Goal: Task Accomplishment & Management: Use online tool/utility

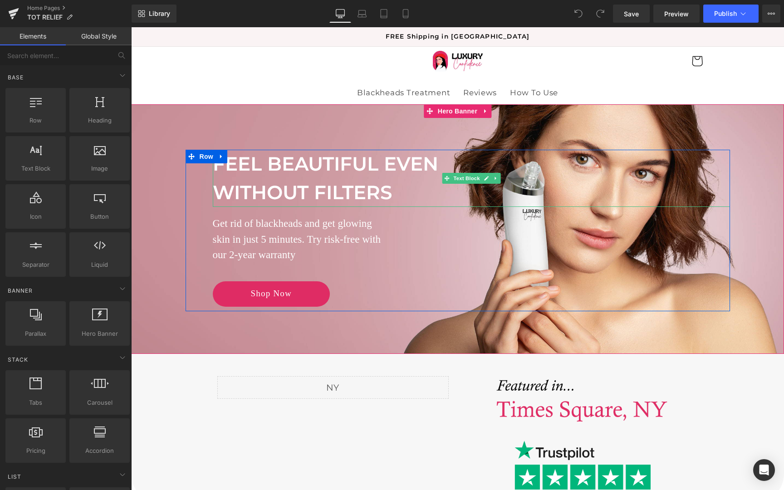
click at [300, 169] on p "FEEL BEAUTIFUL EVEN" at bounding box center [471, 164] width 517 height 29
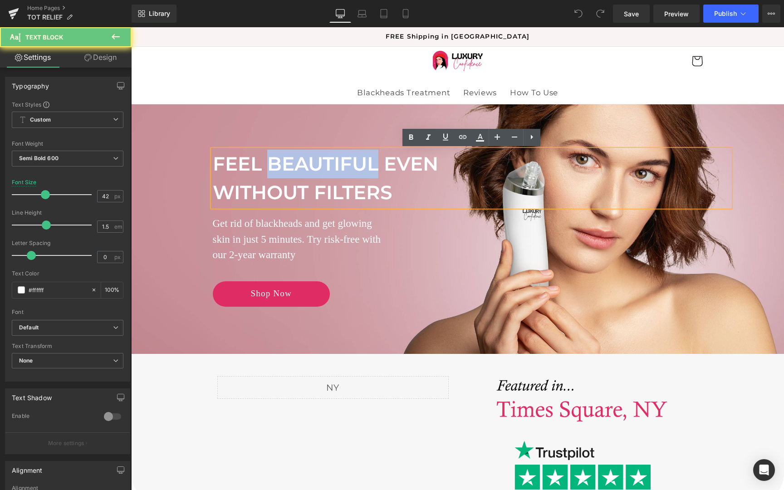
click at [300, 169] on p "FEEL BEAUTIFUL EVEN" at bounding box center [471, 164] width 517 height 29
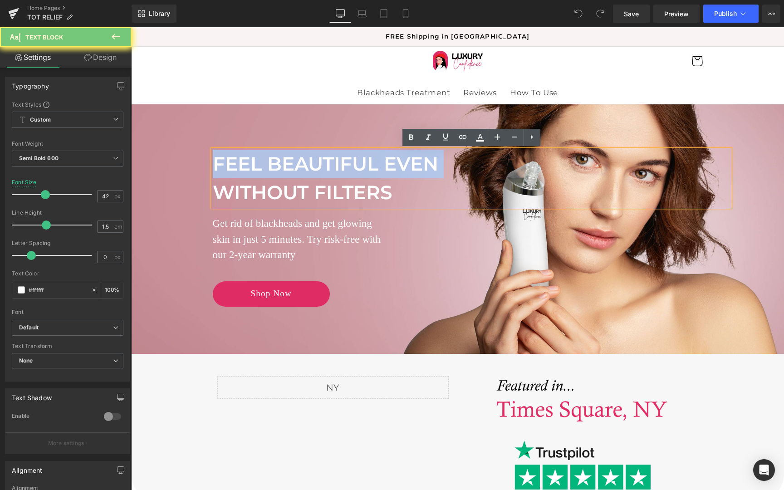
click at [300, 169] on p "FEEL BEAUTIFUL EVEN" at bounding box center [471, 164] width 517 height 29
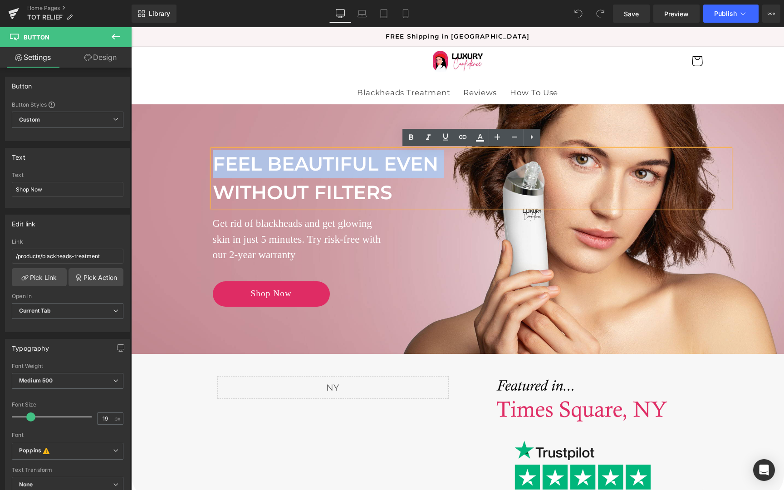
click at [403, 294] on div "Shop Now" at bounding box center [471, 293] width 517 height 25
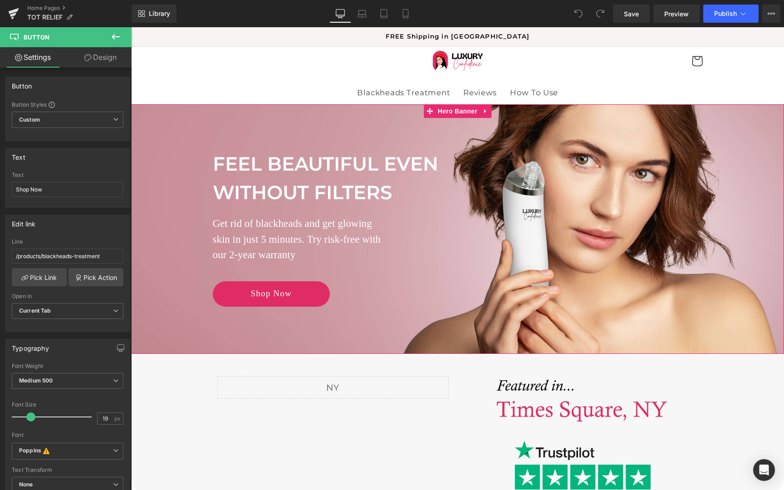
click at [294, 130] on div at bounding box center [457, 229] width 653 height 250
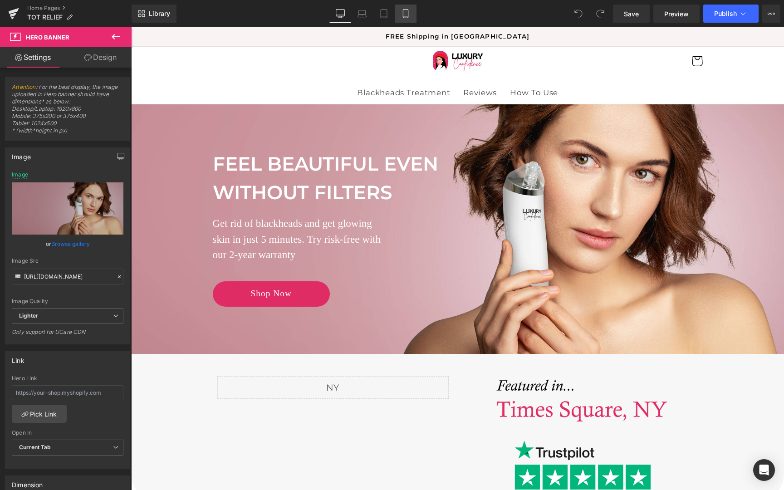
click at [405, 16] on icon at bounding box center [405, 13] width 9 height 9
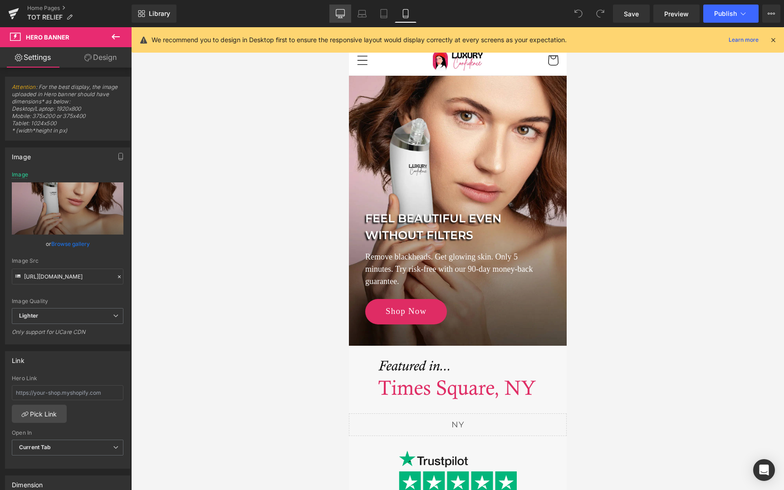
click at [344, 18] on icon at bounding box center [340, 13] width 9 height 9
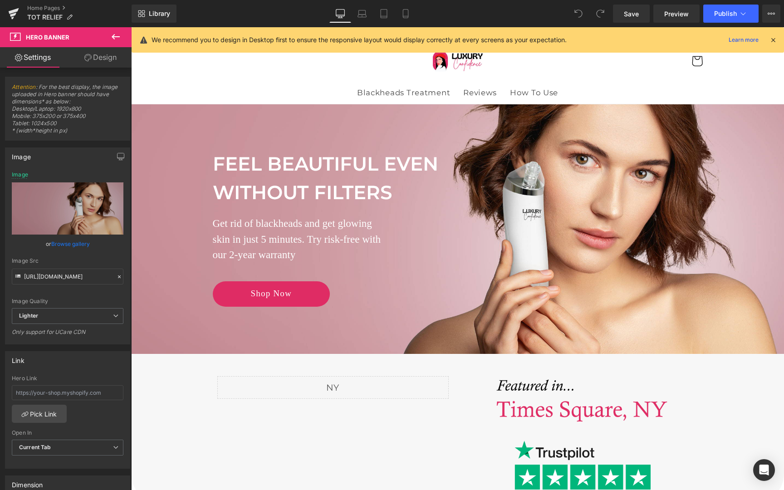
scroll to position [29, 0]
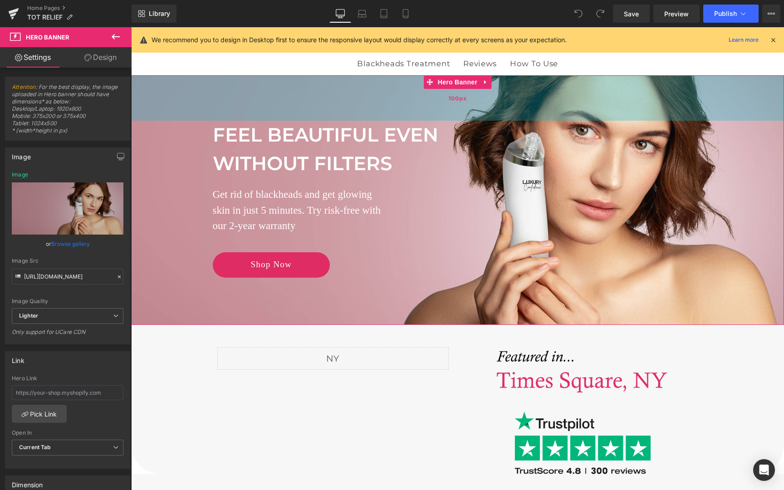
click at [333, 108] on div "100px" at bounding box center [457, 97] width 653 height 45
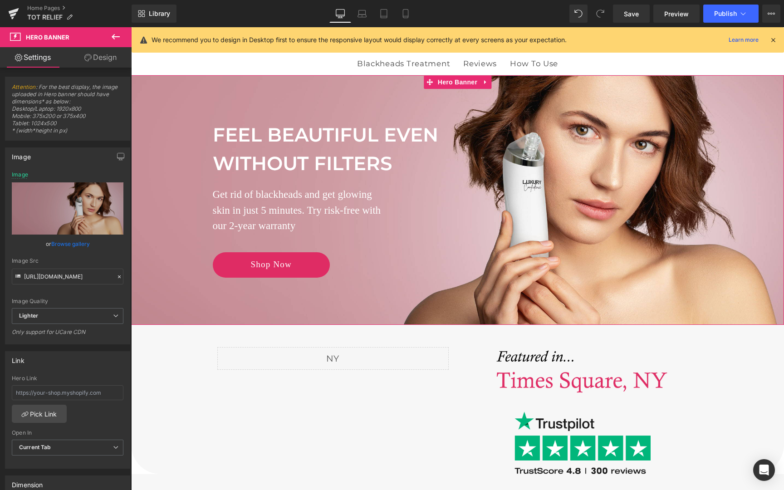
click at [182, 214] on span "FEEL BEAUTIFUL EVEN WITHOUT FILTERS Text Block Remove blackheads. Get glowing s…" at bounding box center [457, 202] width 653 height 162
drag, startPoint x: 87, startPoint y: 109, endPoint x: 58, endPoint y: 109, distance: 29.0
click at [58, 109] on span "Attention : For the best display, the image uploaded in Hero banner should have…" at bounding box center [68, 112] width 112 height 57
copy span "920x800"
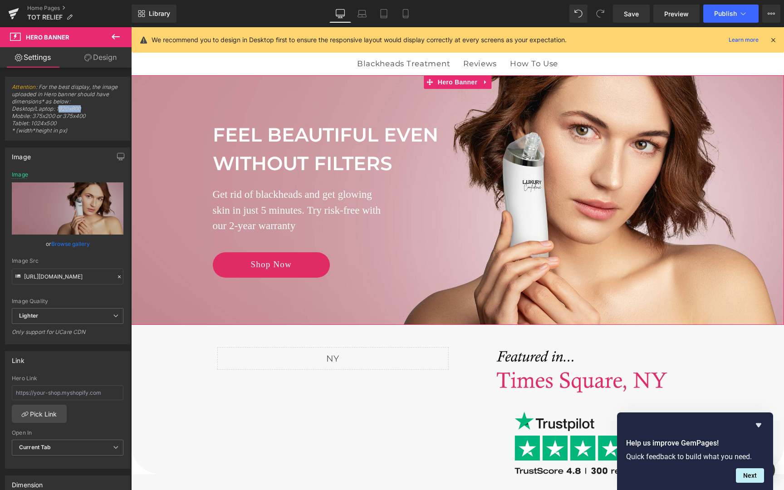
scroll to position [0, 0]
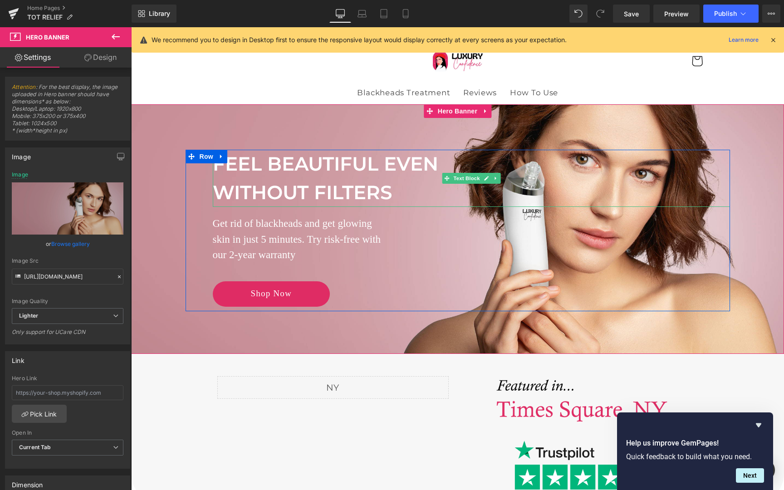
click at [276, 176] on p "FEEL BEAUTIFUL EVEN" at bounding box center [471, 164] width 517 height 29
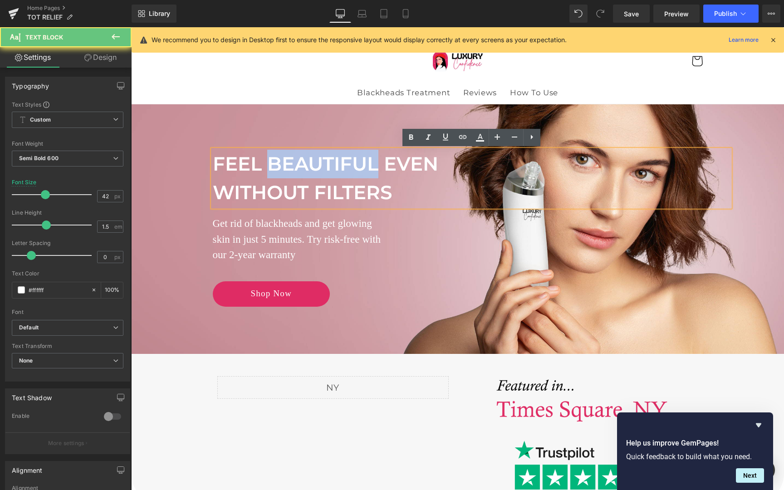
click at [276, 176] on p "FEEL BEAUTIFUL EVEN" at bounding box center [471, 164] width 517 height 29
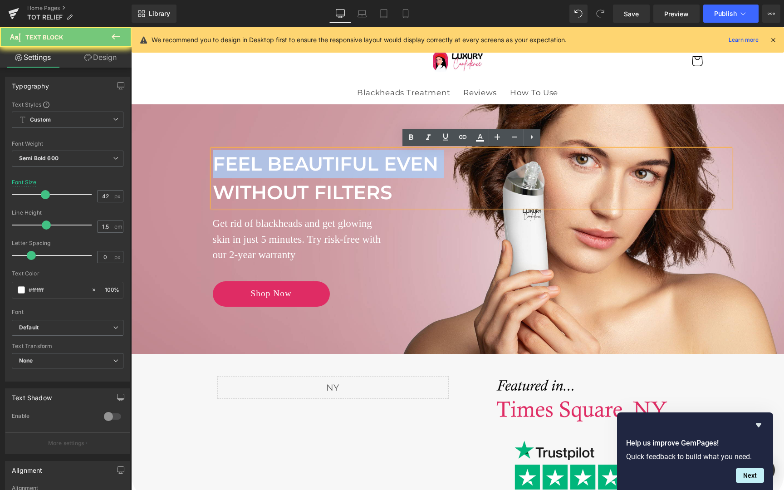
click at [276, 176] on p "FEEL BEAUTIFUL EVEN" at bounding box center [471, 164] width 517 height 29
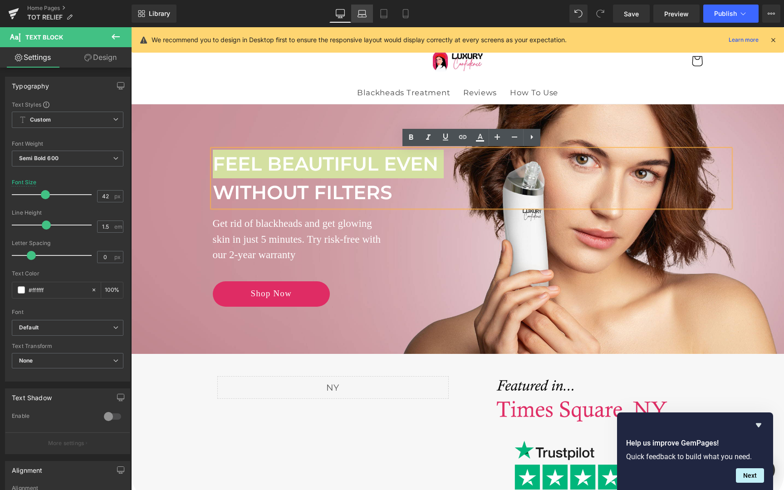
click at [364, 15] on icon at bounding box center [362, 16] width 9 height 3
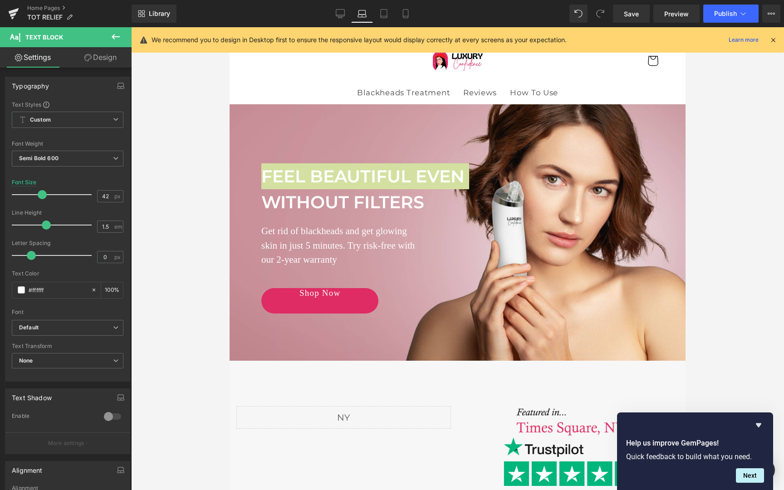
scroll to position [14, 0]
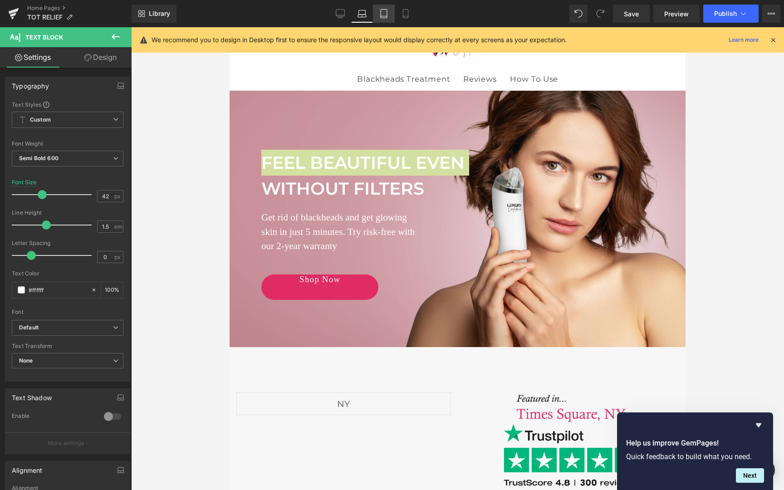
click at [388, 15] on icon at bounding box center [383, 13] width 9 height 9
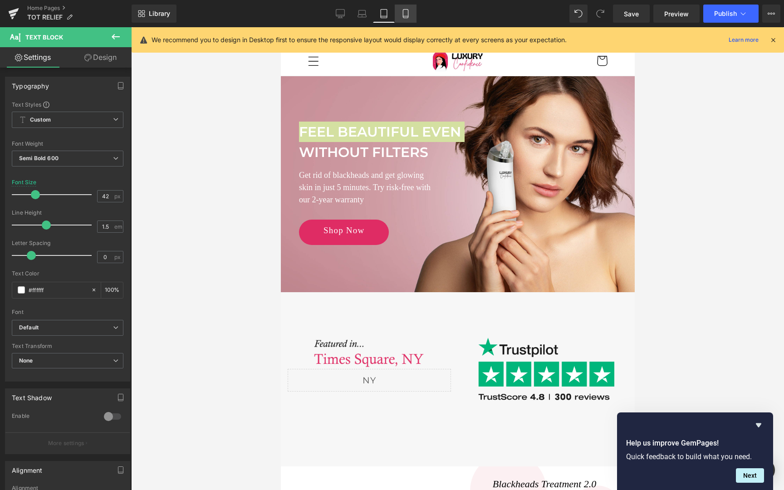
click at [404, 15] on icon at bounding box center [405, 13] width 9 height 9
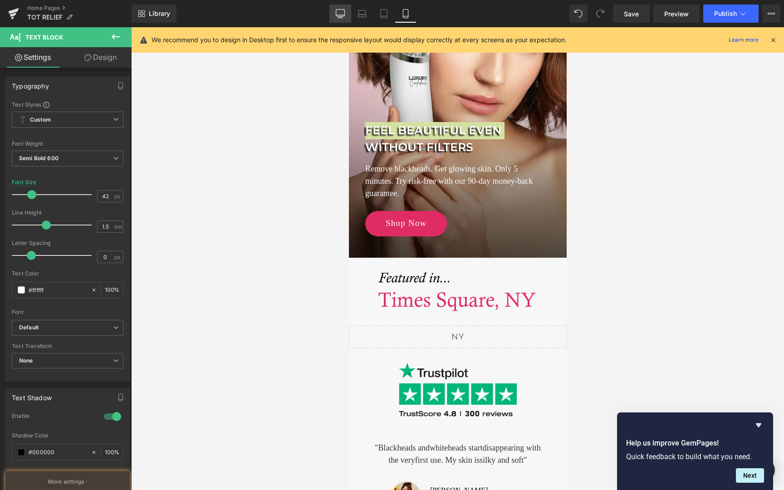
click at [342, 16] on icon at bounding box center [340, 13] width 9 height 7
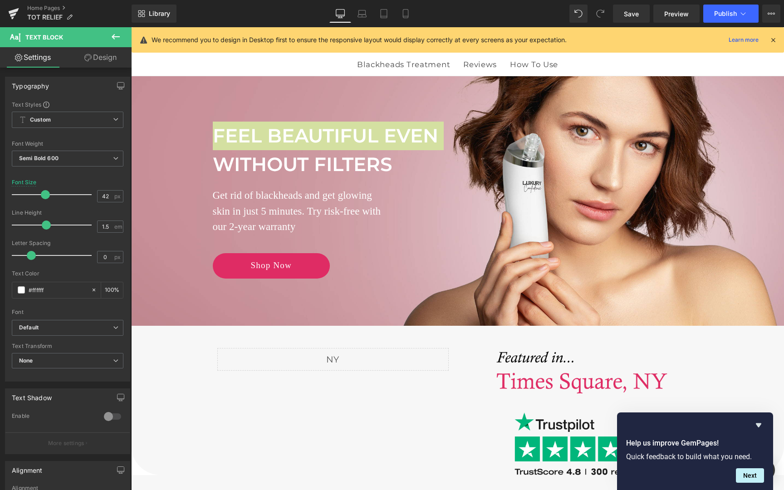
click at [772, 43] on icon at bounding box center [773, 40] width 8 height 8
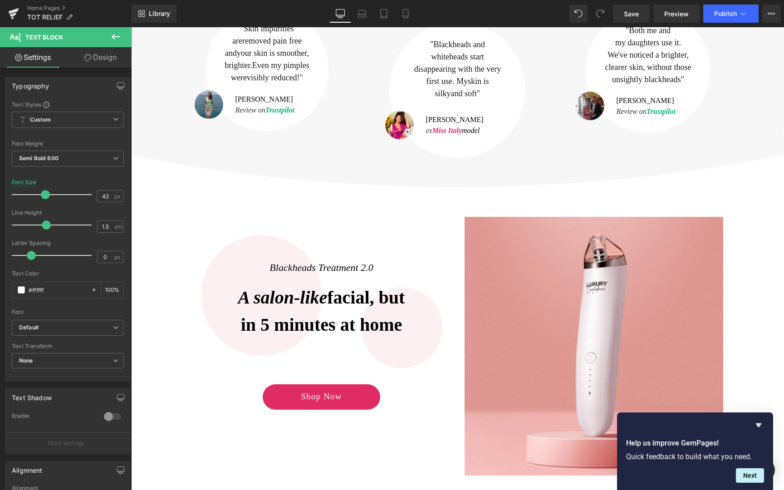
scroll to position [517, 0]
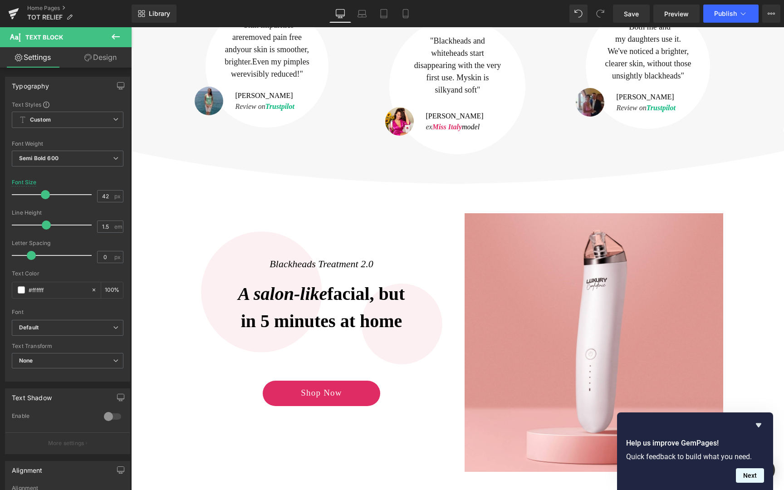
click at [753, 478] on button "Next" at bounding box center [750, 475] width 28 height 15
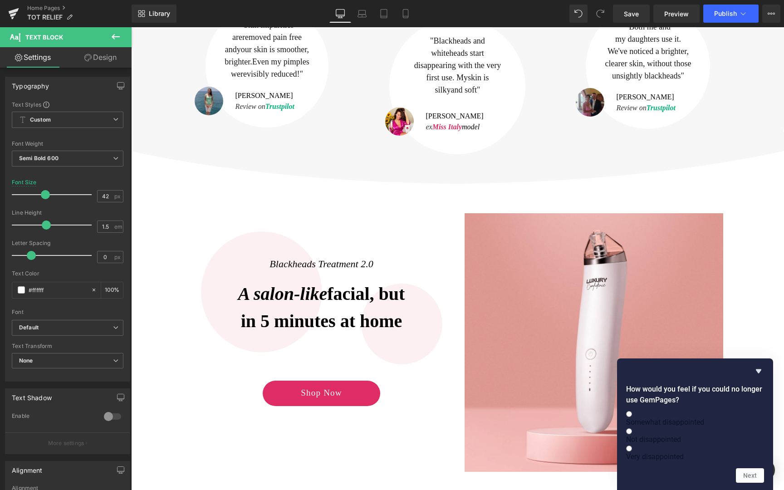
click at [715, 446] on label "Very disappointed" at bounding box center [695, 452] width 138 height 17
click at [632, 446] on input "Very disappointed" at bounding box center [629, 449] width 6 height 6
radio input "true"
click at [739, 472] on button "Next" at bounding box center [750, 475] width 28 height 15
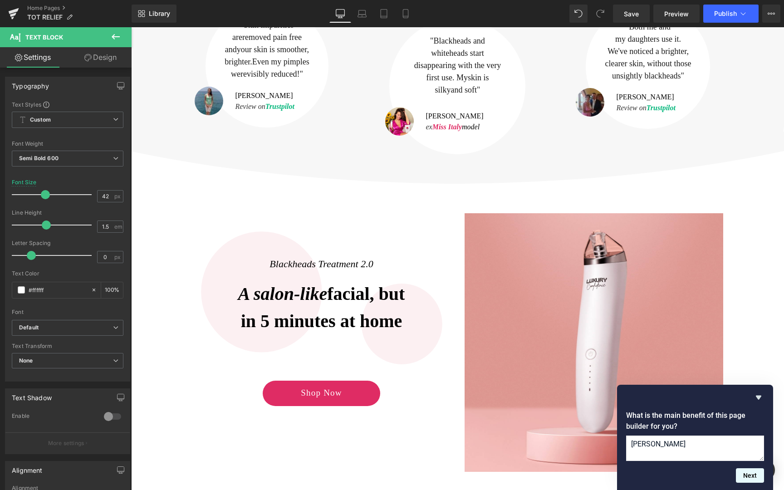
type textarea "[PERSON_NAME]"
click at [756, 472] on button "Next" at bounding box center [750, 475] width 28 height 15
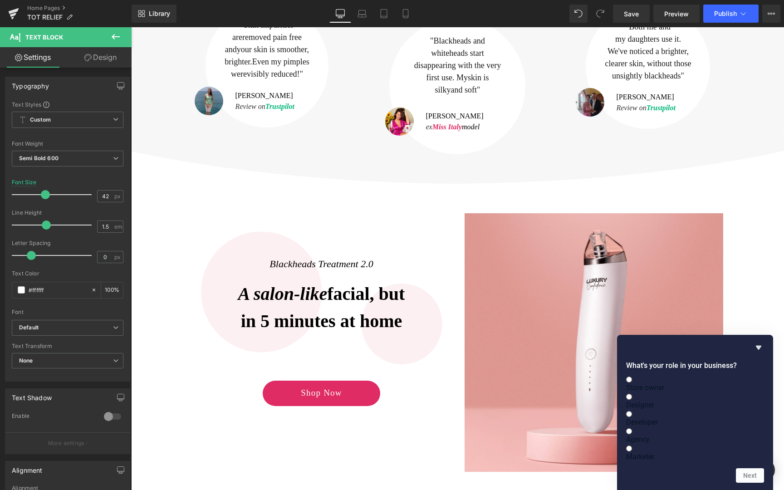
click at [709, 457] on label "Marketer" at bounding box center [695, 452] width 138 height 17
click at [632, 452] on input "Marketer" at bounding box center [629, 449] width 6 height 6
radio input "true"
click at [745, 473] on button "Next" at bounding box center [750, 475] width 28 height 15
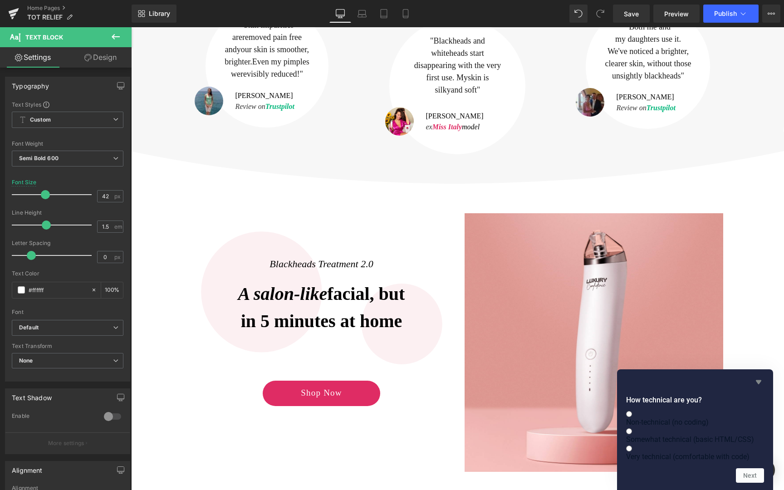
click at [762, 377] on icon "Hide survey" at bounding box center [758, 382] width 11 height 11
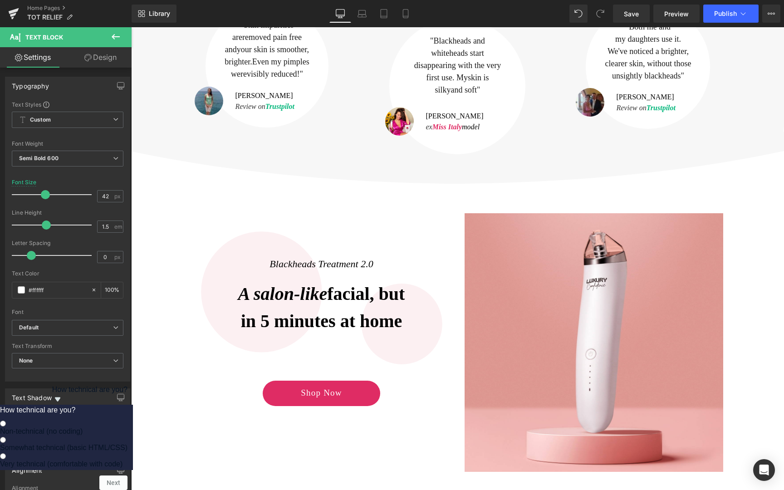
click at [60, 402] on icon "Show survey - How technical are you?" at bounding box center [57, 400] width 5 height 4
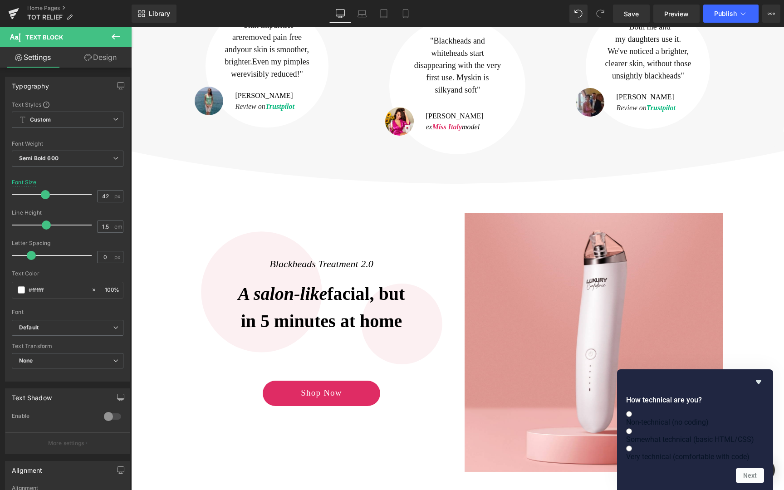
click at [721, 452] on span "Very technical (comfortable with code)" at bounding box center [687, 456] width 123 height 9
click at [632, 446] on input "Very technical (comfortable with code)" at bounding box center [629, 449] width 6 height 6
radio input "true"
click at [747, 479] on button "Next" at bounding box center [750, 475] width 28 height 15
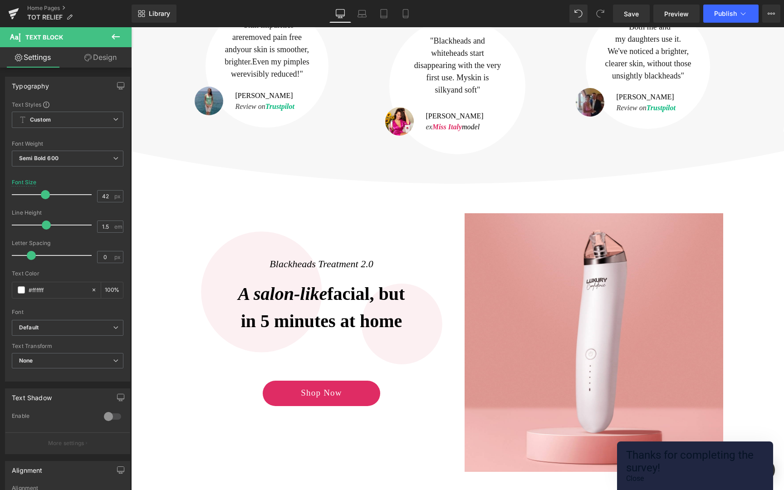
click at [644, 474] on button "Close" at bounding box center [635, 478] width 18 height 9
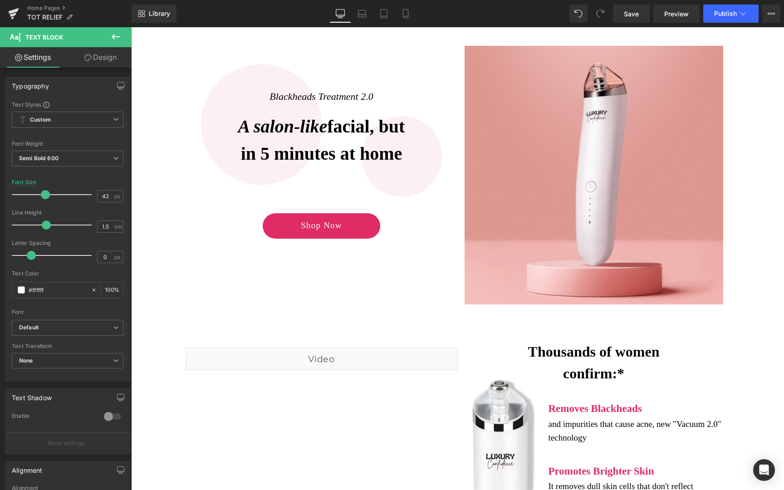
scroll to position [856, 0]
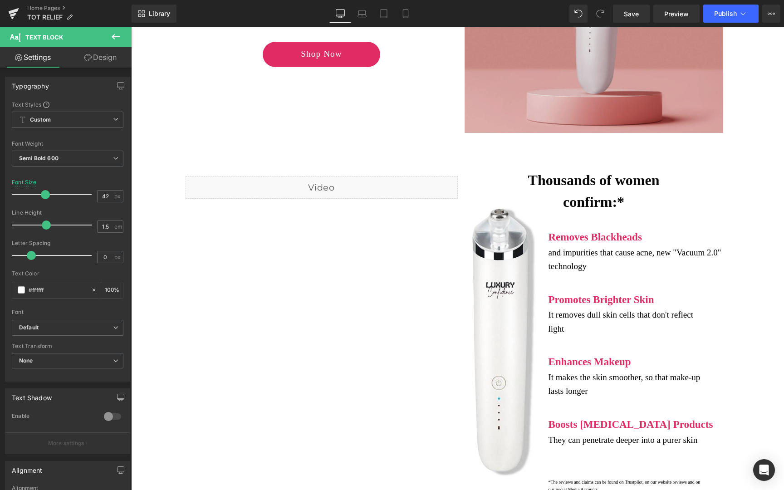
click at [483, 82] on img at bounding box center [594, 3] width 259 height 259
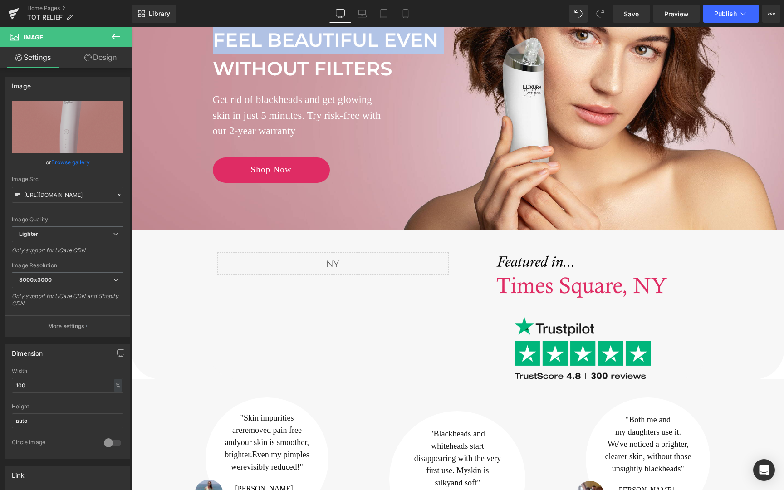
scroll to position [0, 0]
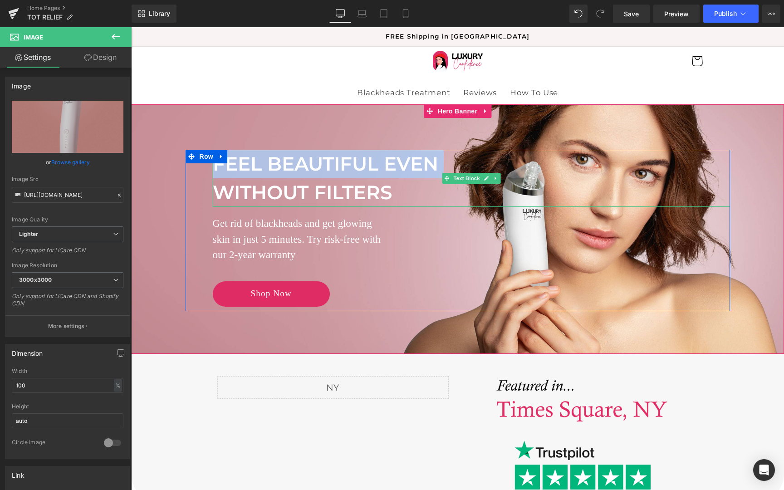
click at [316, 186] on p "WITHOUT FILTERS" at bounding box center [471, 192] width 517 height 29
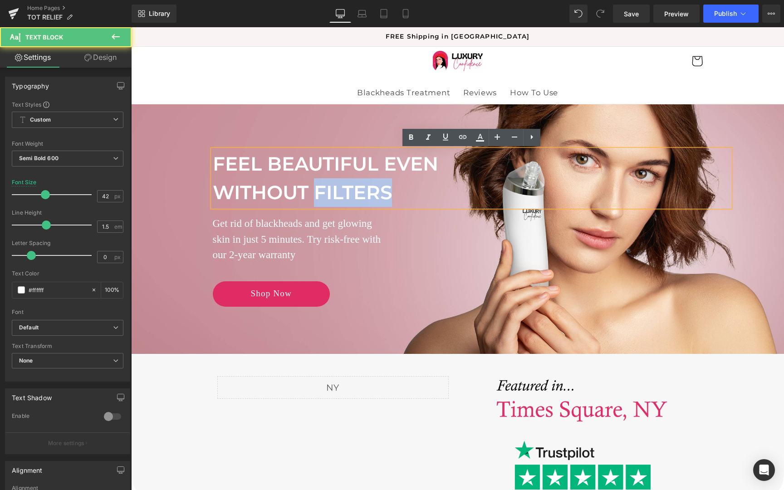
click at [316, 186] on p "WITHOUT FILTERS" at bounding box center [471, 192] width 517 height 29
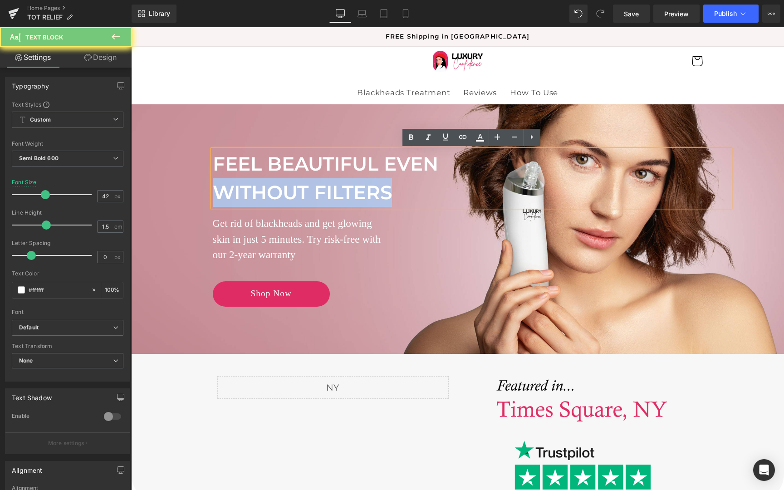
click at [316, 186] on p "WITHOUT FILTERS" at bounding box center [471, 192] width 517 height 29
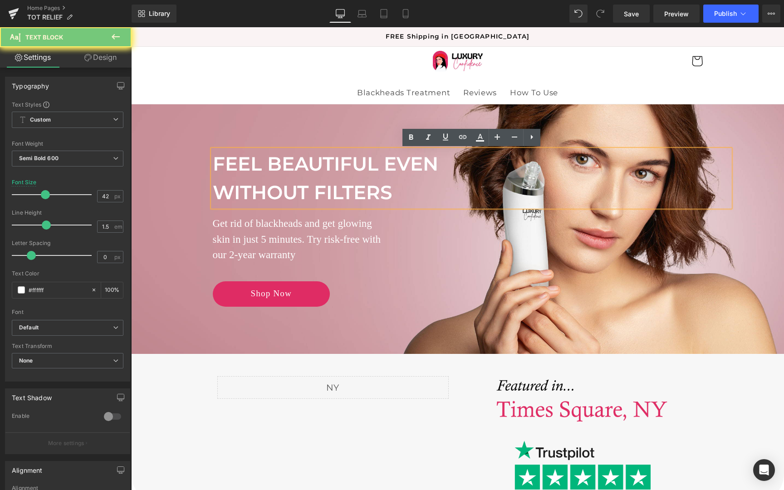
click at [362, 188] on p "WITHOUT FILTERS" at bounding box center [471, 192] width 517 height 29
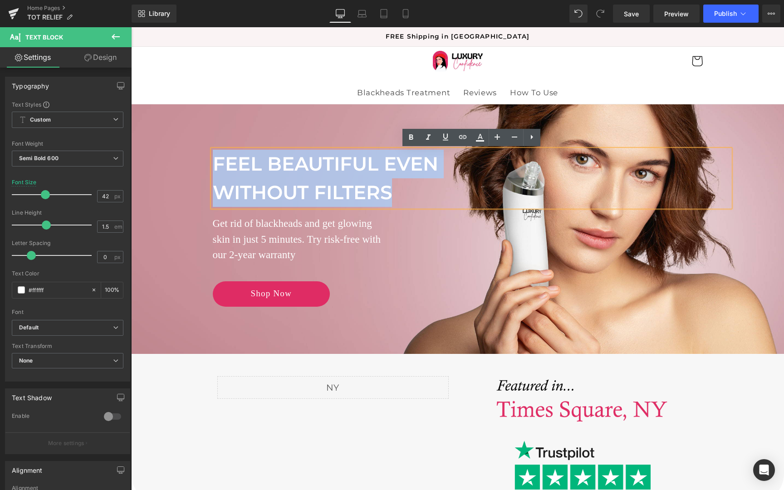
drag, startPoint x: 391, startPoint y: 188, endPoint x: 197, endPoint y: 162, distance: 195.5
click at [197, 162] on div "FEEL BEAUTIFUL EVEN WITHOUT FILTERS Text Block Remove blackheads. Get glowing s…" at bounding box center [458, 231] width 545 height 162
copy div "FEEL BEAUTIFUL EVEN WITHOUT FILTERS"
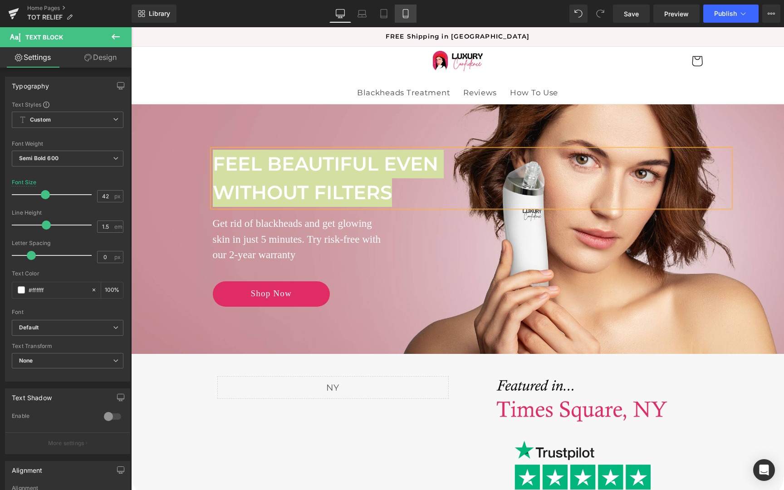
click at [411, 9] on link "Mobile" at bounding box center [406, 14] width 22 height 18
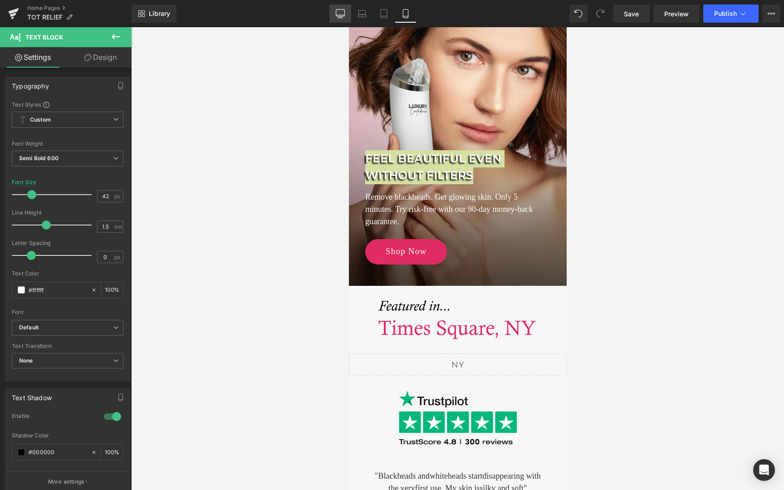
click at [335, 17] on link "Desktop" at bounding box center [340, 14] width 22 height 18
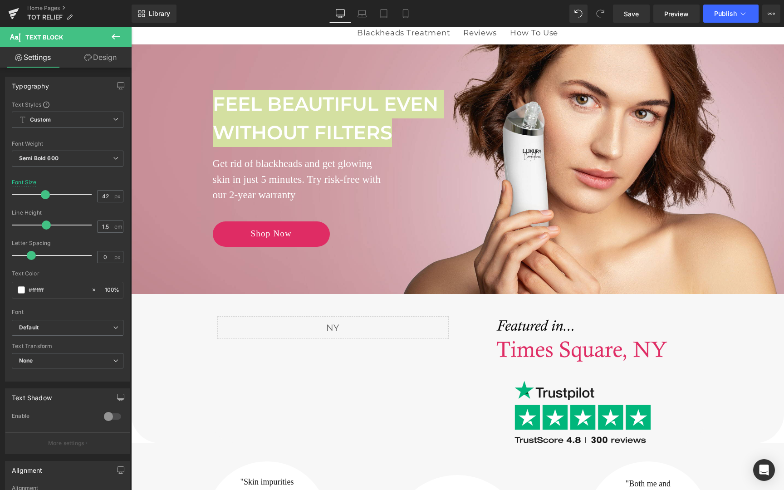
scroll to position [0, 0]
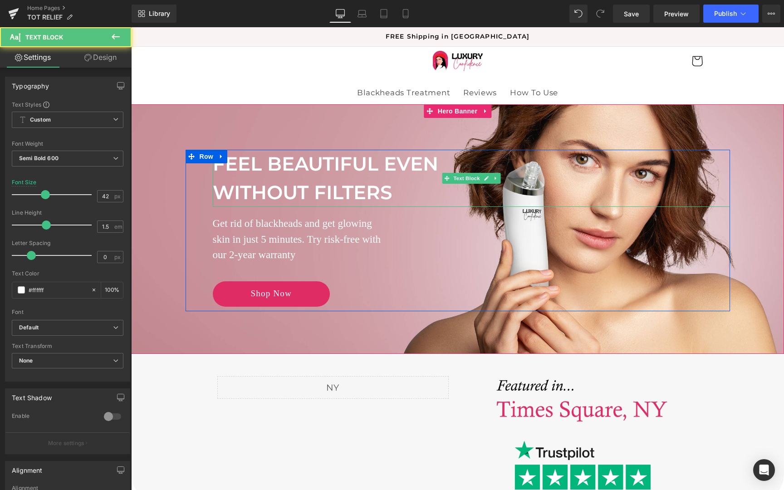
click at [222, 166] on p "FEEL BEAUTIFUL EVEN" at bounding box center [471, 164] width 517 height 29
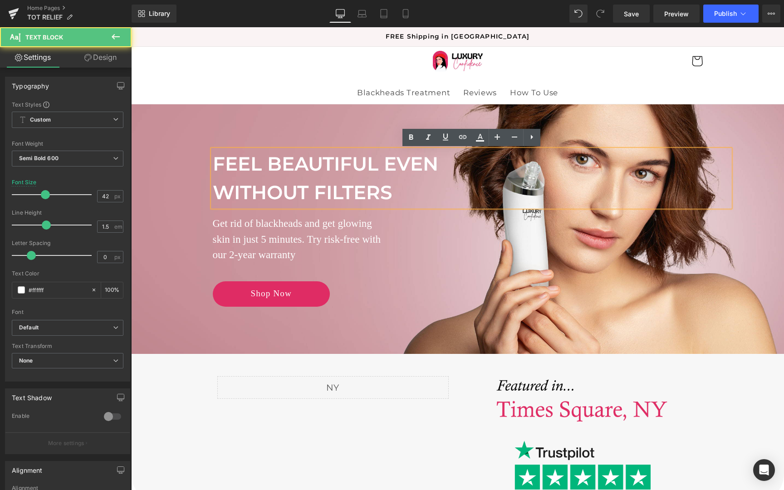
click at [221, 166] on p "FEEL BEAUTIFUL EVEN" at bounding box center [471, 164] width 517 height 29
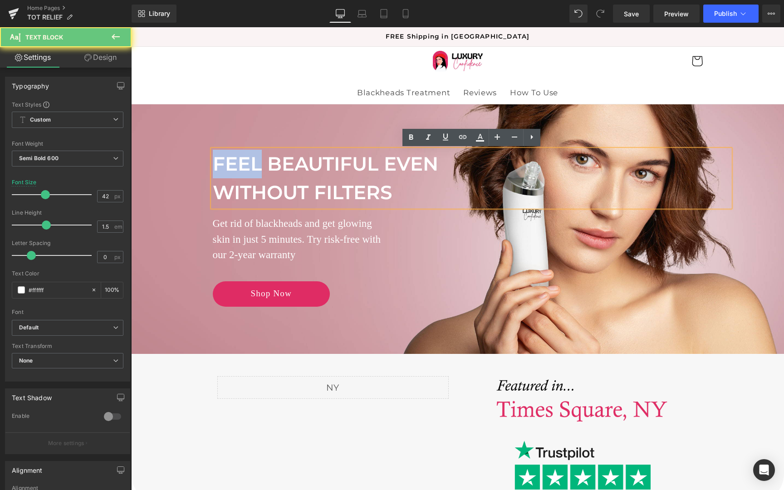
click at [221, 166] on p "FEEL BEAUTIFUL EVEN" at bounding box center [471, 164] width 517 height 29
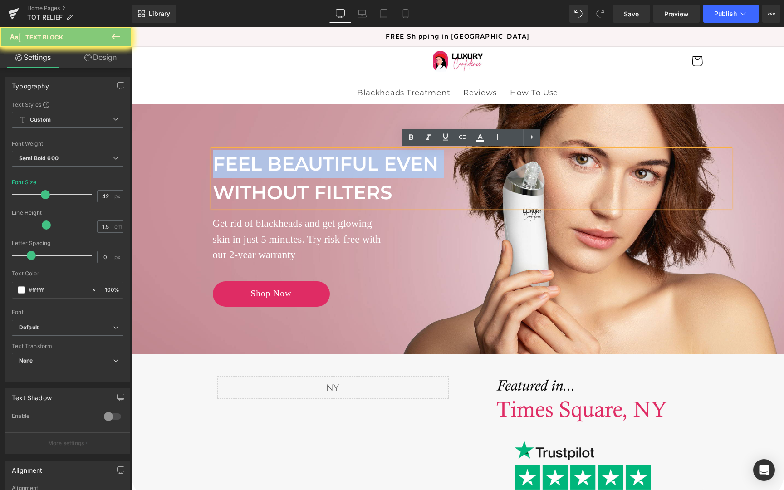
click at [221, 166] on p "FEEL BEAUTIFUL EVEN" at bounding box center [471, 164] width 517 height 29
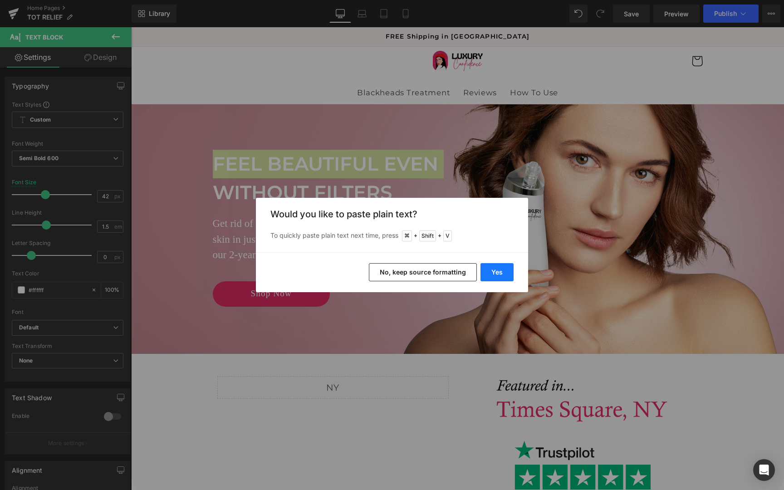
click at [489, 270] on button "Yes" at bounding box center [497, 272] width 33 height 18
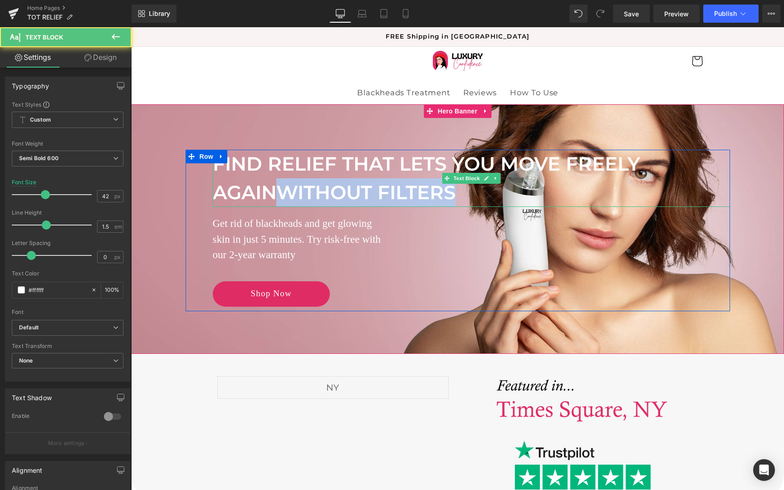
drag, startPoint x: 277, startPoint y: 197, endPoint x: 447, endPoint y: 201, distance: 170.2
click at [447, 201] on p "FIND RELIEF THAT LETS YOU MOVE FREELY AGAINWITHOUT FILTERS" at bounding box center [471, 178] width 517 height 57
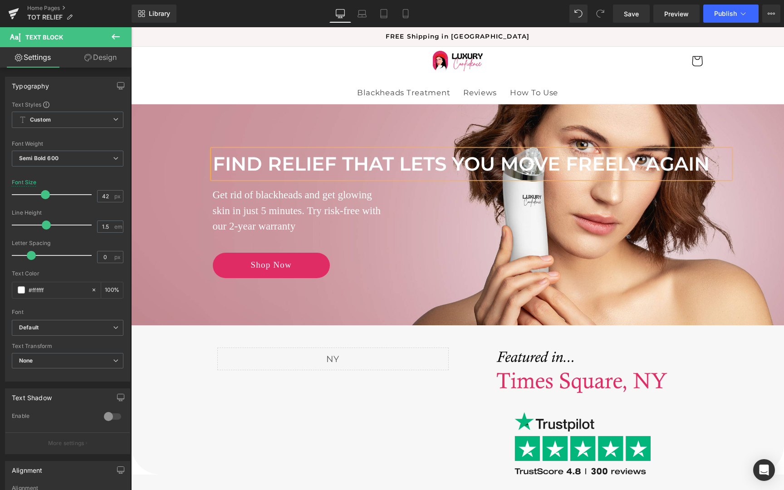
click at [439, 165] on p "FIND RELIEF THAT LETS YOU MOVE FREELY AGAIN" at bounding box center [471, 164] width 517 height 29
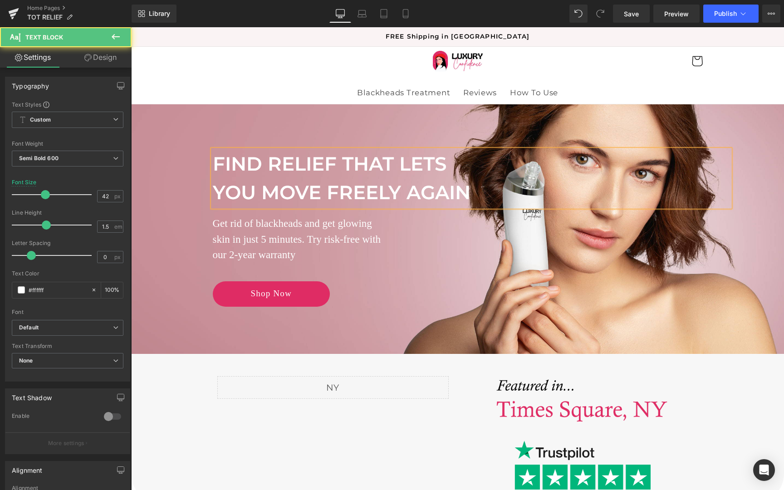
click at [220, 197] on p "FIND RELIEF THAT LETS YOU MOVE FREELY AGAIN" at bounding box center [471, 178] width 517 height 57
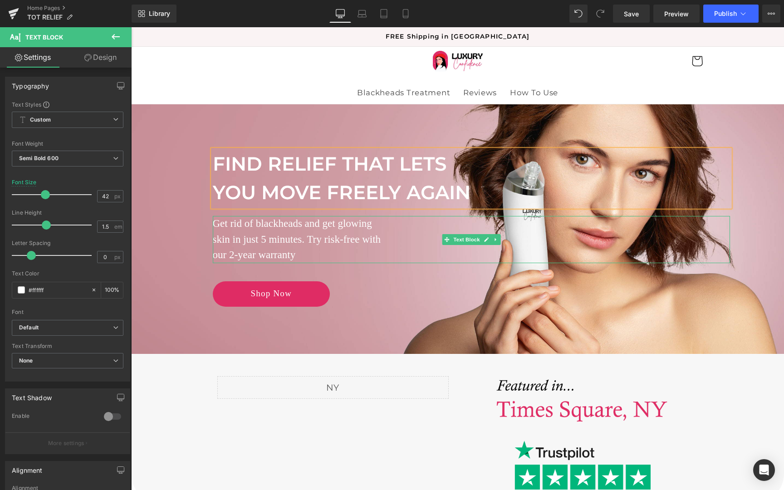
click at [241, 240] on p "skin in just 5 minutes. Try risk-free with" at bounding box center [471, 240] width 517 height 16
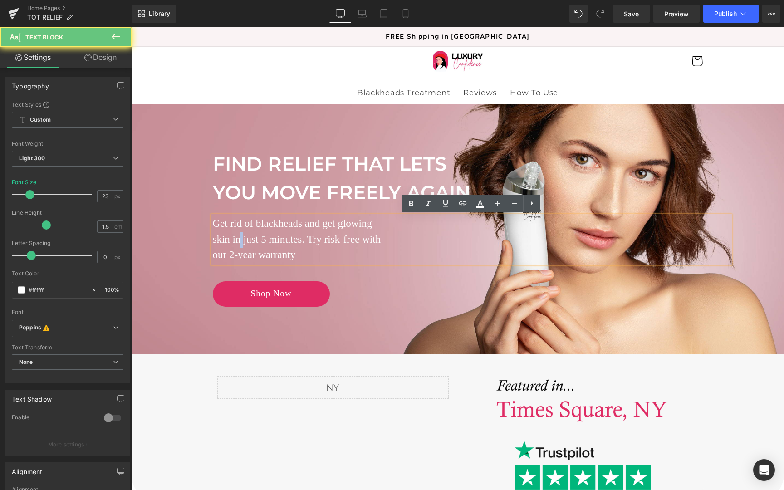
click at [241, 240] on p "skin in just 5 minutes. Try risk-free with" at bounding box center [471, 240] width 517 height 16
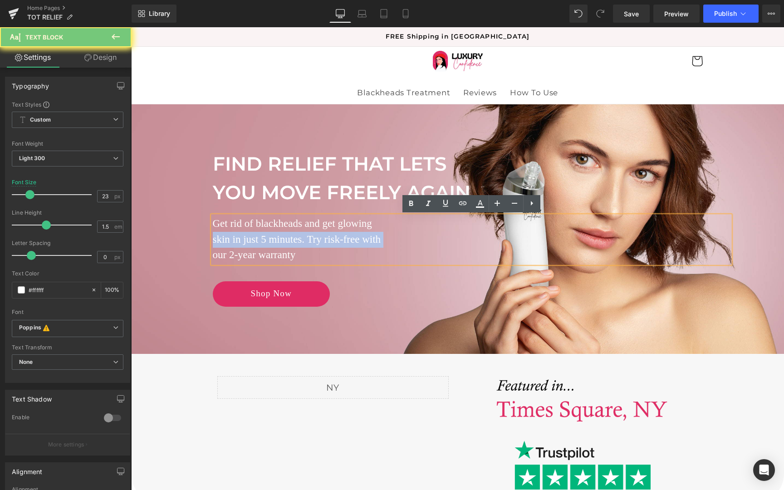
click at [241, 240] on p "skin in just 5 minutes. Try risk-free with" at bounding box center [471, 240] width 517 height 16
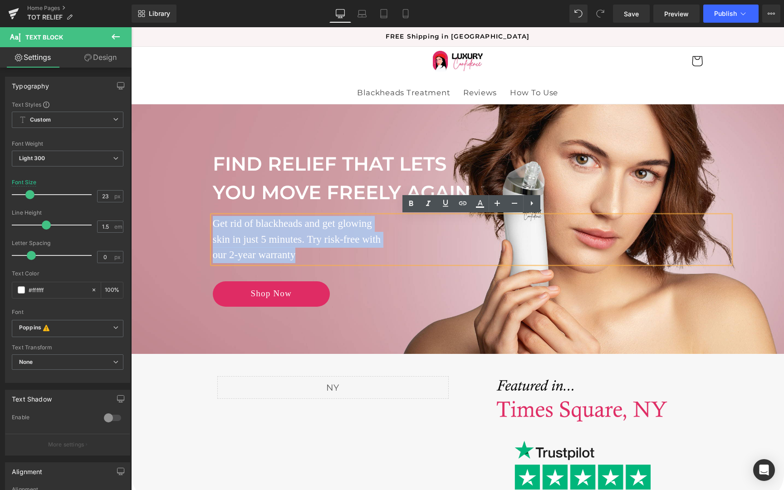
drag, startPoint x: 299, startPoint y: 253, endPoint x: 199, endPoint y: 221, distance: 104.8
click at [199, 221] on div "FIND RELIEF THAT LETS YOU MOVE FREELY AGAIN Text Block Remove blackheads. Get g…" at bounding box center [458, 231] width 545 height 162
copy div "Get rid of blackheads and get glowing skin in just 5 minutes. Try risk-free wit…"
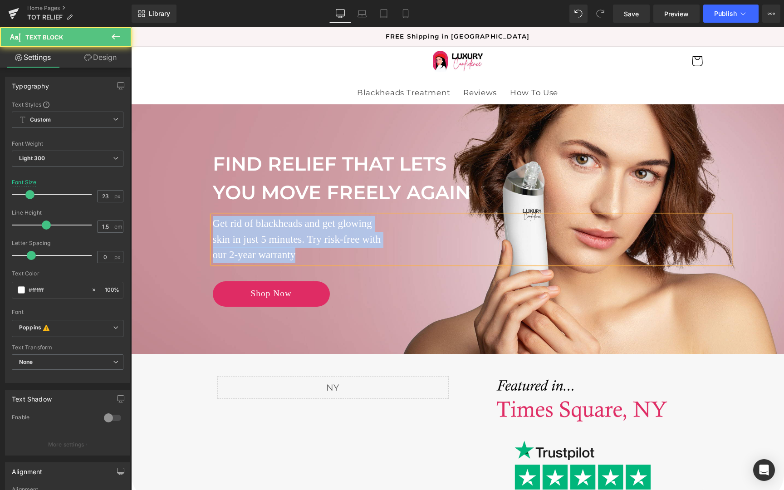
click at [216, 227] on p "Get rid of blackheads and get glowing" at bounding box center [471, 224] width 517 height 16
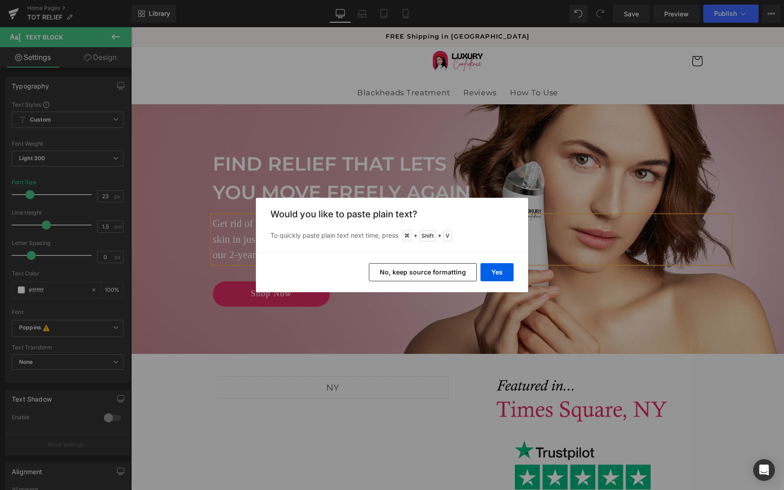
click at [434, 276] on button "No, keep source formatting" at bounding box center [423, 272] width 108 height 18
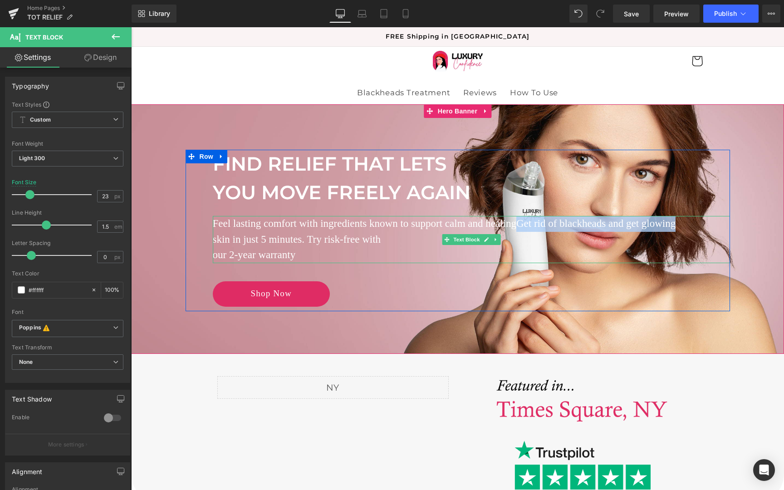
drag, startPoint x: 516, startPoint y: 223, endPoint x: 676, endPoint y: 224, distance: 159.7
click at [676, 224] on p "Feel lasting comfort with ingredients known to support calm and healingGet rid …" at bounding box center [471, 224] width 517 height 16
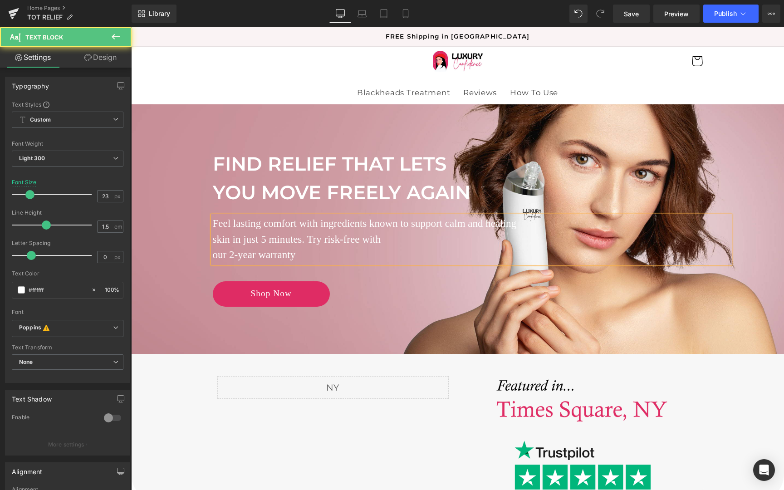
click at [301, 224] on p "Feel lasting comfort with ingredients known to support calm and healing" at bounding box center [471, 224] width 517 height 16
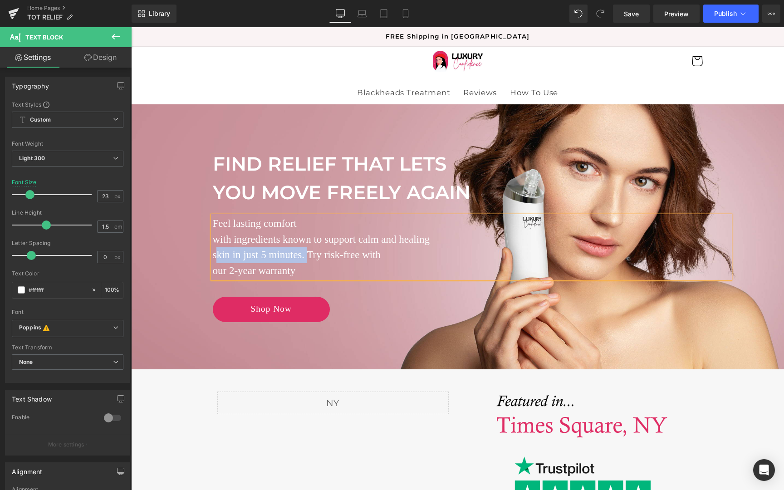
drag, startPoint x: 309, startPoint y: 256, endPoint x: 215, endPoint y: 254, distance: 93.5
click at [215, 254] on p "skin in just 5 minutes. Try risk-free with" at bounding box center [471, 255] width 517 height 16
click at [215, 270] on p "our 2-year warranty" at bounding box center [471, 271] width 517 height 16
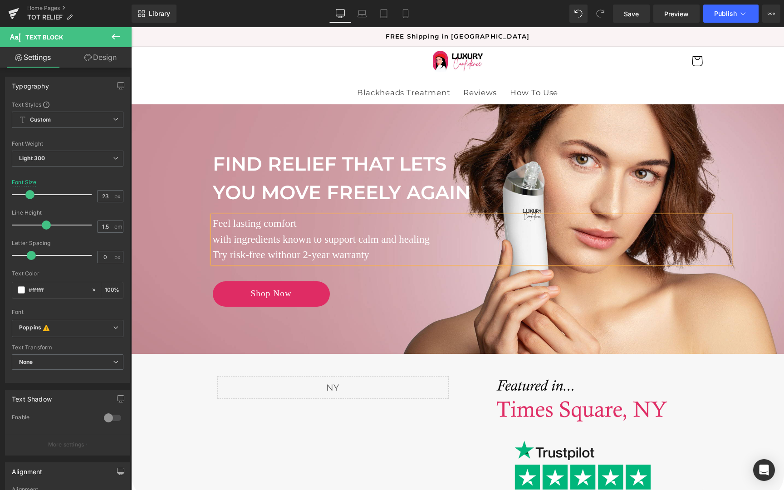
click at [215, 241] on p "Feel lasting comfort with ingredients known to support calm and healing" at bounding box center [471, 231] width 517 height 31
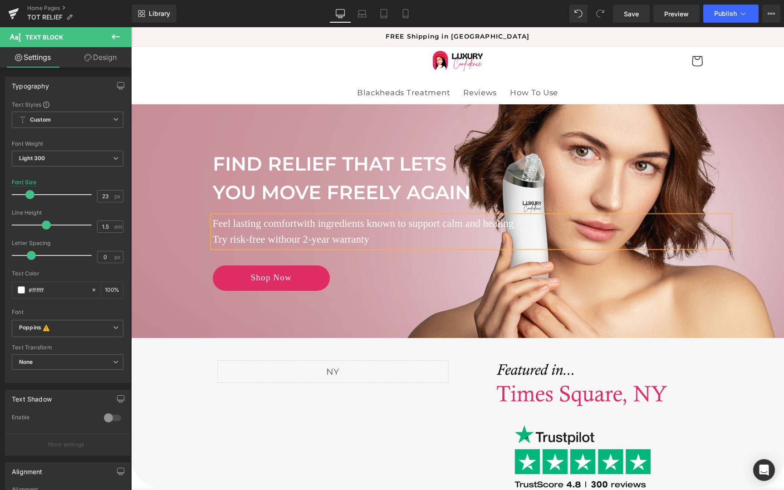
click at [369, 226] on p "Feel lasting comfort with ingredients known to support calm and healing" at bounding box center [471, 224] width 517 height 16
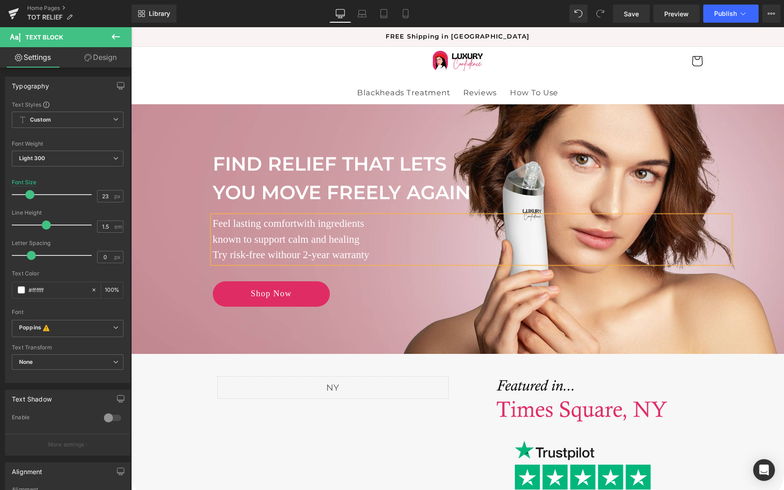
click at [362, 239] on p "Feel lasting comfort with ingredients known to support calm and healing" at bounding box center [471, 231] width 517 height 31
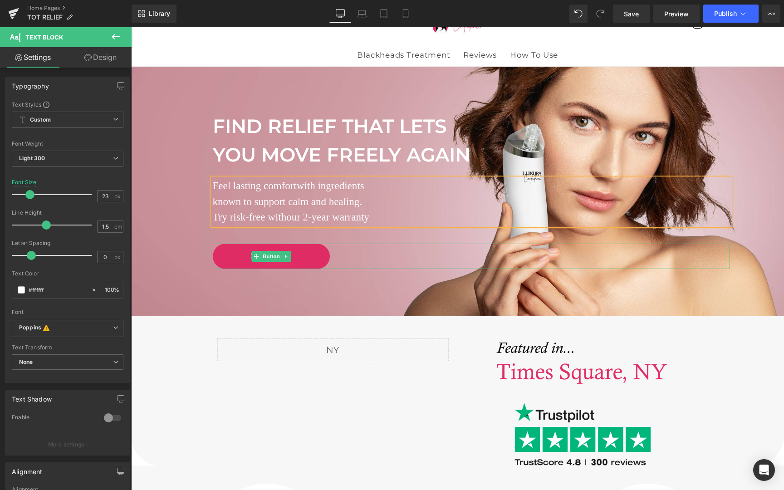
scroll to position [37, 0]
click at [406, 15] on icon at bounding box center [405, 13] width 9 height 9
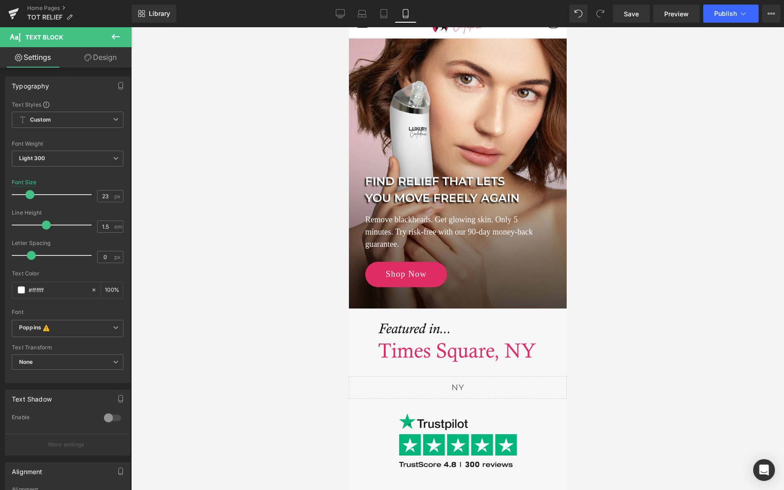
scroll to position [0, 0]
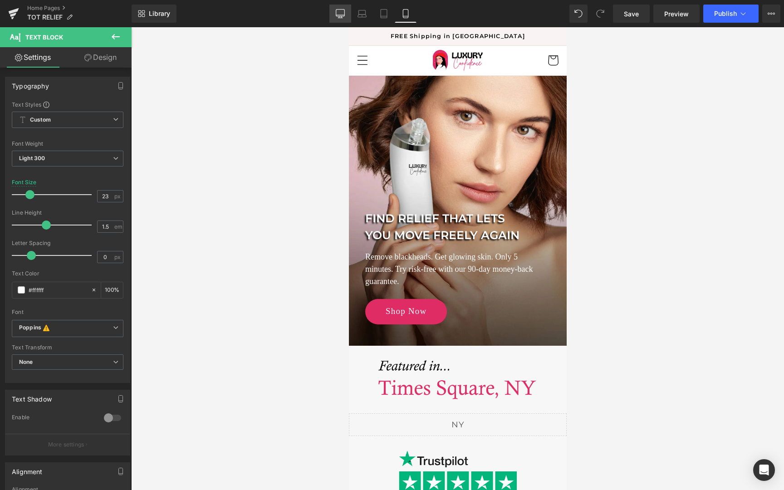
click at [345, 18] on link "Desktop" at bounding box center [340, 14] width 22 height 18
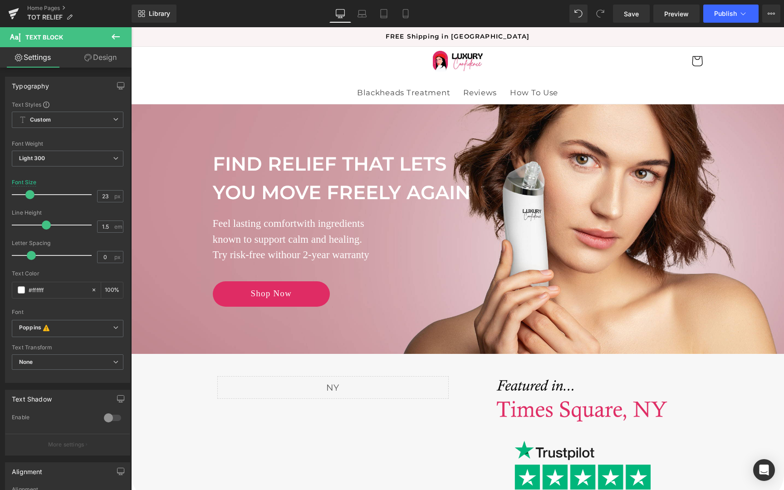
scroll to position [33, 0]
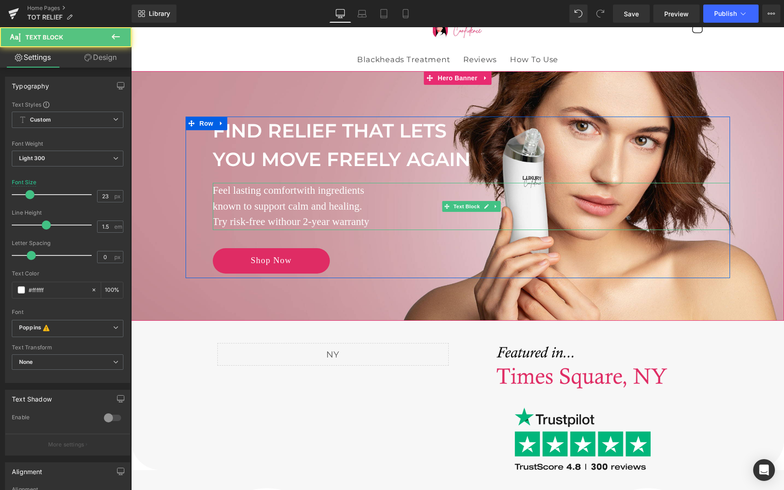
click at [302, 217] on span "our 2-year warranty" at bounding box center [327, 221] width 83 height 11
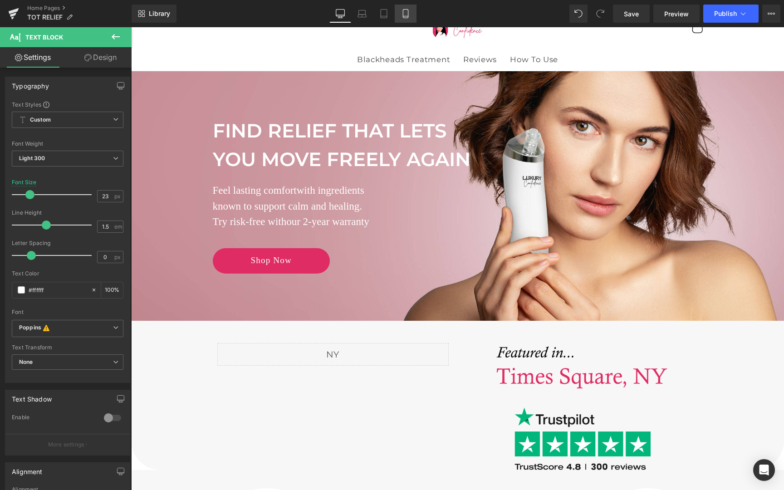
click at [411, 13] on link "Mobile" at bounding box center [406, 14] width 22 height 18
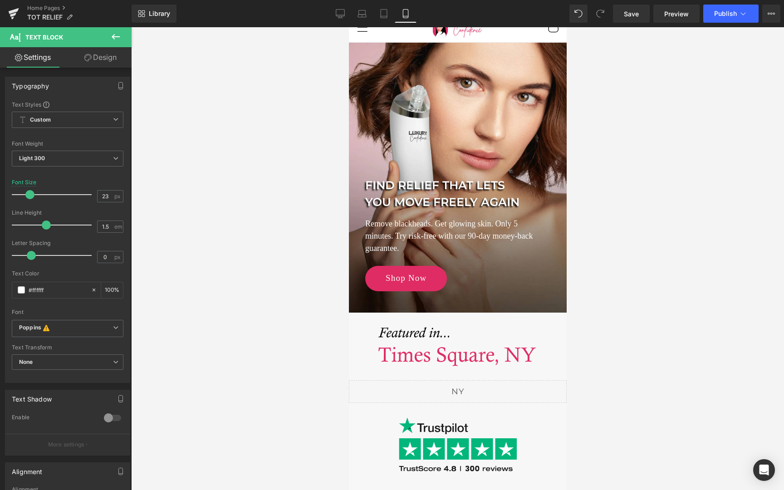
scroll to position [0, 0]
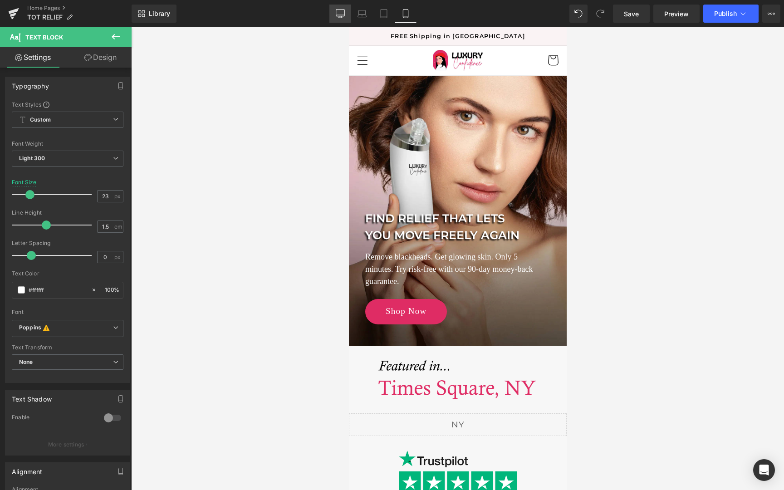
click at [345, 18] on link "Desktop" at bounding box center [340, 14] width 22 height 18
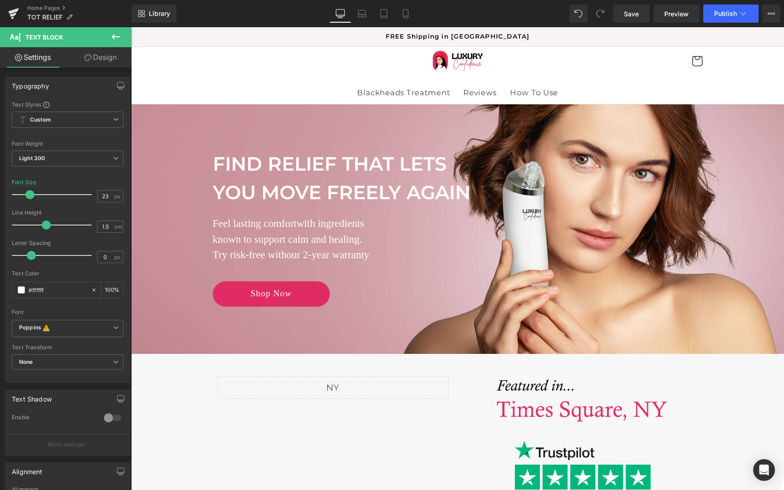
scroll to position [33, 0]
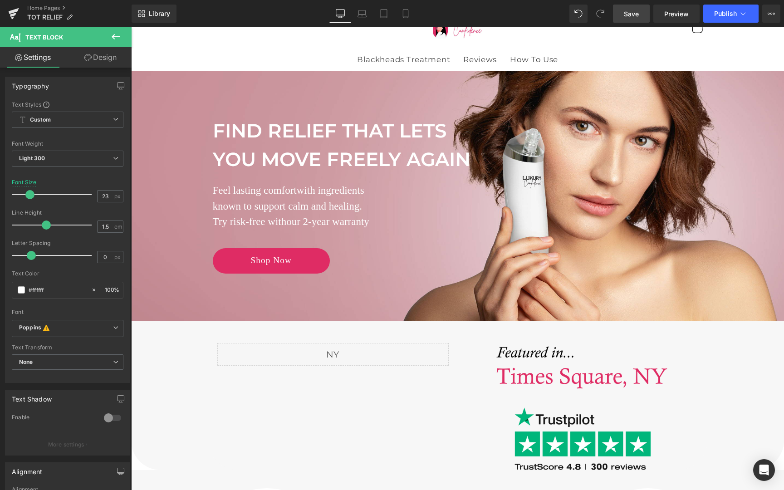
click at [623, 10] on link "Save" at bounding box center [631, 14] width 37 height 18
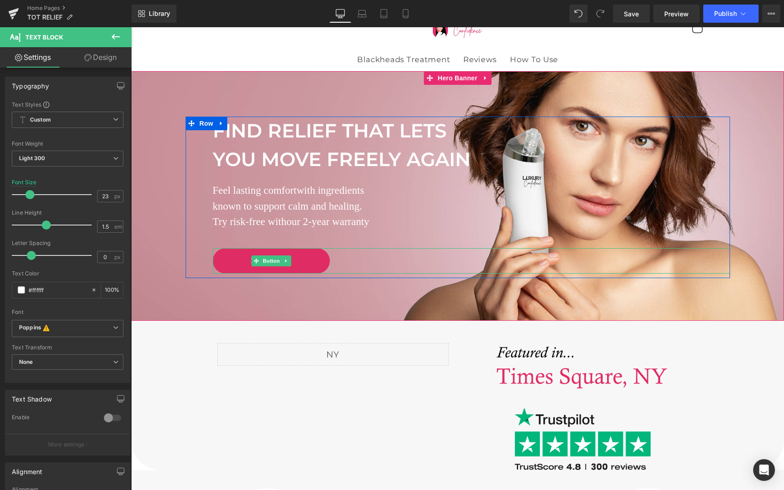
click at [336, 266] on div "Shop Now" at bounding box center [471, 260] width 517 height 25
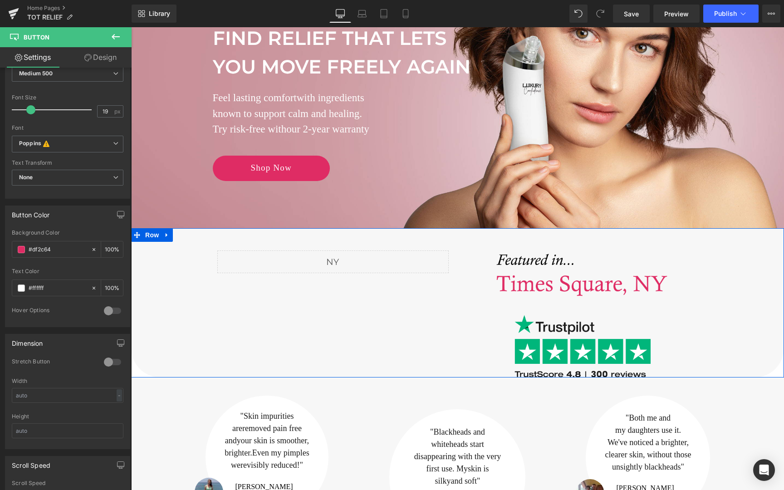
scroll to position [131, 0]
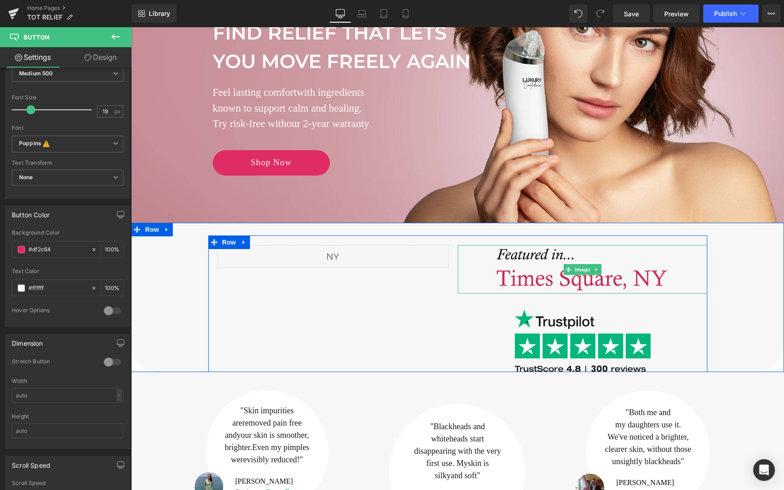
click at [502, 250] on img at bounding box center [582, 269] width 177 height 49
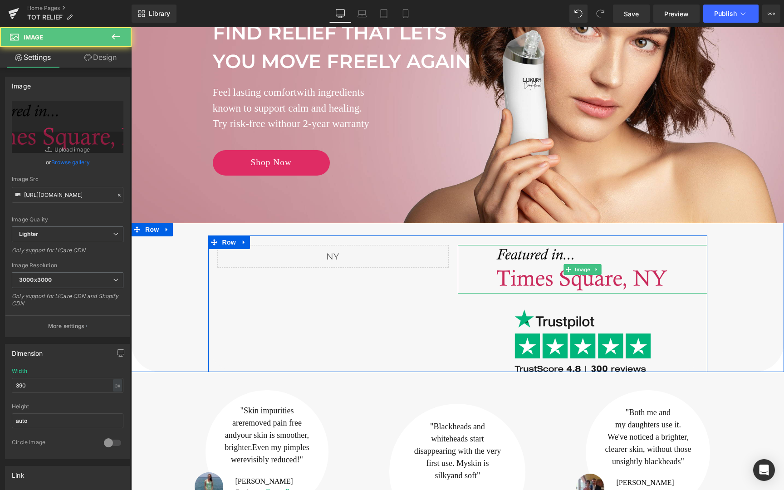
click at [502, 250] on img at bounding box center [582, 269] width 177 height 49
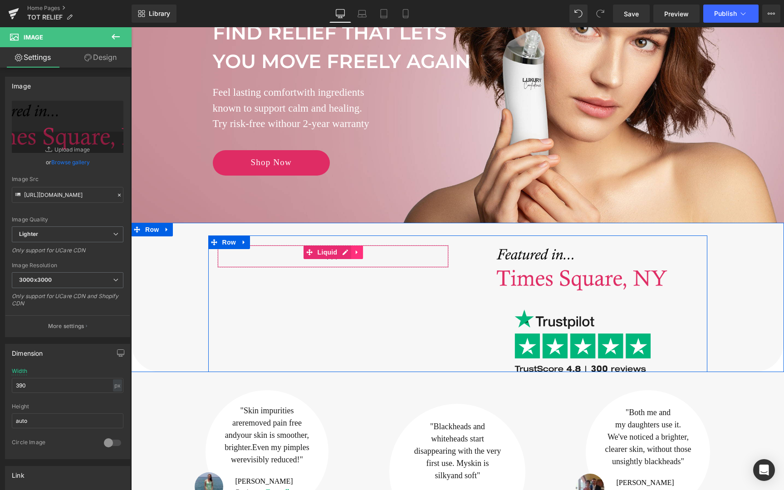
click at [352, 248] on link at bounding box center [357, 253] width 12 height 14
click at [276, 260] on div "Liquid" at bounding box center [332, 256] width 231 height 23
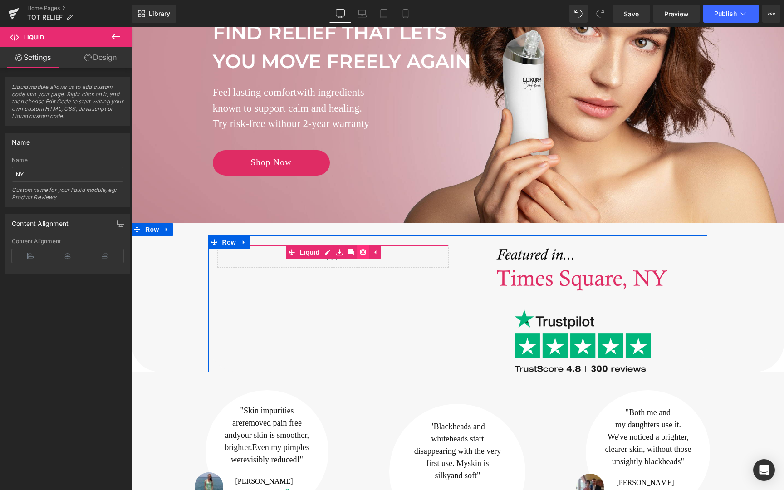
click at [366, 252] on link at bounding box center [363, 253] width 12 height 14
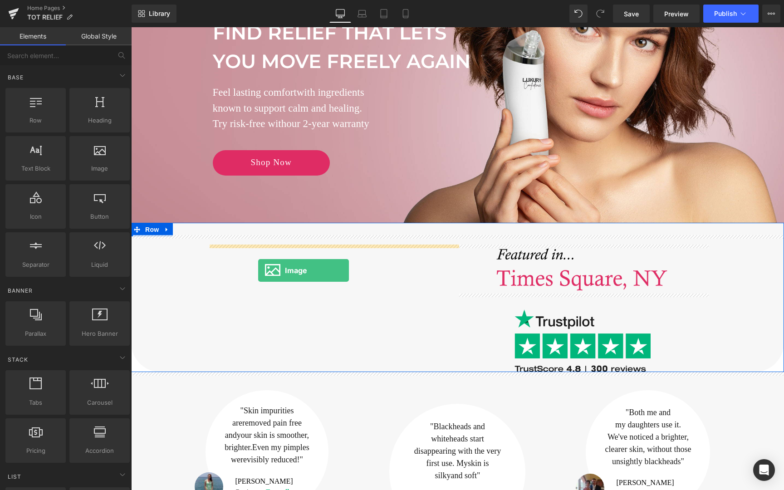
drag, startPoint x: 212, startPoint y: 197, endPoint x: 258, endPoint y: 270, distance: 86.6
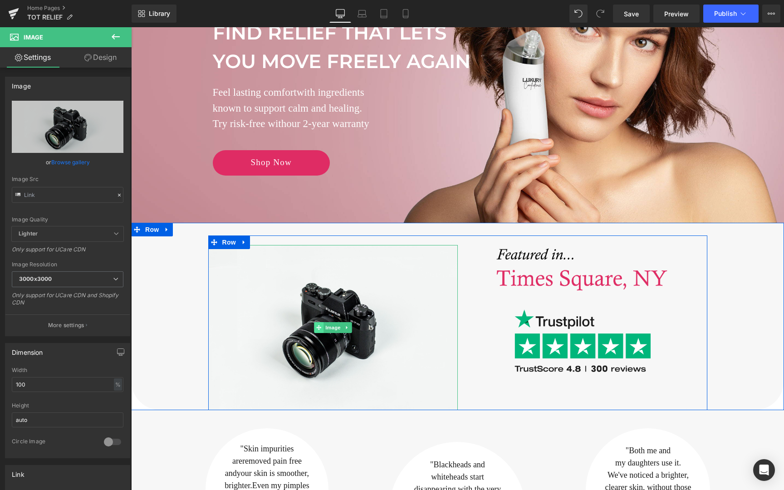
click at [319, 329] on icon at bounding box center [318, 327] width 5 height 5
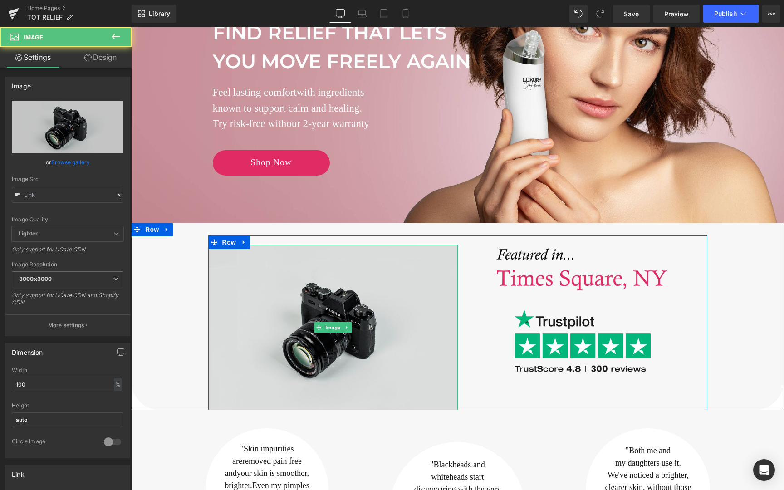
click at [285, 337] on img at bounding box center [333, 327] width 250 height 165
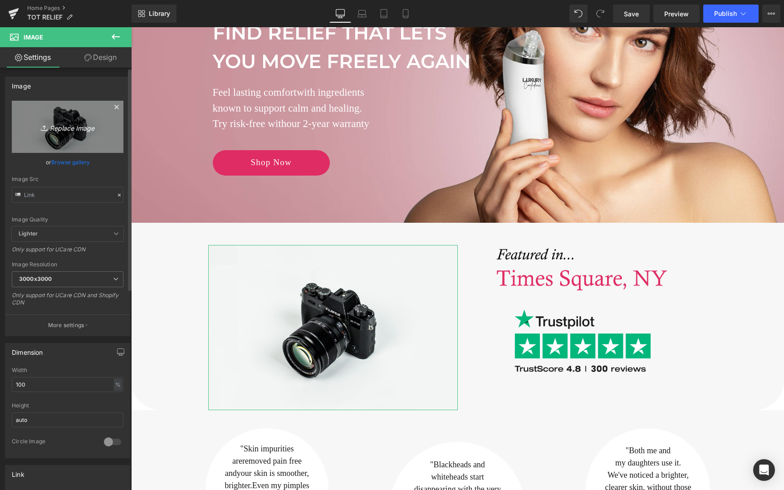
click at [89, 117] on link "Replace Image" at bounding box center [68, 127] width 112 height 52
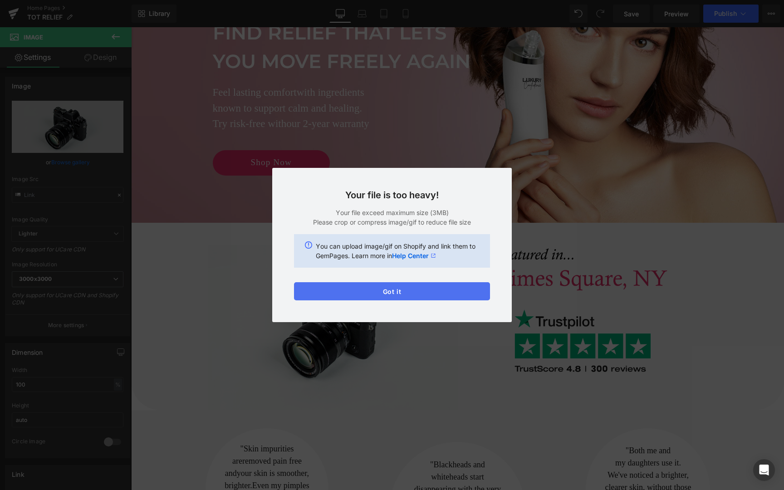
click at [451, 288] on button "Got it" at bounding box center [392, 291] width 196 height 18
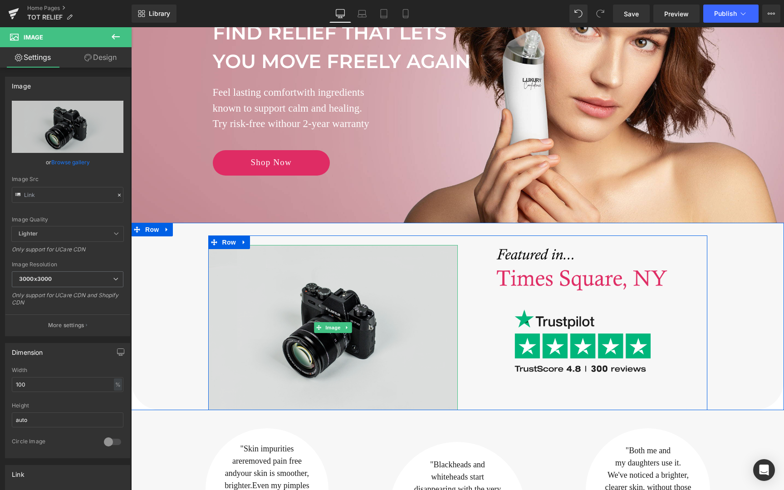
click at [298, 341] on img at bounding box center [333, 327] width 250 height 165
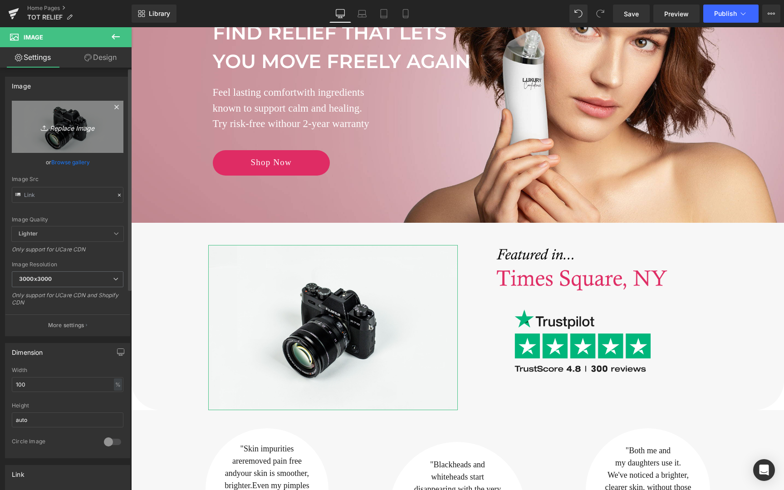
click at [56, 135] on link "Replace Image" at bounding box center [68, 127] width 112 height 52
type input "C:\fakepath\34 (1).png"
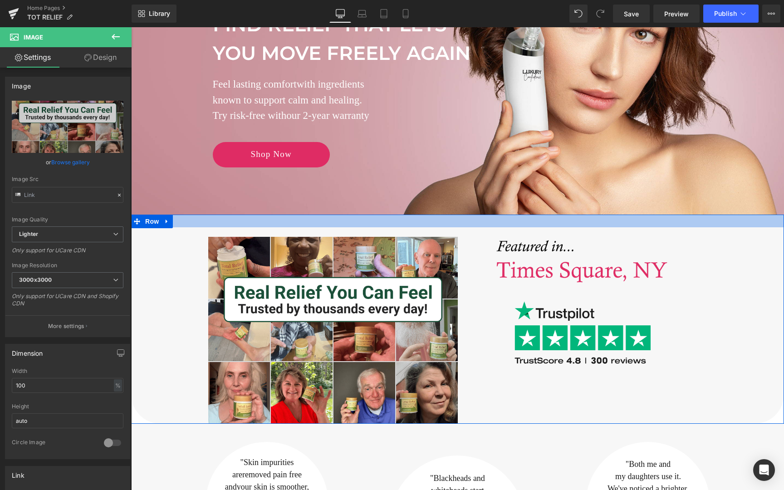
scroll to position [138, 0]
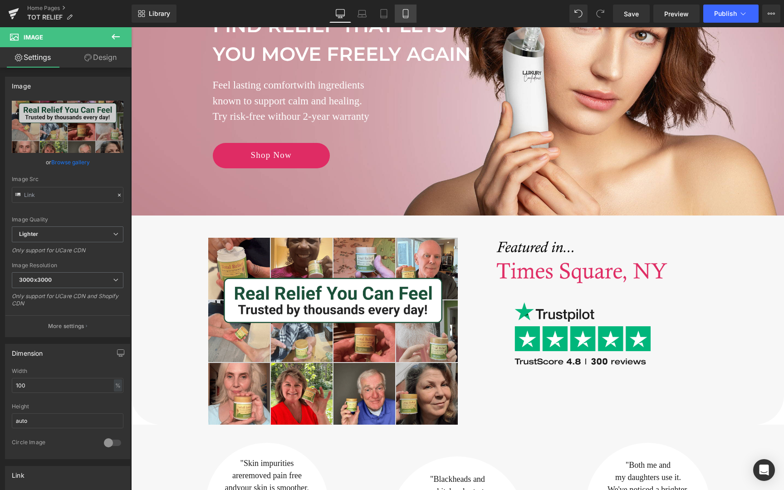
click at [405, 12] on icon at bounding box center [405, 13] width 9 height 9
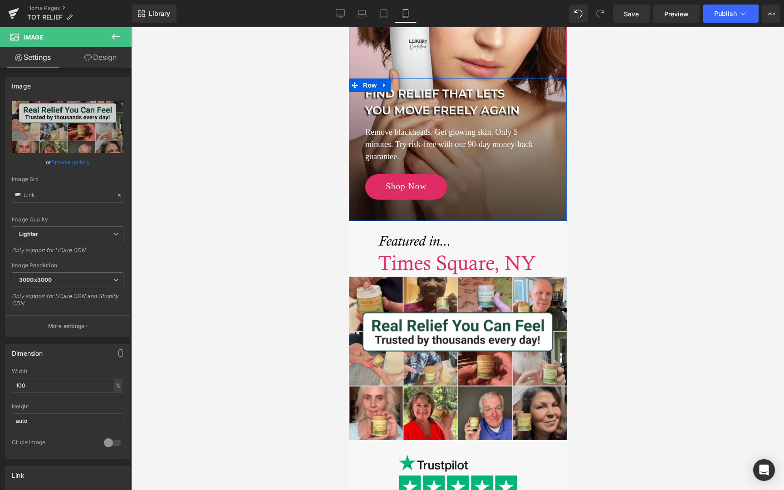
scroll to position [123, 0]
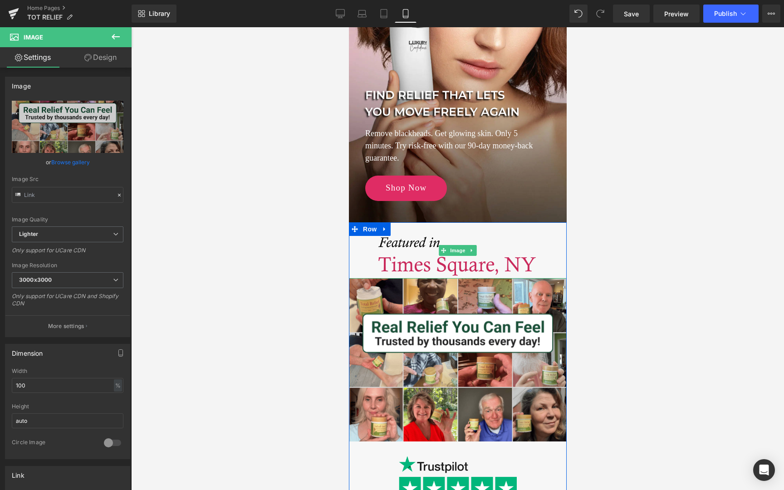
click at [399, 238] on img at bounding box center [457, 250] width 163 height 56
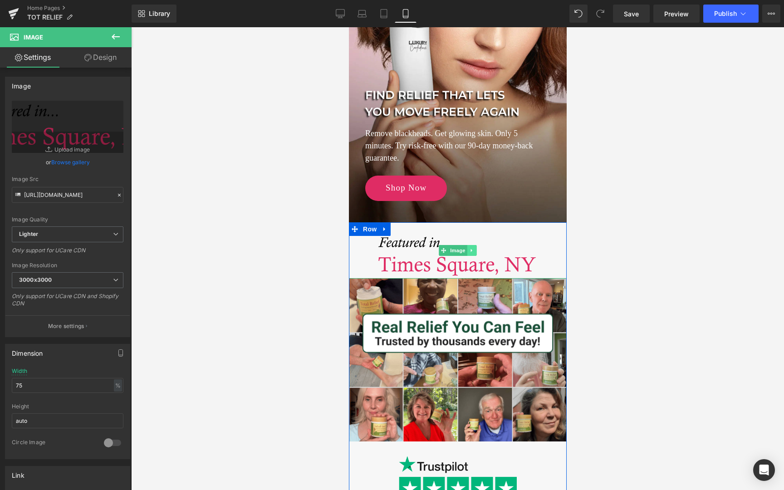
click at [471, 249] on icon at bounding box center [471, 250] width 1 height 3
click at [477, 250] on icon at bounding box center [476, 250] width 5 height 5
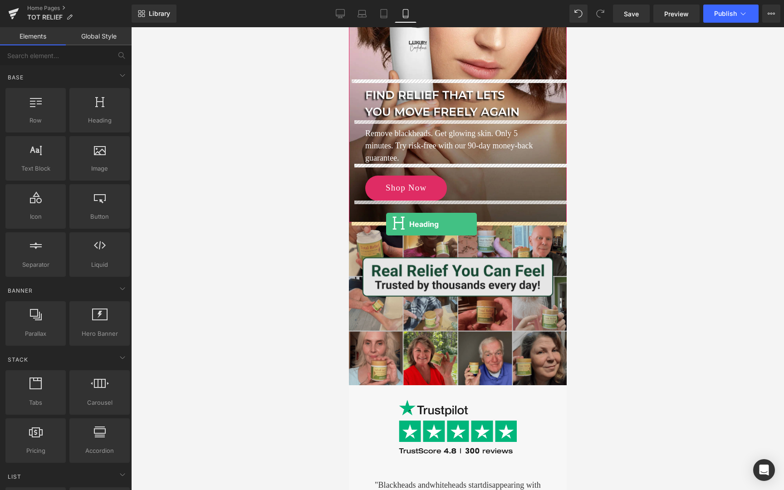
drag, startPoint x: 421, startPoint y: 156, endPoint x: 385, endPoint y: 224, distance: 77.3
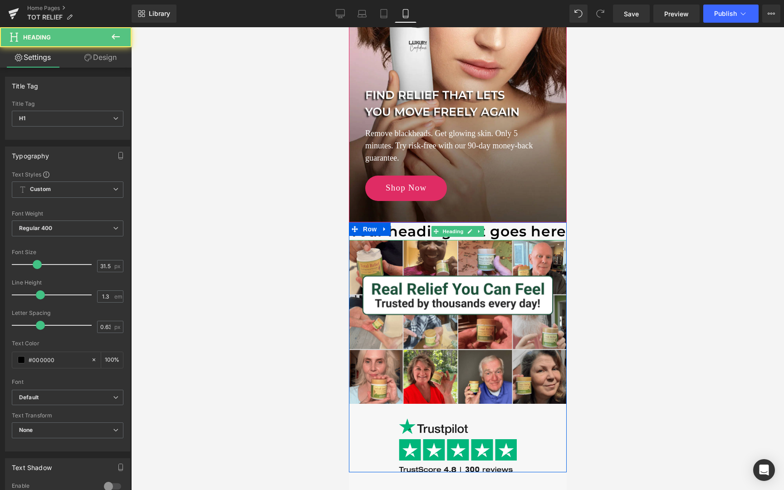
click at [427, 233] on h1 "Your heading text goes here" at bounding box center [458, 231] width 218 height 19
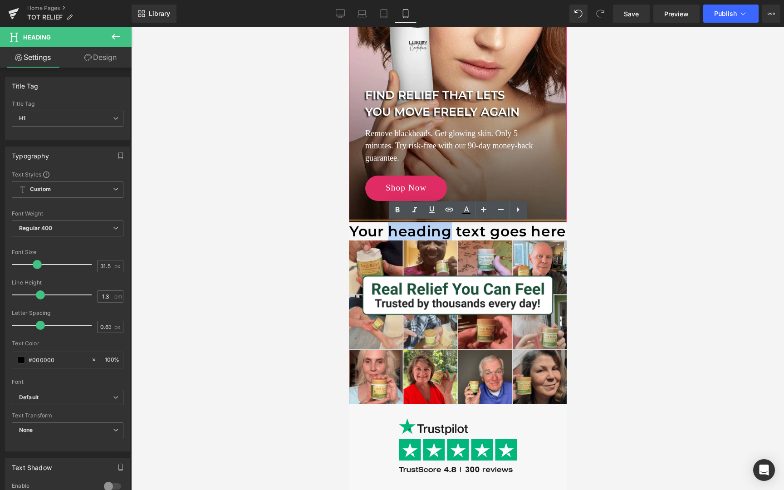
click at [427, 233] on h1 "Your heading text goes here" at bounding box center [458, 231] width 218 height 19
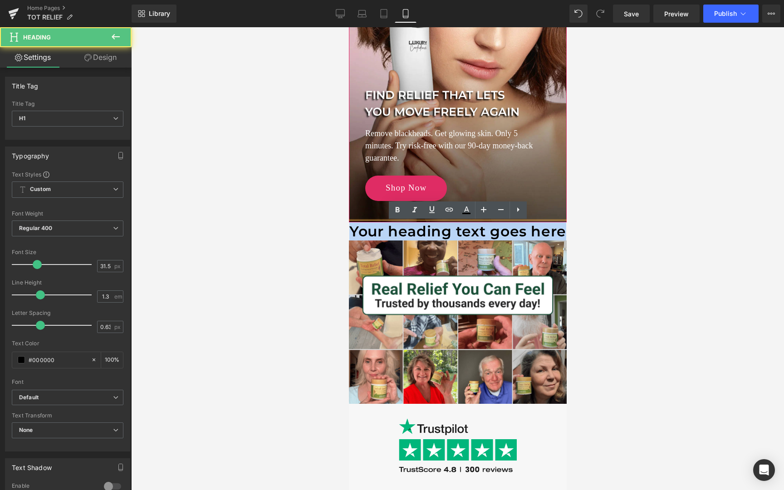
click at [427, 233] on h1 "Your heading text goes here" at bounding box center [458, 231] width 218 height 19
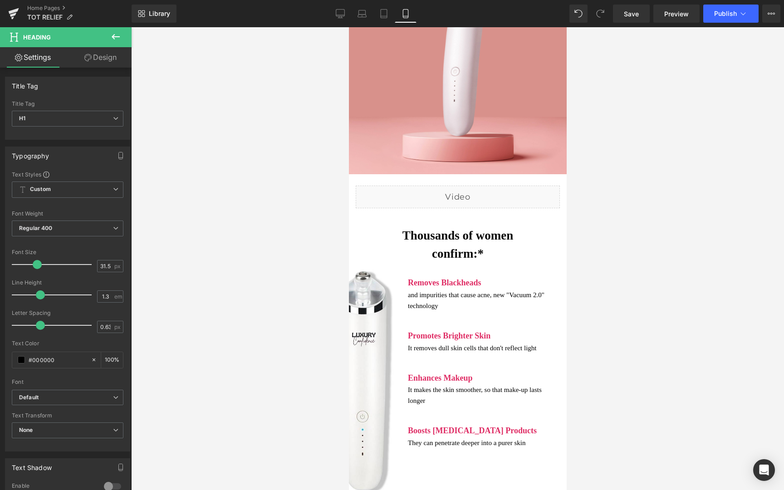
scroll to position [890, 0]
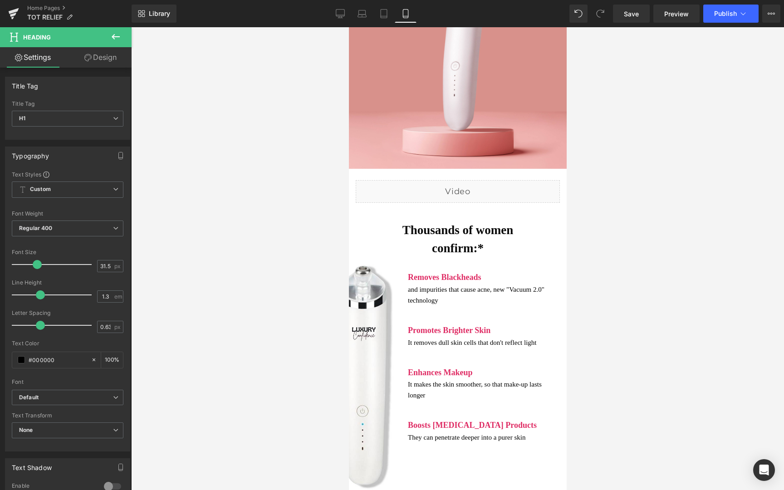
click at [443, 235] on span "Text Block" at bounding box center [452, 239] width 30 height 11
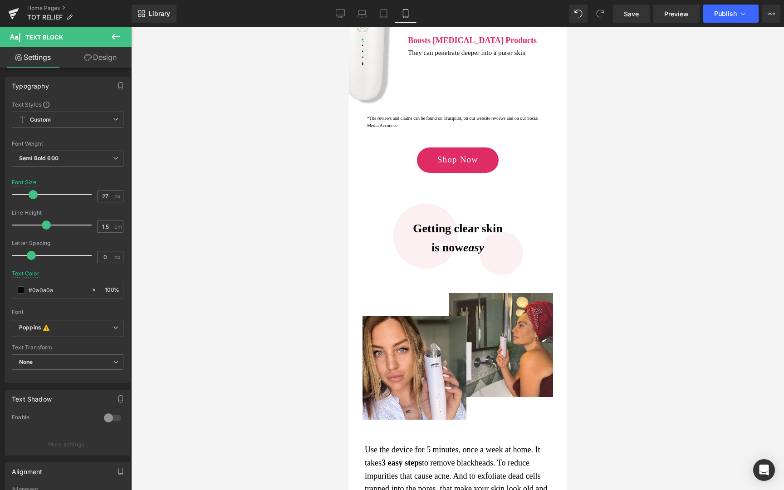
scroll to position [1273, 0]
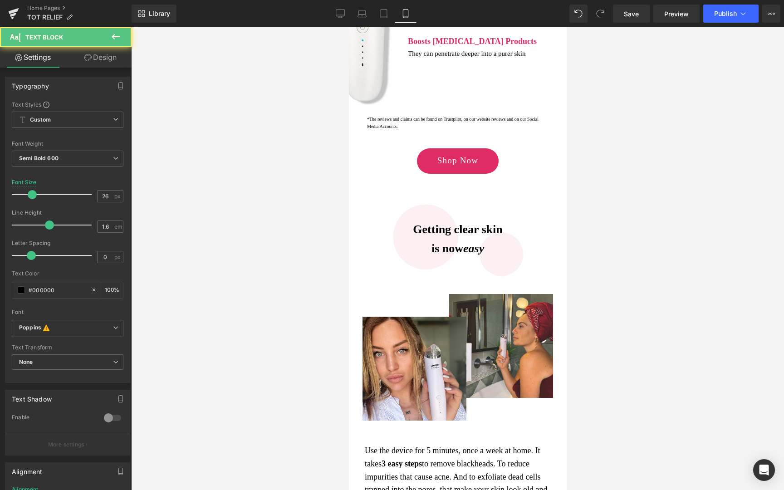
click at [425, 236] on div "Getting clear skin is now easy" at bounding box center [457, 239] width 204 height 38
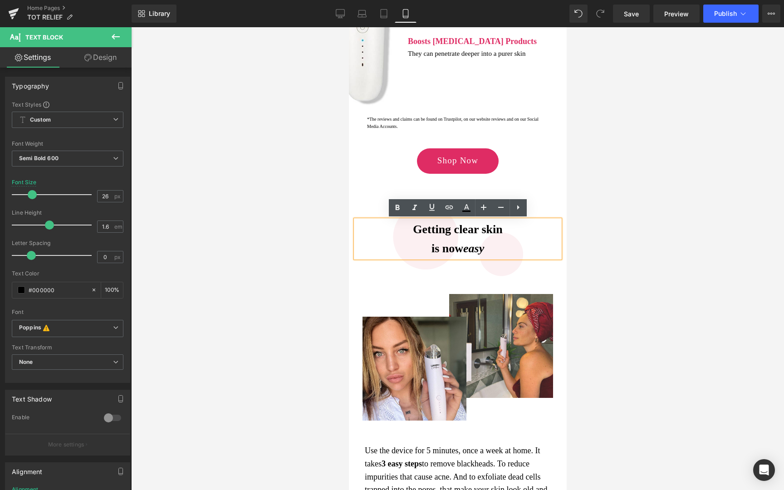
click at [432, 265] on div "Getting clear skin is now easy Text Block Row" at bounding box center [458, 241] width 218 height 78
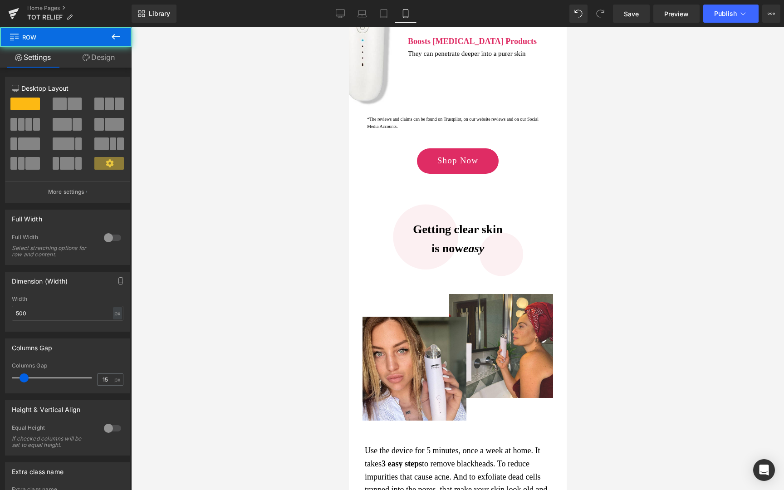
click at [431, 278] on div "Getting clear skin is now easy Text Block Row" at bounding box center [458, 241] width 218 height 78
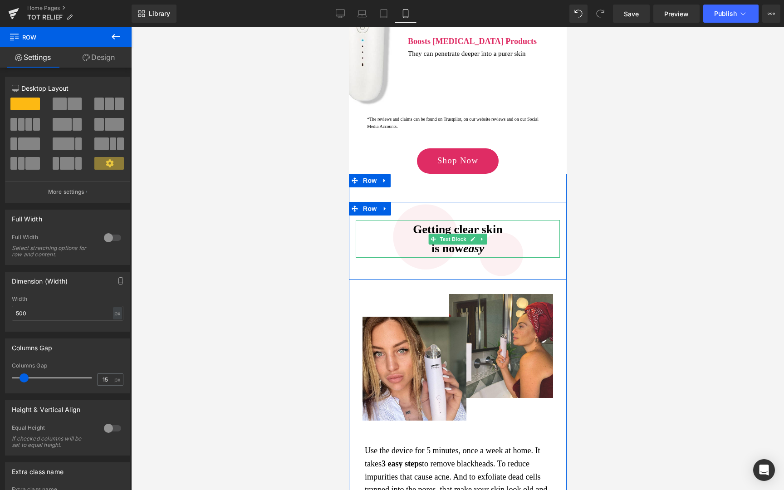
click at [414, 234] on div "Getting clear skin is now easy" at bounding box center [457, 239] width 204 height 38
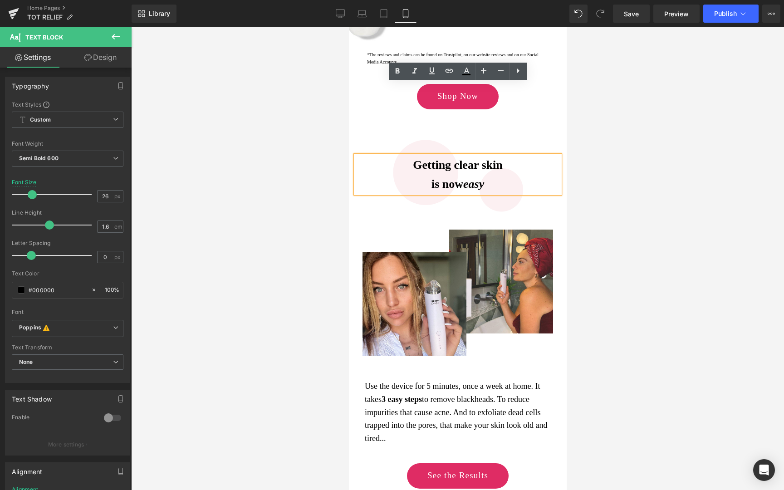
scroll to position [1305, 0]
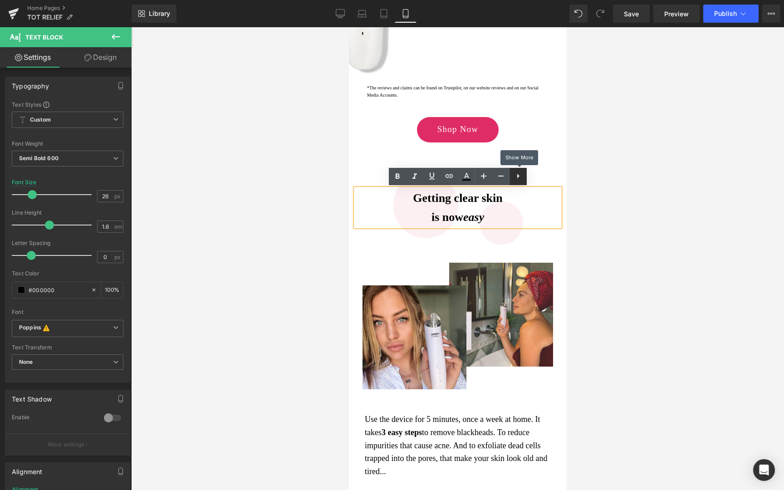
click at [516, 179] on icon at bounding box center [518, 176] width 11 height 11
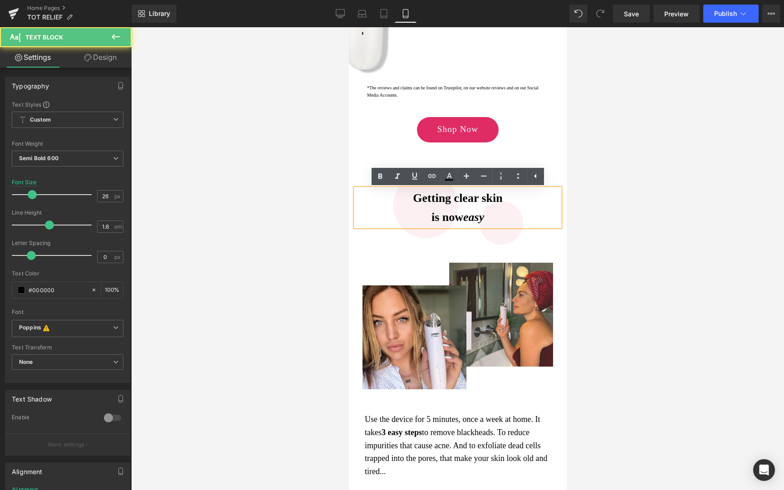
click at [487, 217] on div "is now easy" at bounding box center [457, 217] width 204 height 19
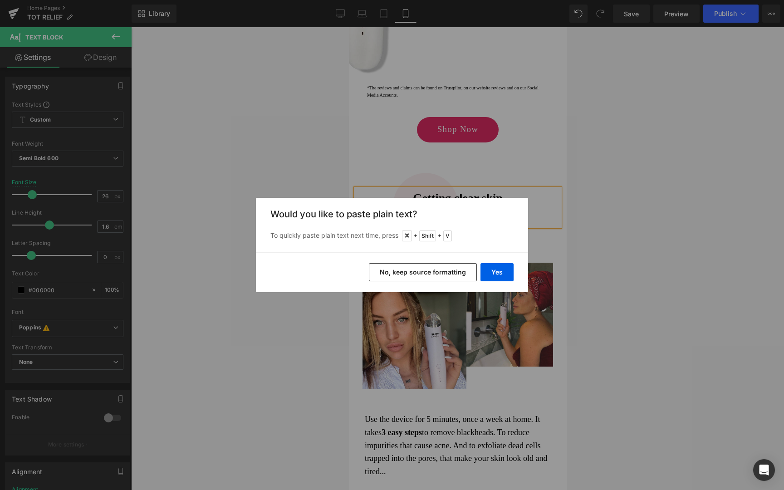
click at [452, 165] on div "Back to Library Insert Would you like to paste plain text? To quickly paste pla…" at bounding box center [392, 245] width 784 height 490
click at [495, 272] on button "Yes" at bounding box center [497, 272] width 33 height 18
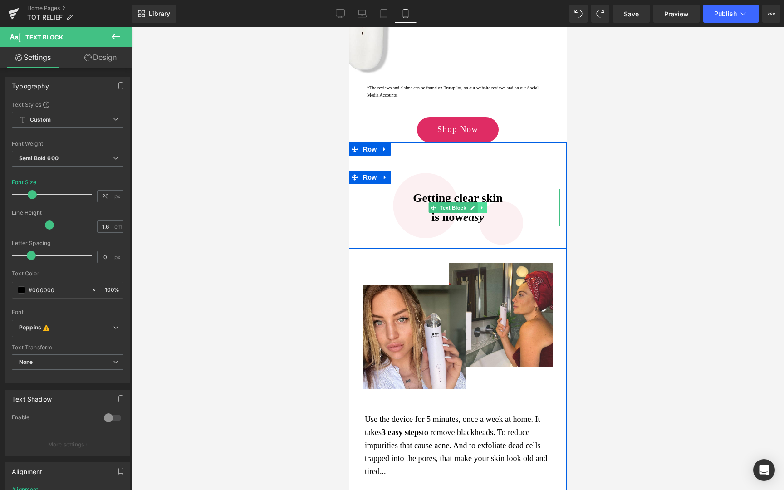
click at [485, 206] on link at bounding box center [482, 207] width 10 height 11
click at [478, 208] on icon at bounding box center [477, 207] width 5 height 5
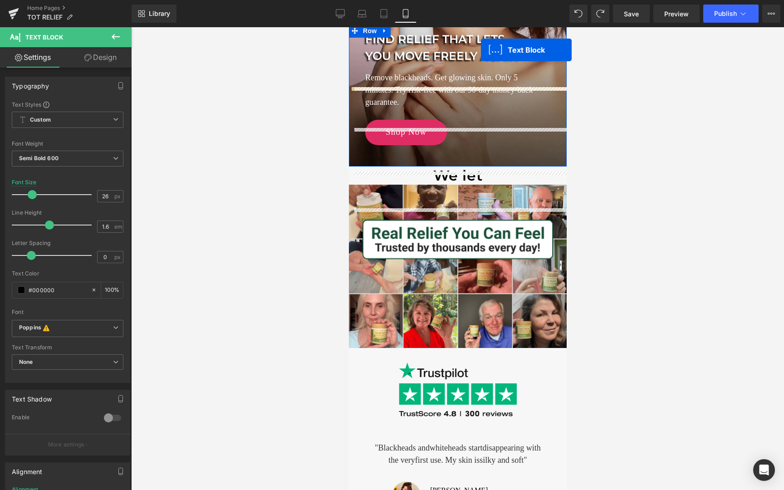
scroll to position [88, 0]
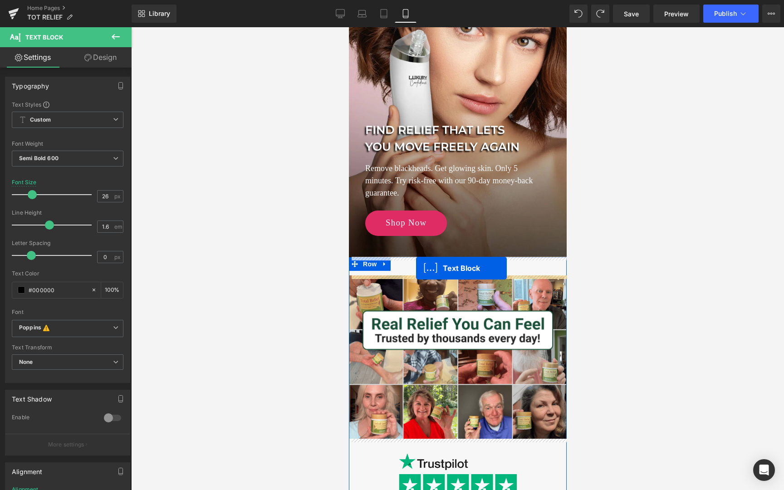
drag, startPoint x: 431, startPoint y: 241, endPoint x: 416, endPoint y: 268, distance: 30.3
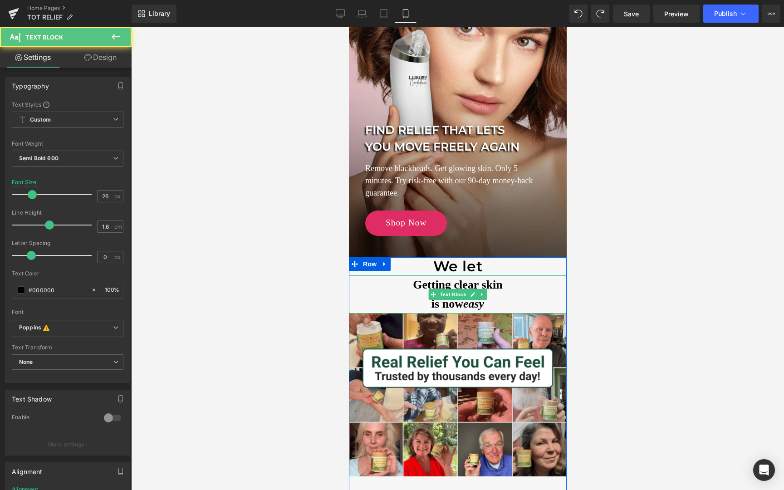
click at [458, 285] on div "Getting clear skin is now easy" at bounding box center [458, 294] width 218 height 38
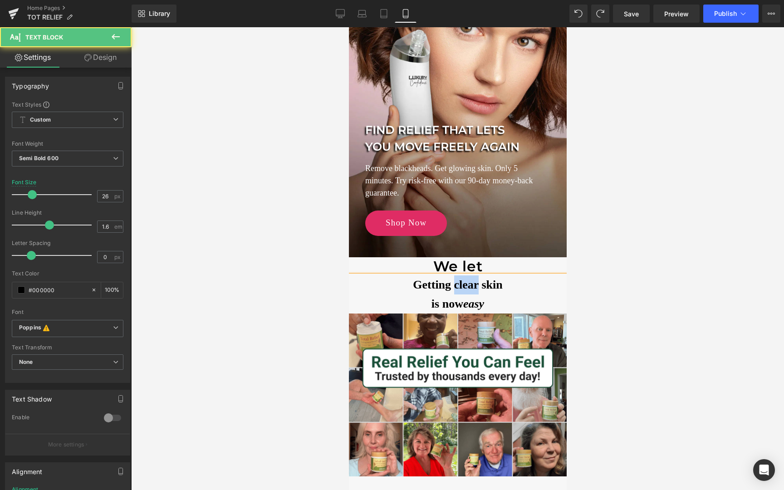
click at [458, 285] on div "Getting clear skin is now easy" at bounding box center [458, 294] width 218 height 38
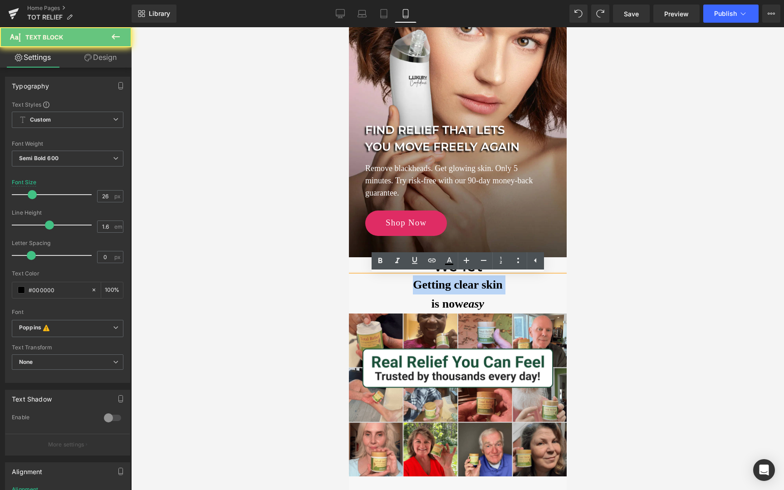
click at [458, 285] on div "Getting clear skin is now easy" at bounding box center [458, 294] width 218 height 38
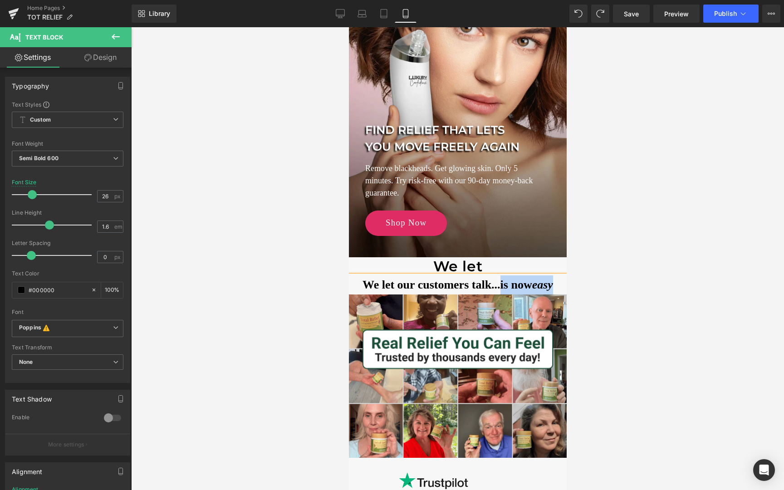
drag, startPoint x: 498, startPoint y: 287, endPoint x: 551, endPoint y: 288, distance: 53.6
click at [551, 288] on div "We let our customers talk...is now easy" at bounding box center [458, 284] width 218 height 19
click at [516, 269] on h1 "We let" at bounding box center [458, 266] width 218 height 19
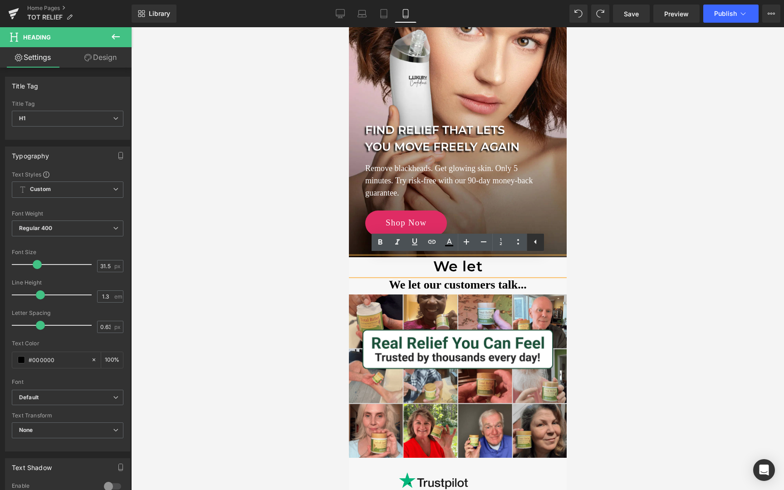
click at [533, 246] on icon at bounding box center [535, 241] width 11 height 11
click at [481, 275] on div "We let our customers talk... Text Block" at bounding box center [458, 284] width 218 height 19
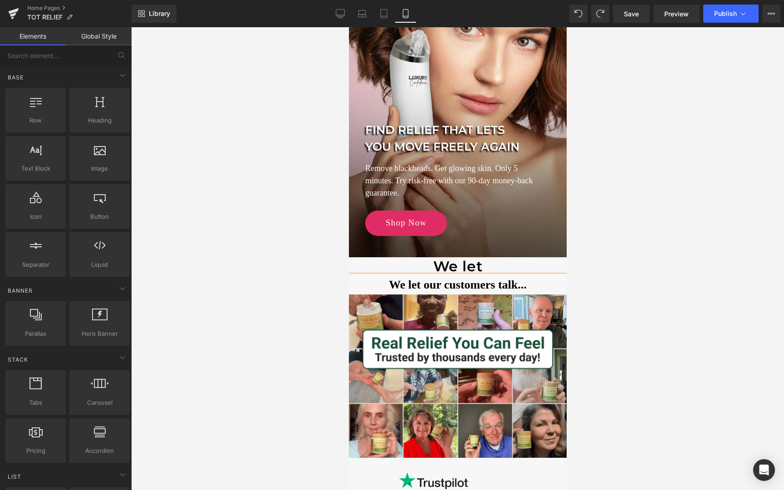
click at [255, 305] on div at bounding box center [457, 258] width 653 height 463
click at [478, 267] on icon at bounding box center [478, 266] width 1 height 3
click at [482, 267] on icon at bounding box center [484, 266] width 5 height 5
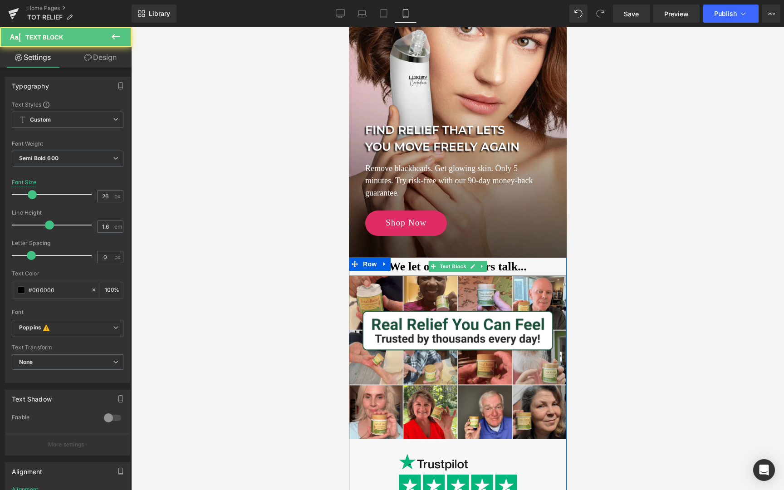
click at [529, 269] on div "We let our customers talk..." at bounding box center [458, 266] width 218 height 19
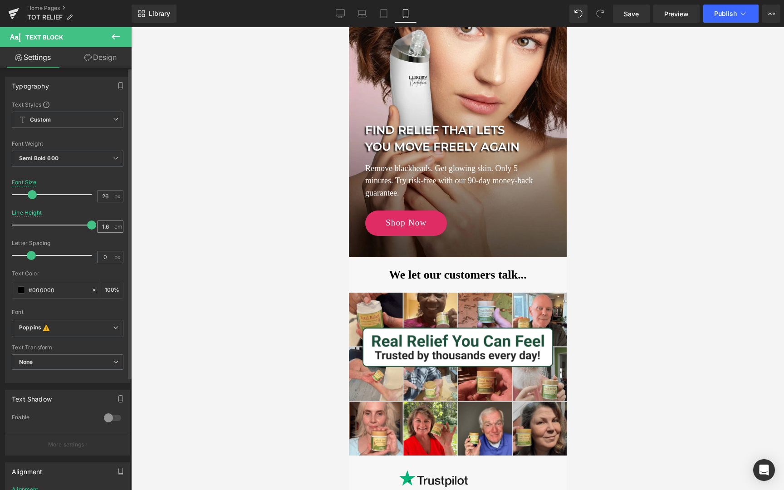
drag, startPoint x: 51, startPoint y: 226, endPoint x: 113, endPoint y: 226, distance: 62.6
click at [113, 226] on div "Line Height 1.6 em" at bounding box center [68, 225] width 112 height 30
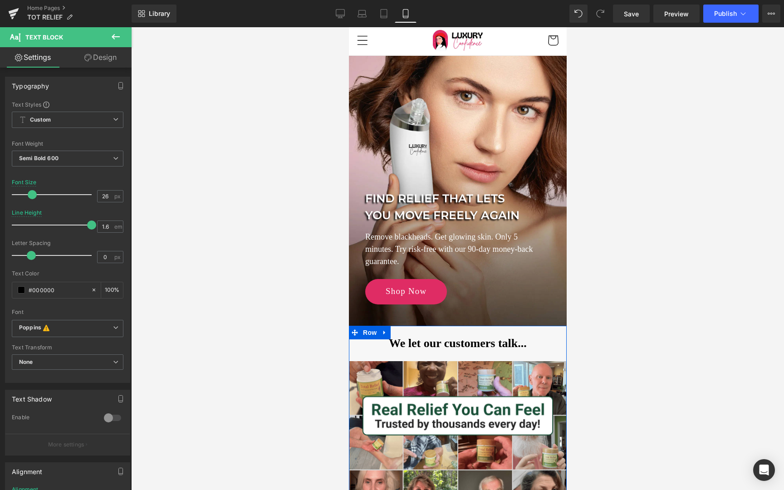
scroll to position [0, 0]
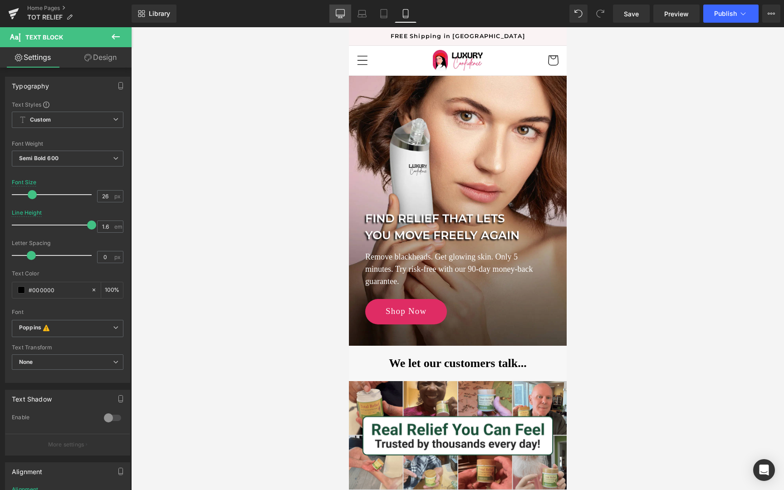
click at [341, 18] on icon at bounding box center [340, 18] width 5 height 0
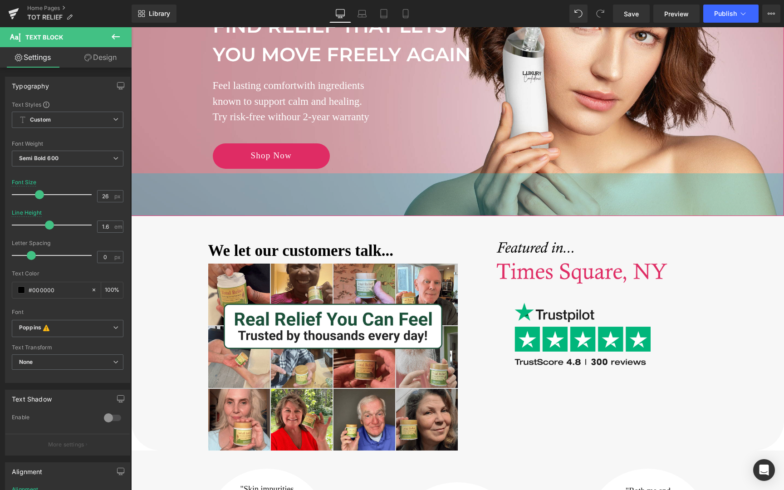
scroll to position [141, 0]
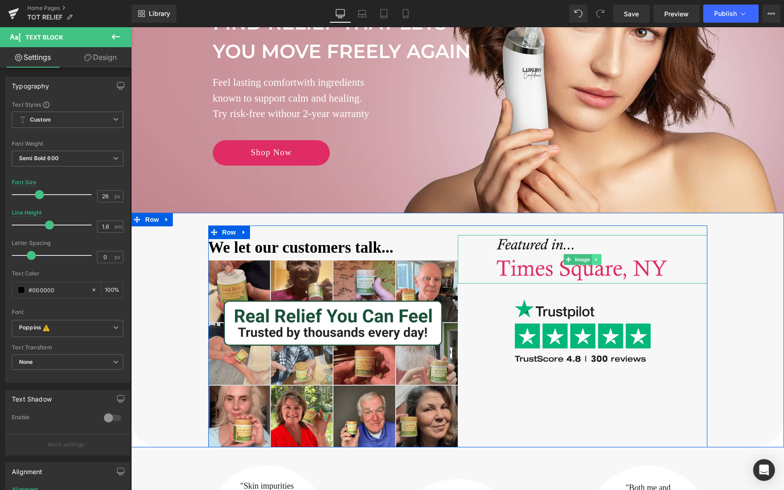
click at [595, 260] on icon at bounding box center [595, 259] width 1 height 3
click at [602, 260] on icon at bounding box center [601, 259] width 5 height 5
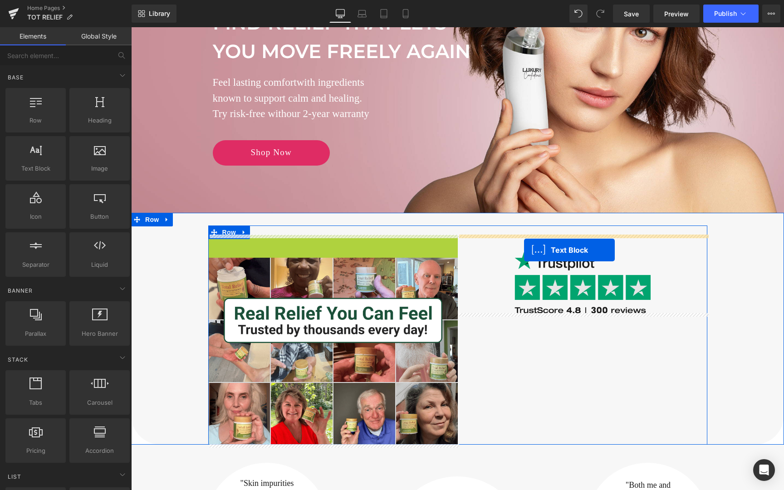
drag, startPoint x: 308, startPoint y: 251, endPoint x: 524, endPoint y: 250, distance: 216.0
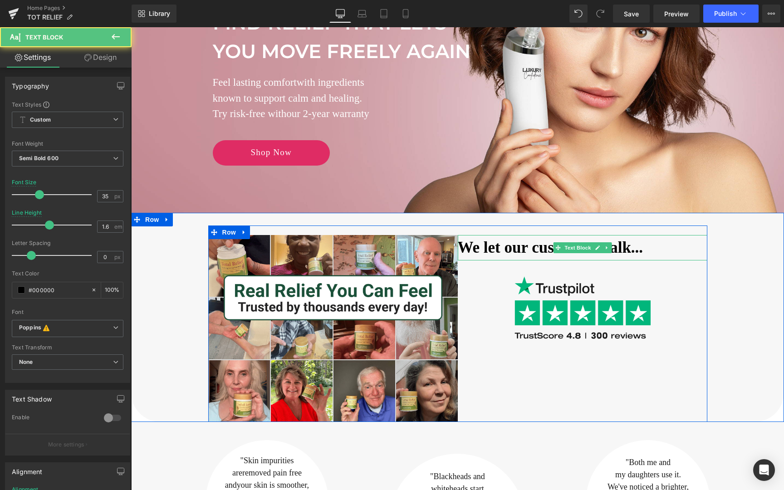
click at [480, 248] on div "We let our customers talk..." at bounding box center [583, 247] width 250 height 25
click at [462, 247] on div "We let our customers talk..." at bounding box center [583, 247] width 250 height 25
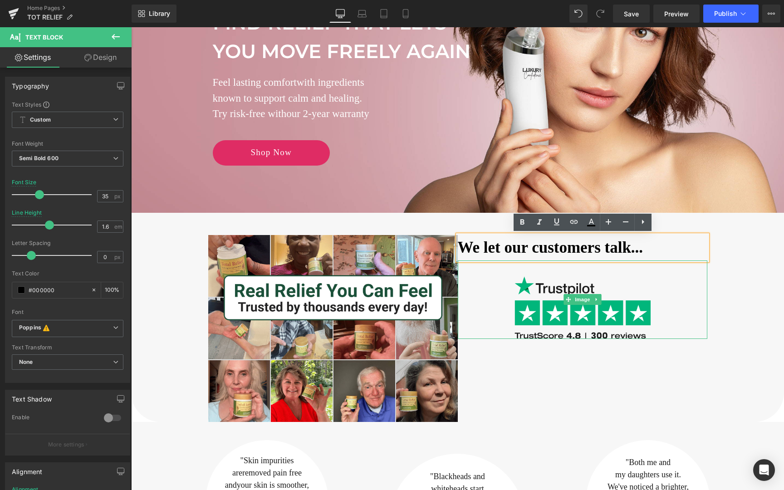
click at [472, 295] on div at bounding box center [583, 299] width 250 height 79
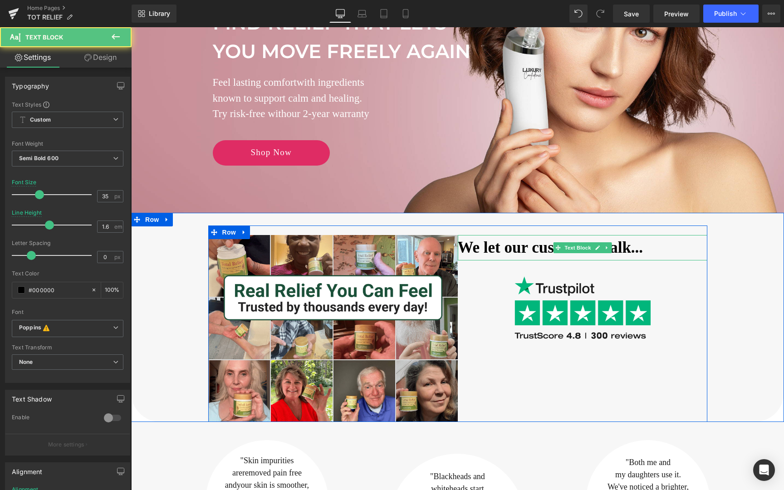
click at [487, 247] on div "We let our customers talk..." at bounding box center [583, 247] width 250 height 25
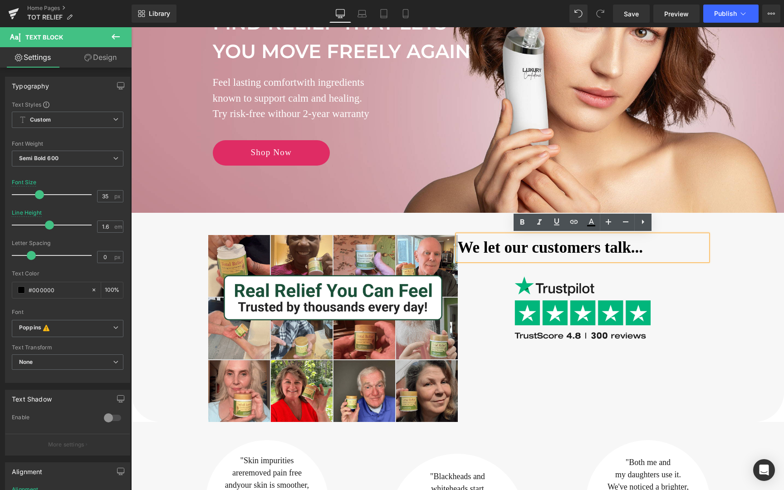
click at [493, 278] on div at bounding box center [583, 299] width 250 height 79
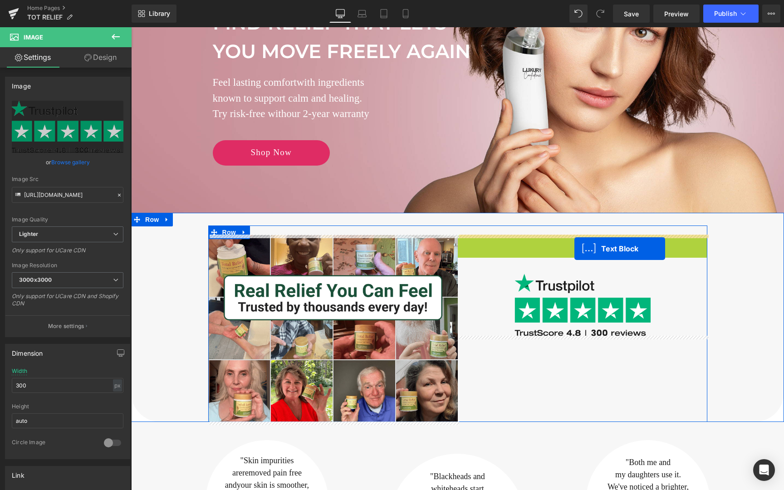
drag, startPoint x: 556, startPoint y: 248, endPoint x: 575, endPoint y: 249, distance: 18.2
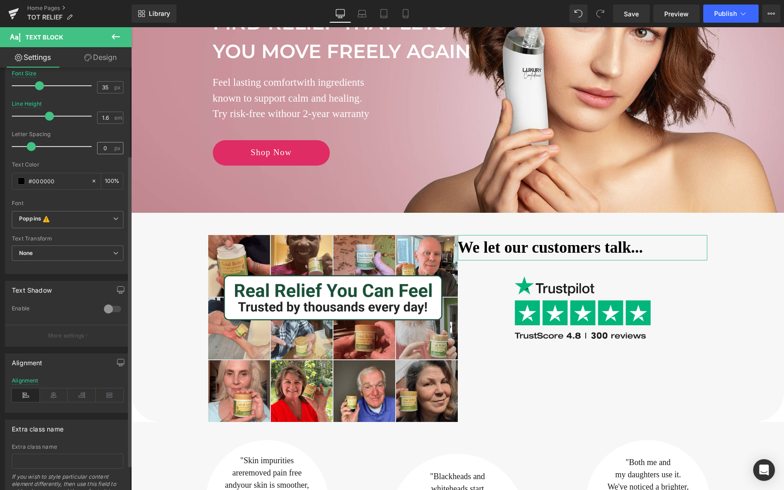
scroll to position [153, 0]
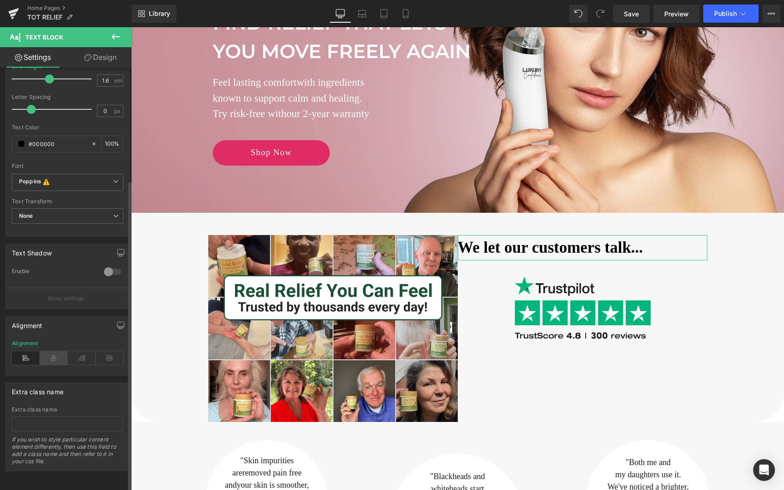
click at [57, 354] on icon at bounding box center [54, 358] width 28 height 14
click at [406, 17] on icon at bounding box center [405, 13] width 9 height 9
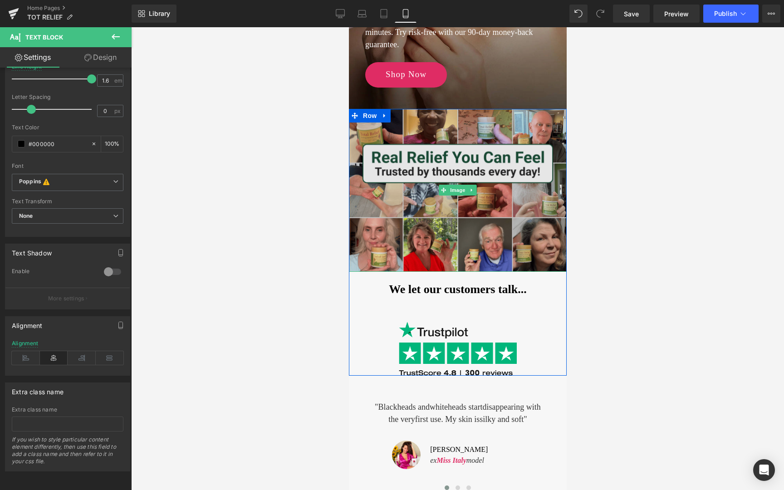
scroll to position [234, 0]
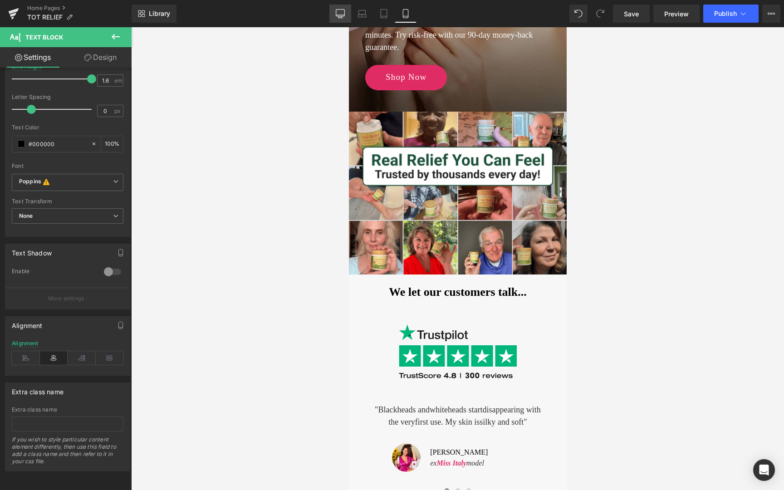
click at [341, 9] on link "Desktop" at bounding box center [340, 14] width 22 height 18
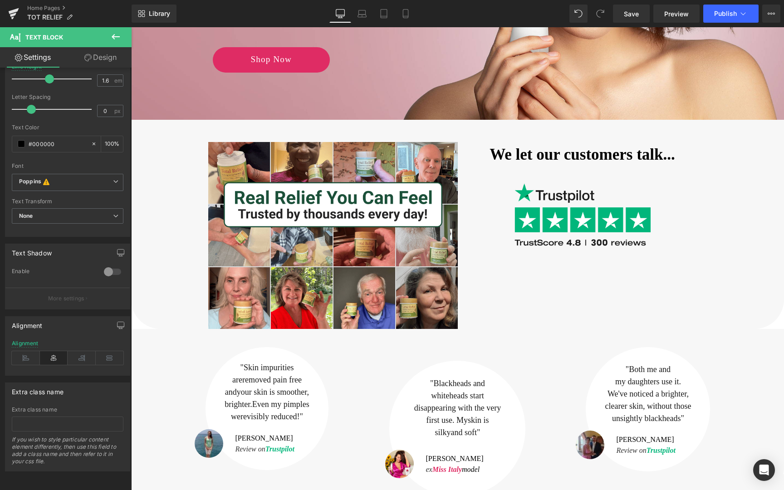
scroll to position [102, 0]
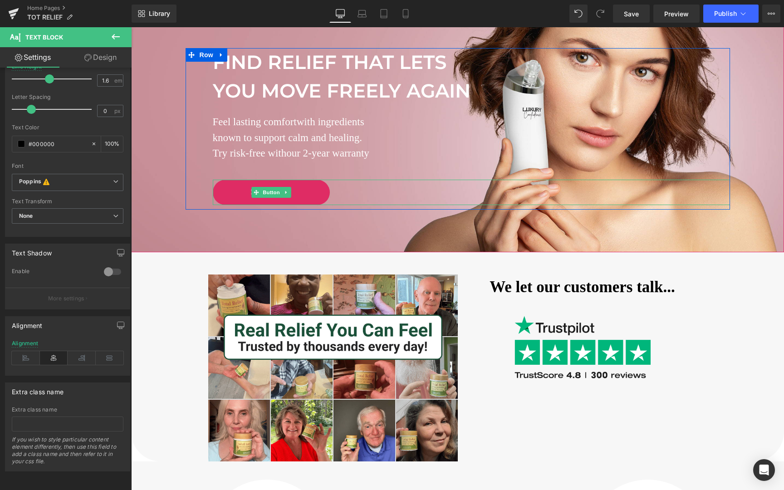
click at [240, 194] on link "Shop Now" at bounding box center [271, 192] width 117 height 25
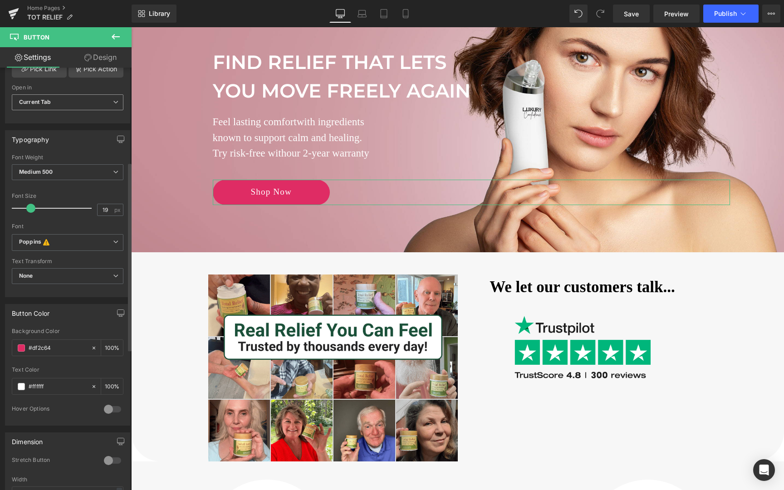
scroll to position [212, 0]
click at [41, 345] on input "#df2c64" at bounding box center [58, 344] width 58 height 10
type input "#D88A3D"
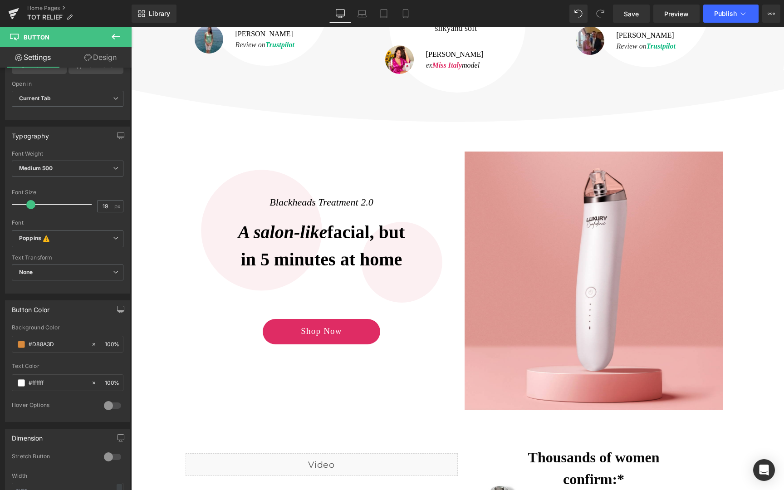
scroll to position [665, 0]
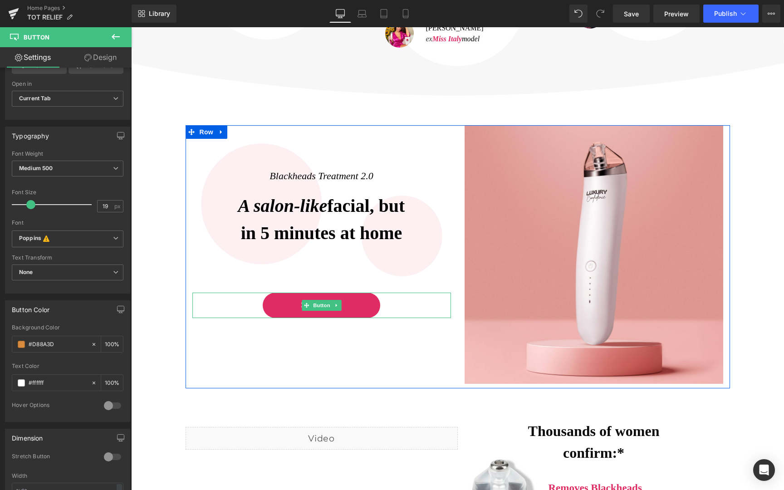
click at [270, 303] on link "Shop Now" at bounding box center [321, 305] width 117 height 25
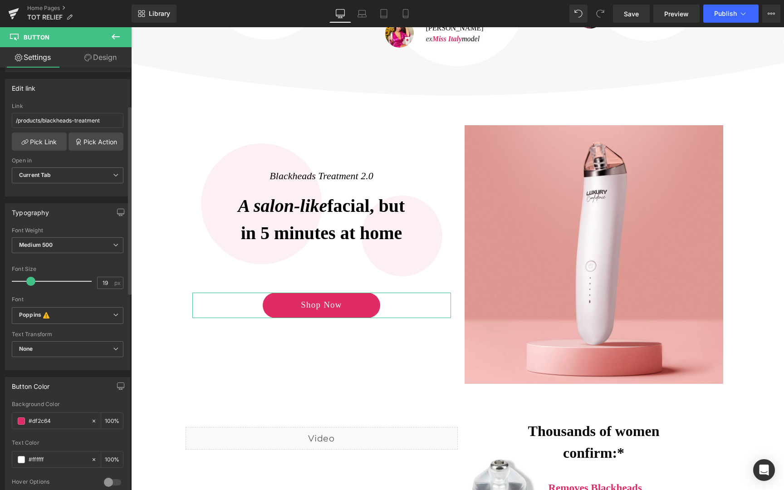
scroll to position [149, 0]
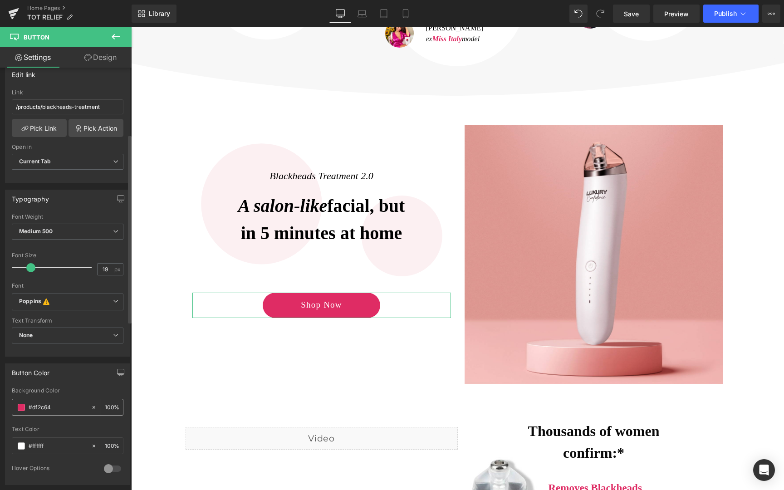
click at [63, 407] on input "#df2c64" at bounding box center [58, 408] width 58 height 10
type input "#D88A3D"
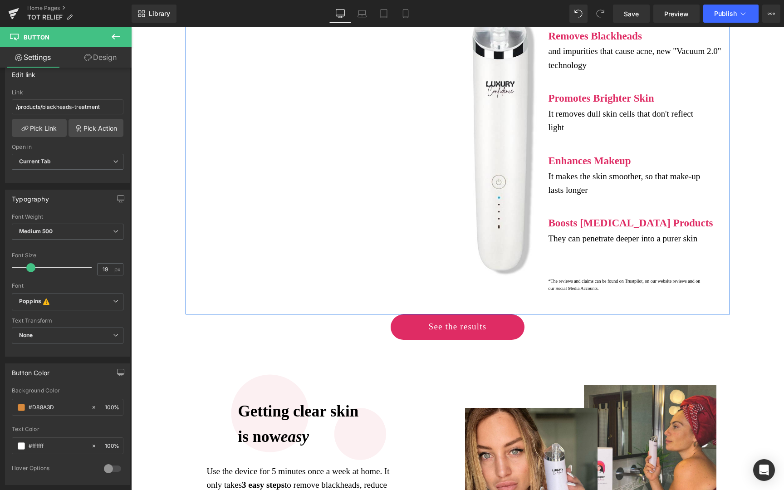
scroll to position [1122, 0]
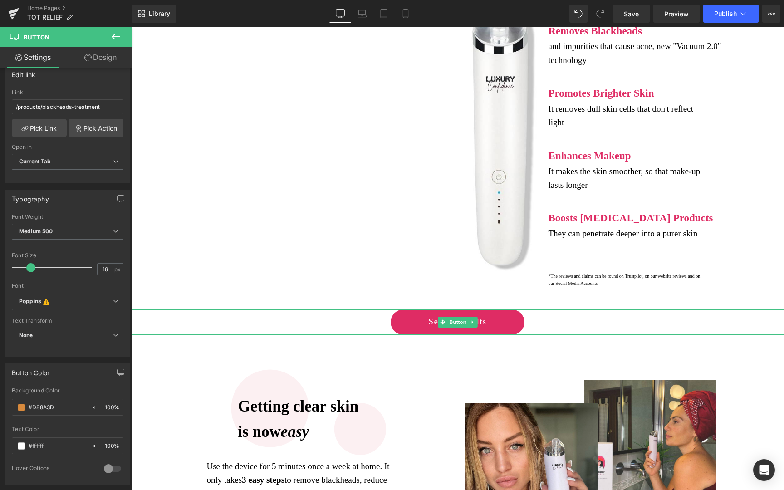
click at [396, 314] on link "See the results" at bounding box center [458, 322] width 134 height 25
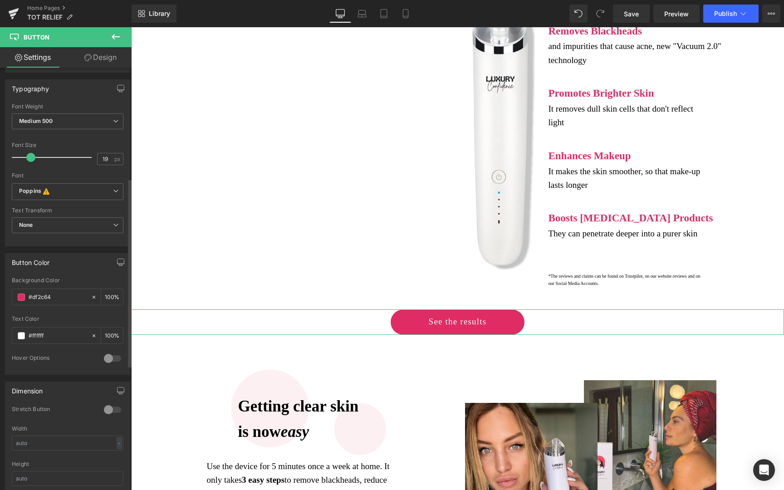
scroll to position [333, 0]
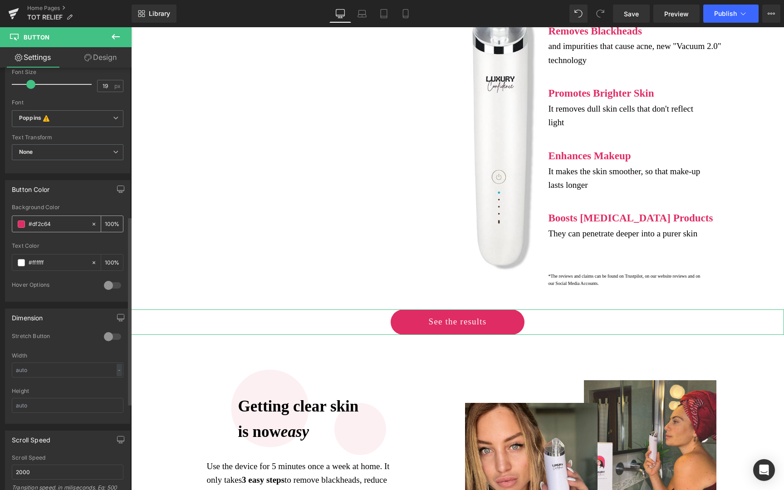
click at [57, 223] on input "#df2c64" at bounding box center [58, 224] width 58 height 10
type input "D88A3D"
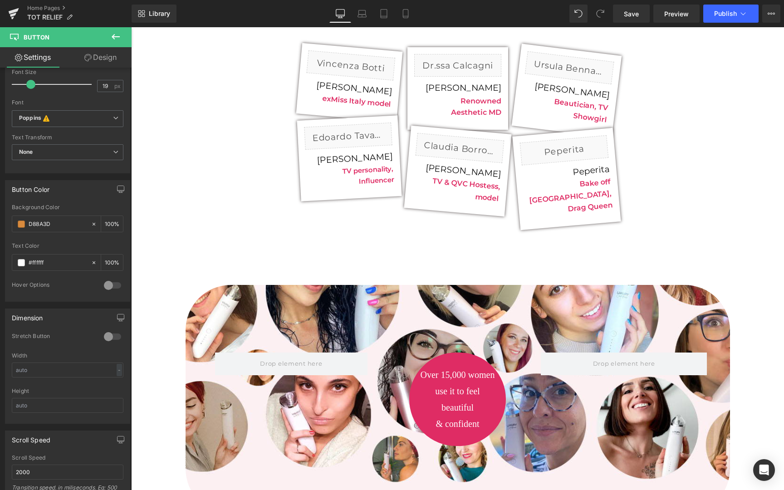
scroll to position [2087, 0]
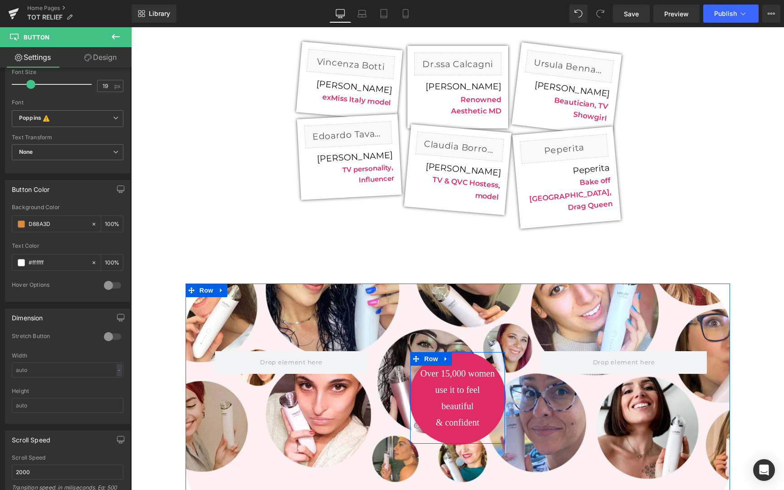
click at [415, 386] on div "Over 15,000 women use it to feel beautiful & confident Text Block" at bounding box center [458, 397] width 92 height 65
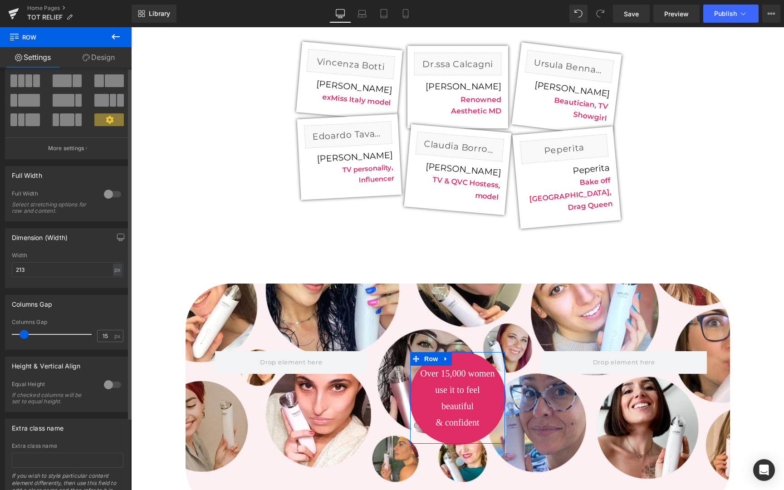
scroll to position [0, 0]
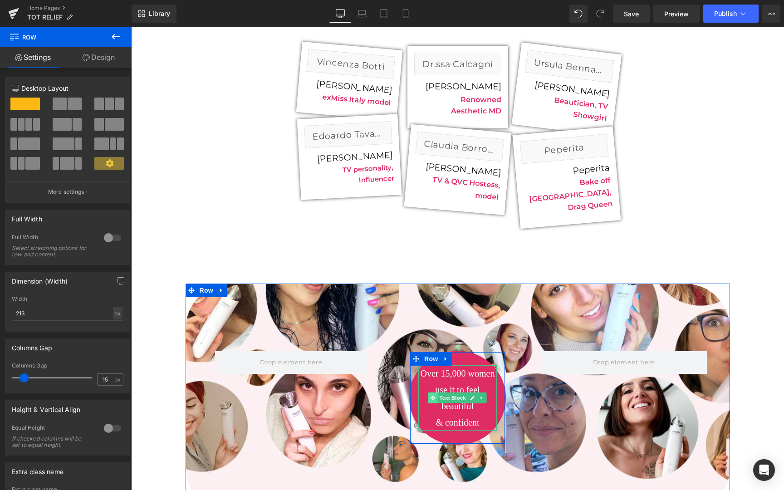
click at [429, 393] on span at bounding box center [433, 398] width 10 height 11
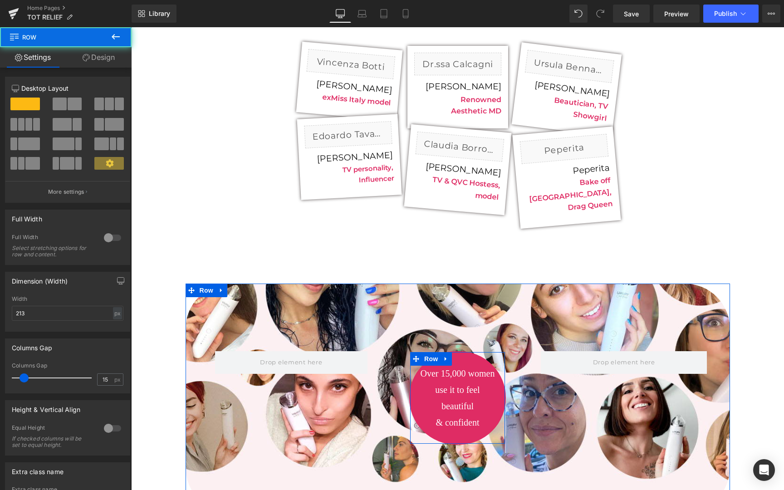
click at [413, 391] on div "Over 15,000 women use it to feel beautiful & confident Text Block" at bounding box center [458, 397] width 92 height 65
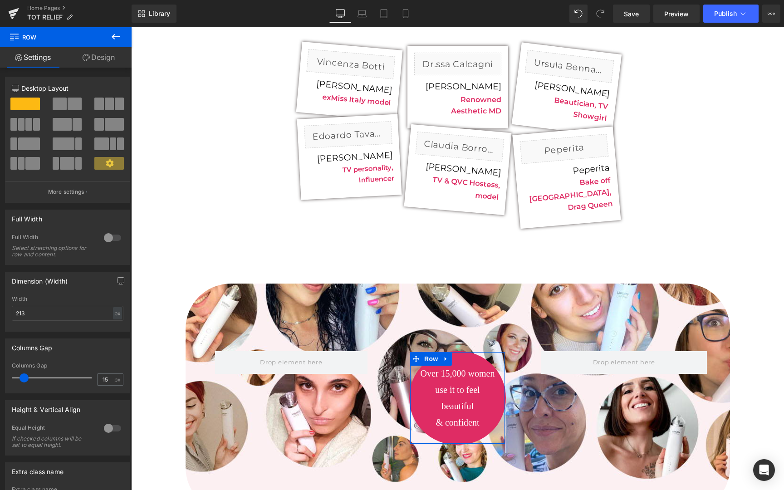
click at [108, 54] on link "Design" at bounding box center [99, 57] width 66 height 20
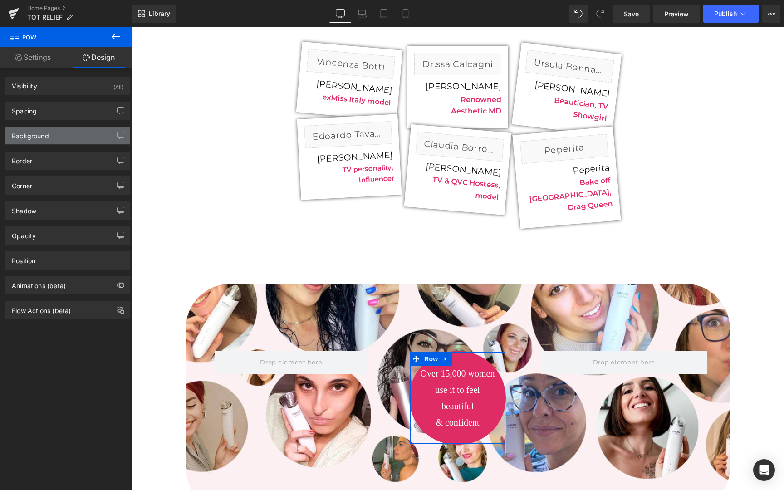
click at [95, 133] on div "Background" at bounding box center [67, 135] width 124 height 17
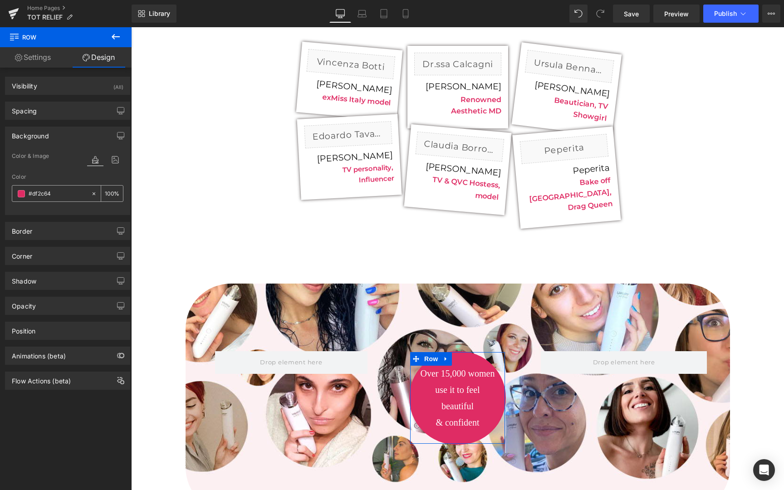
click at [67, 189] on input "#df2c64" at bounding box center [58, 194] width 58 height 10
paste input "D88A3D"
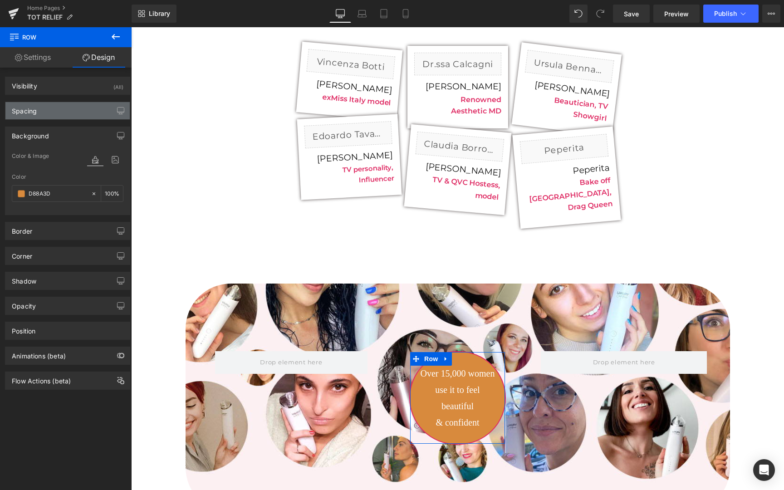
type input "D88A3D"
click at [70, 114] on div "Spacing" at bounding box center [67, 110] width 124 height 17
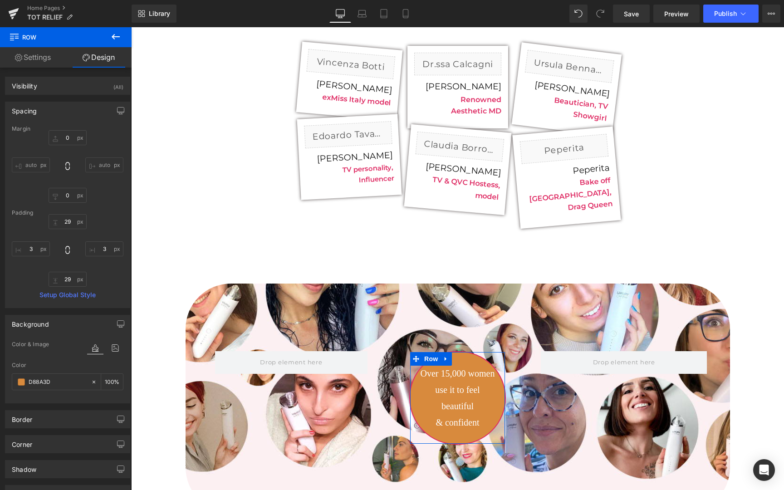
click at [71, 113] on div "Spacing" at bounding box center [67, 110] width 124 height 17
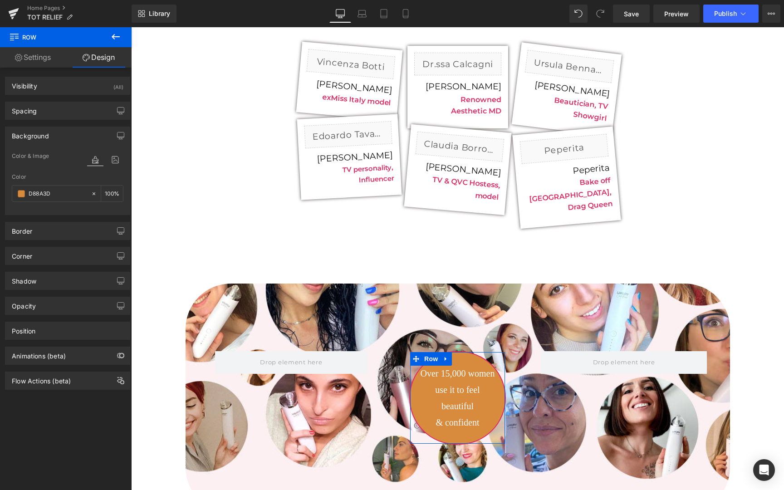
click at [84, 245] on div "Corner Corner Style Custom Custom Setup Global Style Custom Setup Global Style …" at bounding box center [68, 252] width 136 height 25
click at [84, 251] on div "Corner" at bounding box center [67, 255] width 124 height 17
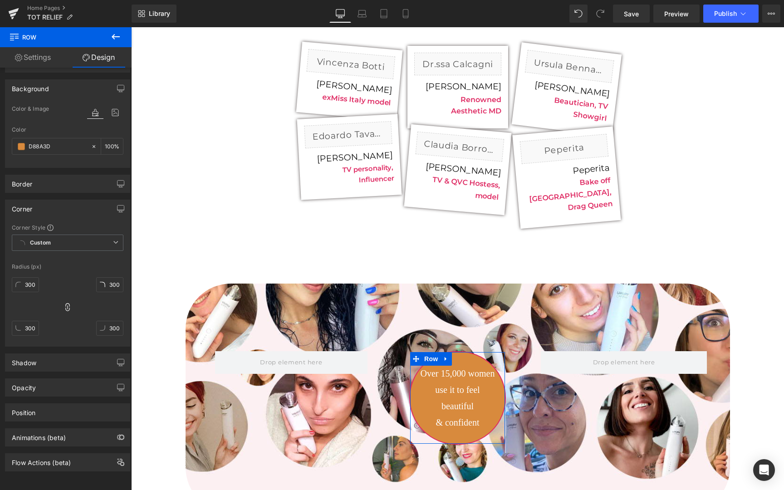
scroll to position [54, 0]
click at [73, 240] on span "Custom Setup Global Style" at bounding box center [68, 243] width 112 height 16
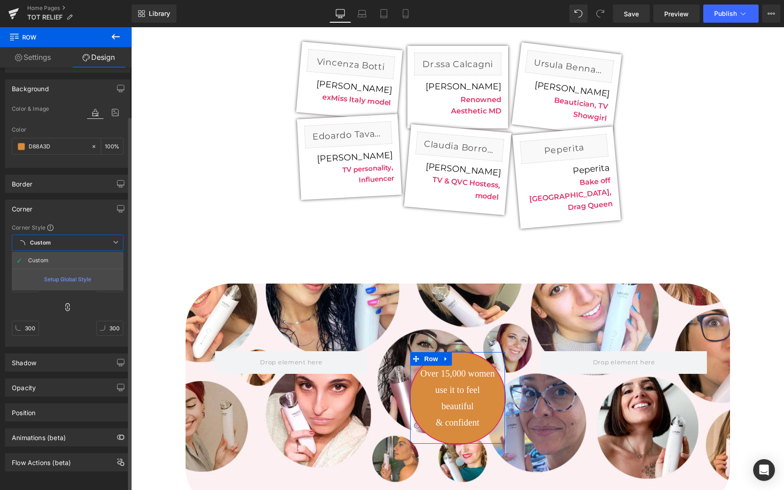
click at [73, 240] on span "Custom Setup Global Style" at bounding box center [68, 243] width 112 height 16
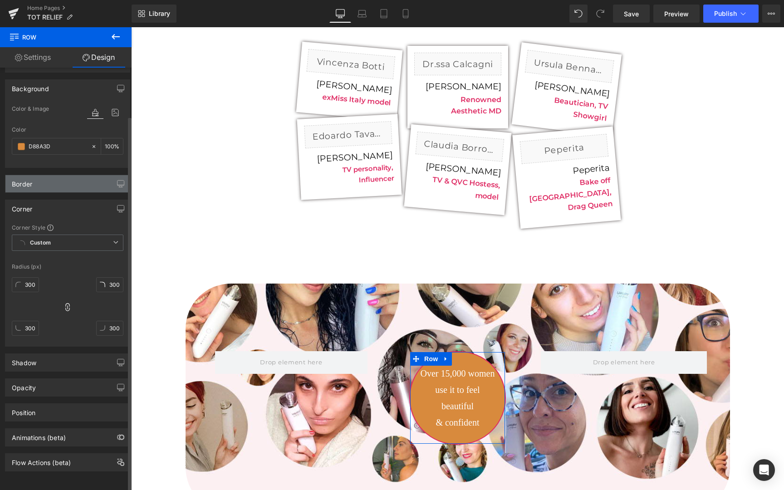
click at [76, 182] on div "Border" at bounding box center [67, 183] width 124 height 17
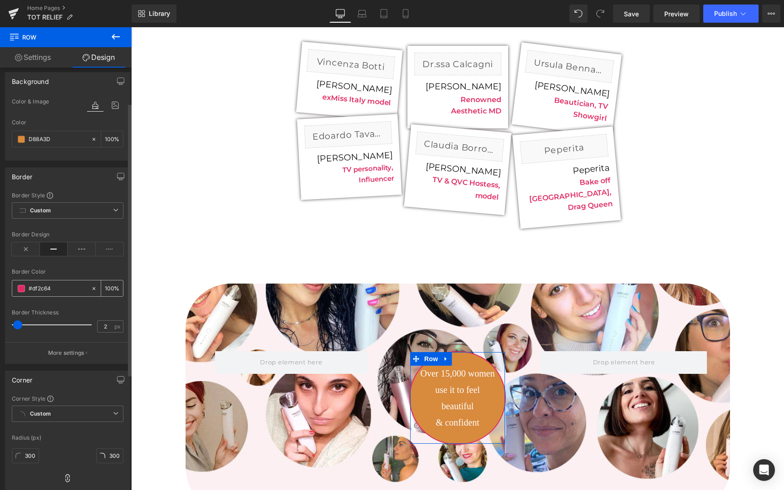
click at [49, 289] on input "#df2c64" at bounding box center [58, 289] width 58 height 10
paste input "D88A3D"
type input "D88A3D"
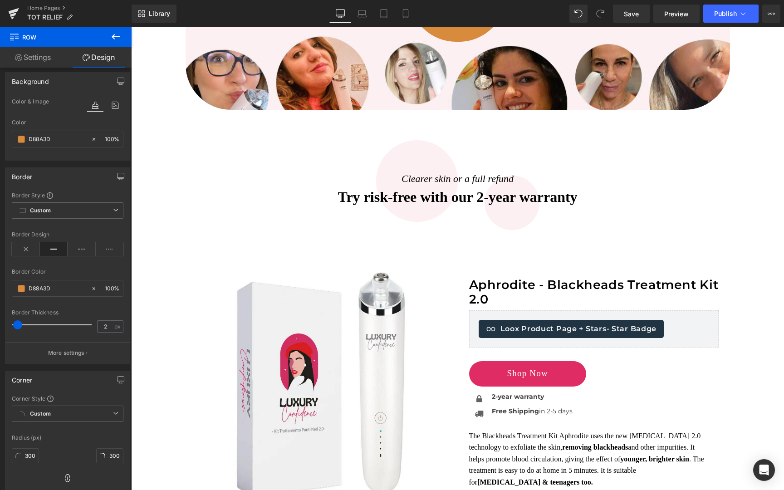
scroll to position [2499, 0]
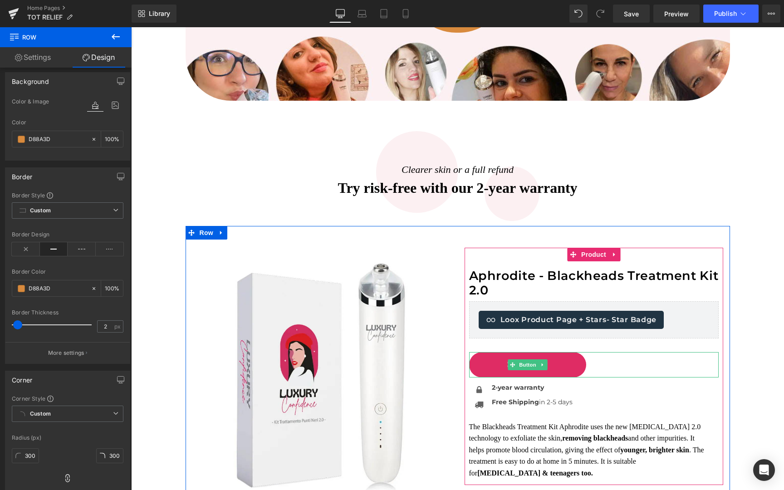
click at [485, 358] on link "Shop Now" at bounding box center [527, 364] width 117 height 25
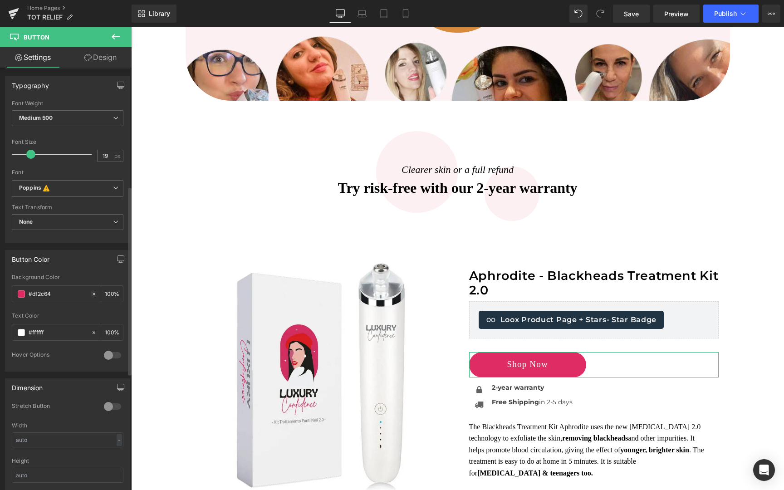
scroll to position [266, 0]
click at [61, 295] on div "#df2c64" at bounding box center [51, 290] width 79 height 16
click at [59, 293] on input "#df2c64" at bounding box center [58, 290] width 58 height 10
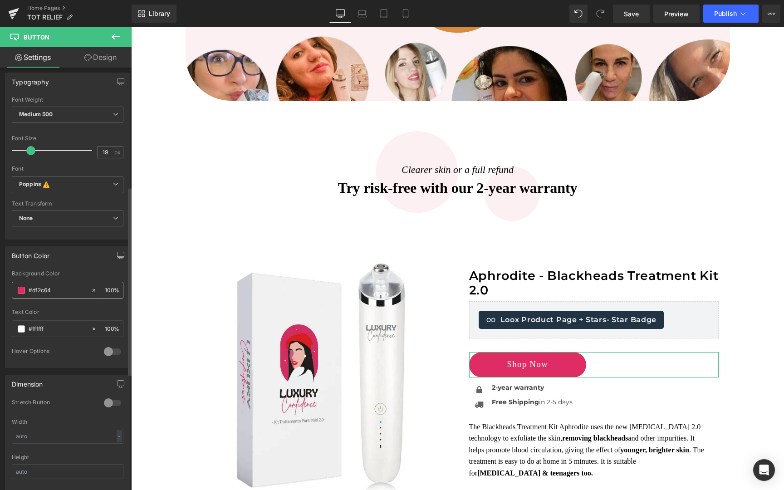
click at [59, 293] on input "#df2c64" at bounding box center [58, 290] width 58 height 10
paste input "D88A3D"
type input "D88A3D"
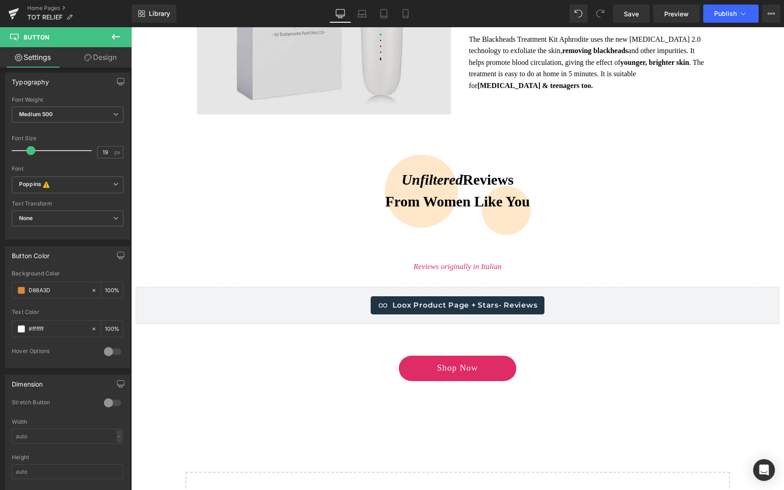
scroll to position [2896, 0]
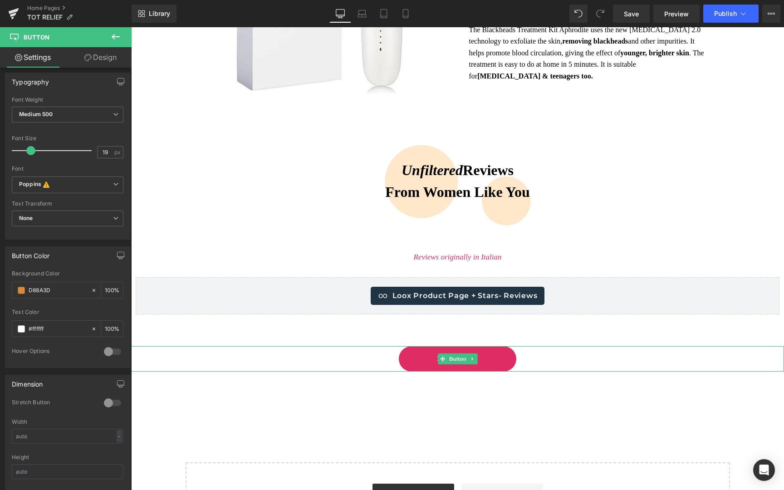
click at [407, 346] on link "Shop Now" at bounding box center [457, 358] width 117 height 25
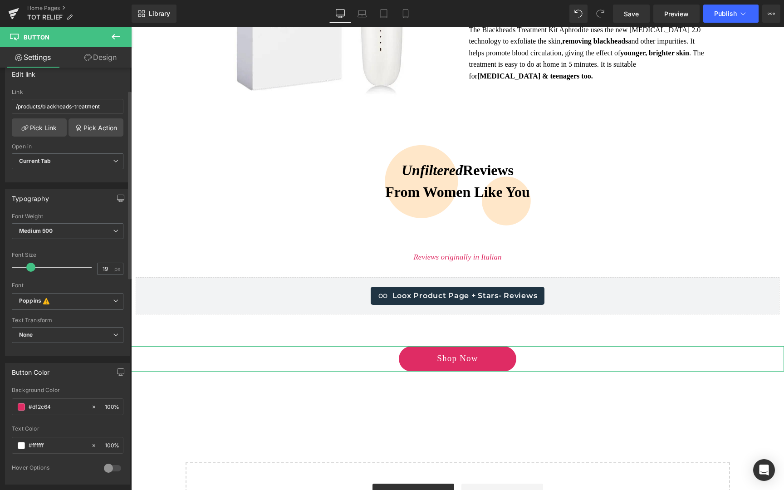
scroll to position [285, 0]
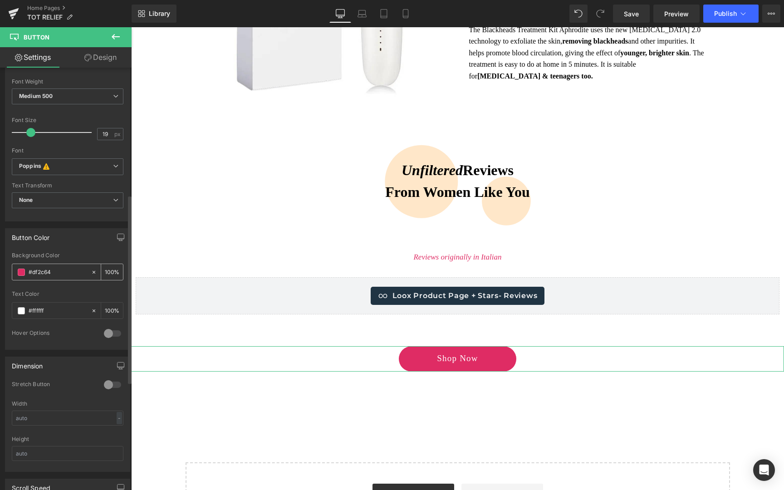
click at [53, 269] on input "#df2c64" at bounding box center [58, 272] width 58 height 10
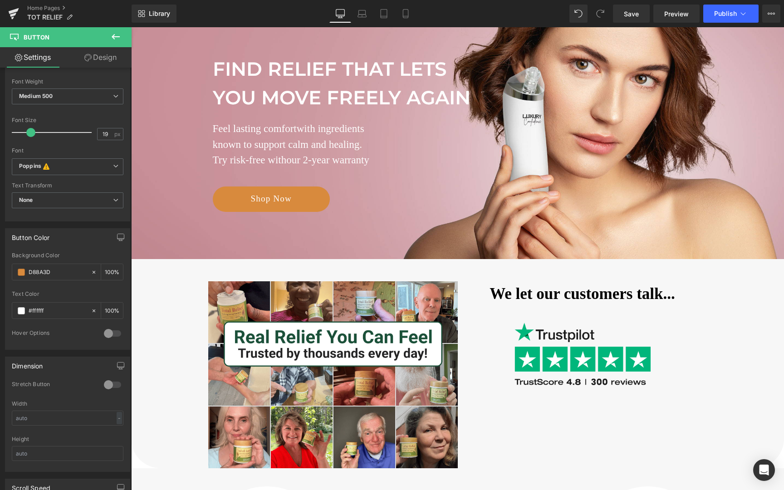
scroll to position [99, 0]
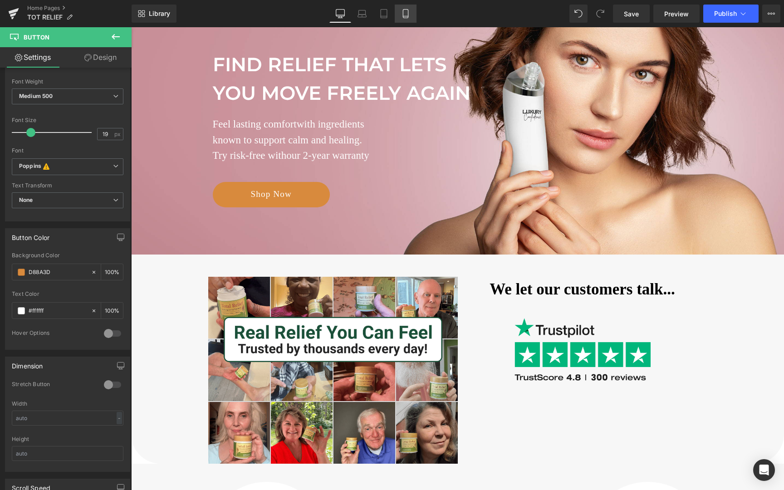
type input "D88A3D"
click at [404, 12] on icon at bounding box center [405, 13] width 9 height 9
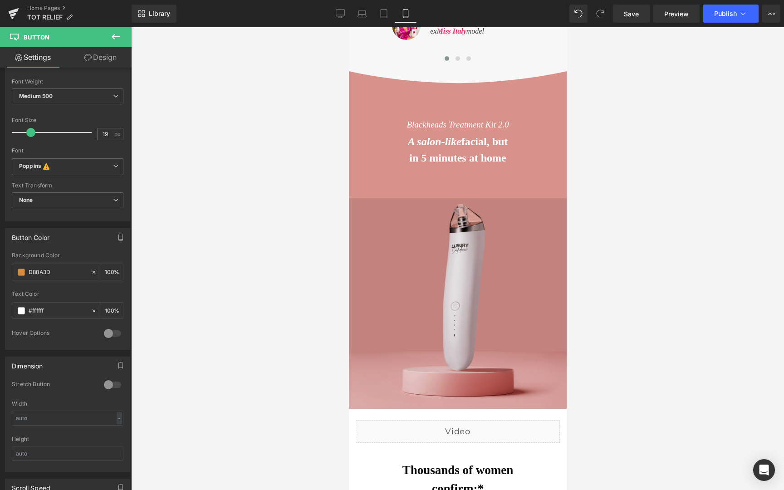
scroll to position [664, 0]
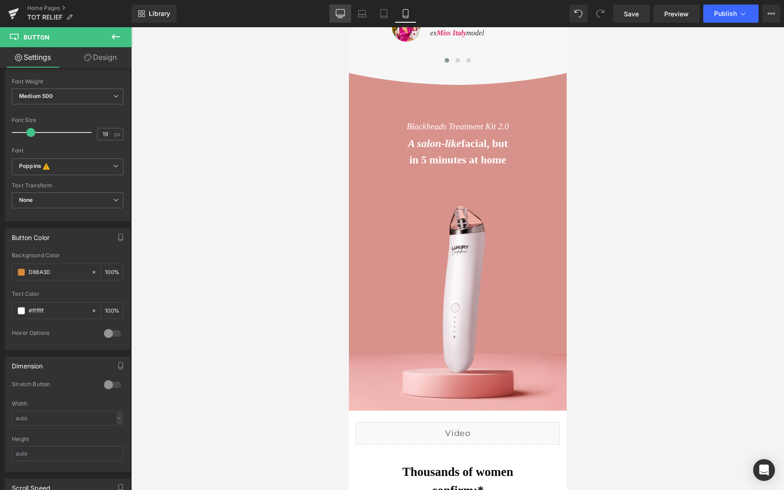
click at [335, 12] on link "Desktop" at bounding box center [340, 14] width 22 height 18
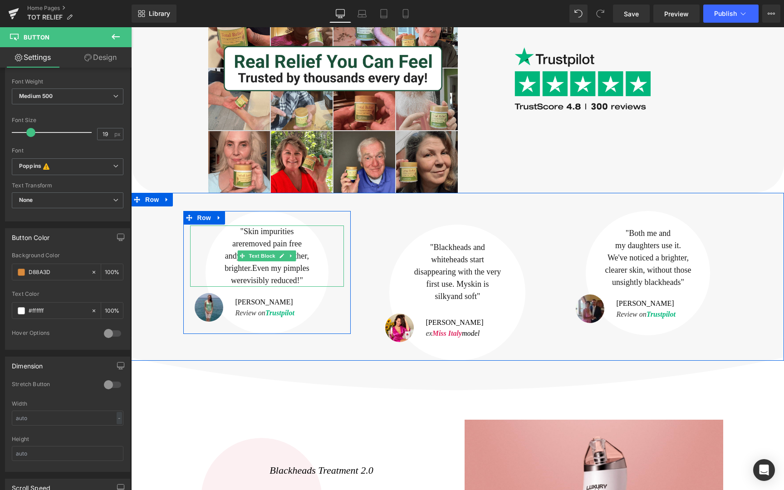
scroll to position [378, 0]
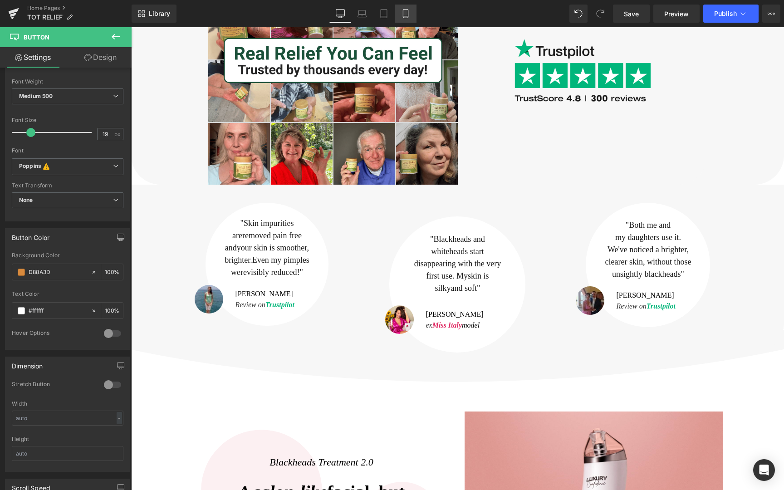
click at [405, 17] on icon at bounding box center [405, 13] width 9 height 9
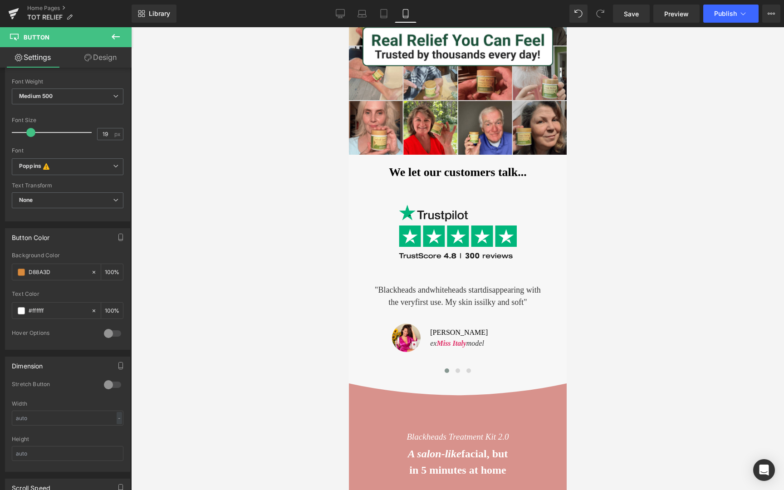
scroll to position [346, 0]
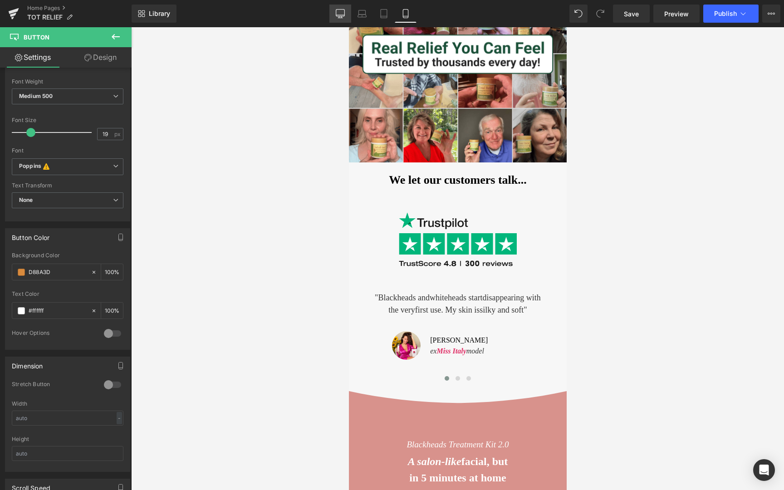
click at [340, 22] on link "Desktop" at bounding box center [340, 14] width 22 height 18
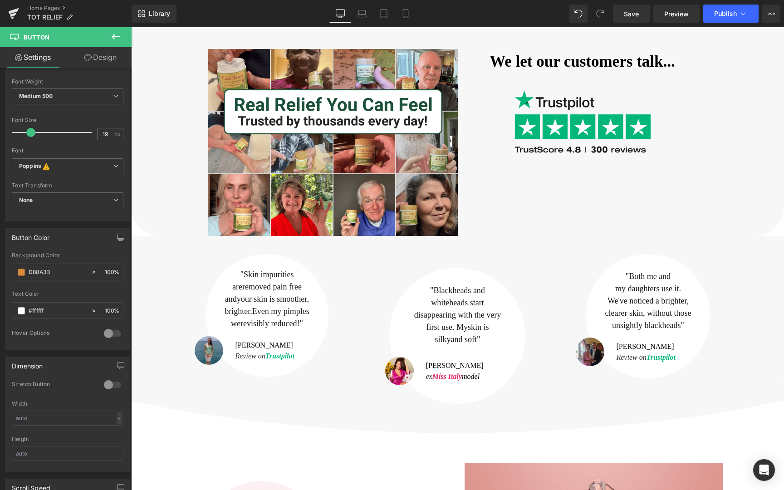
scroll to position [332, 0]
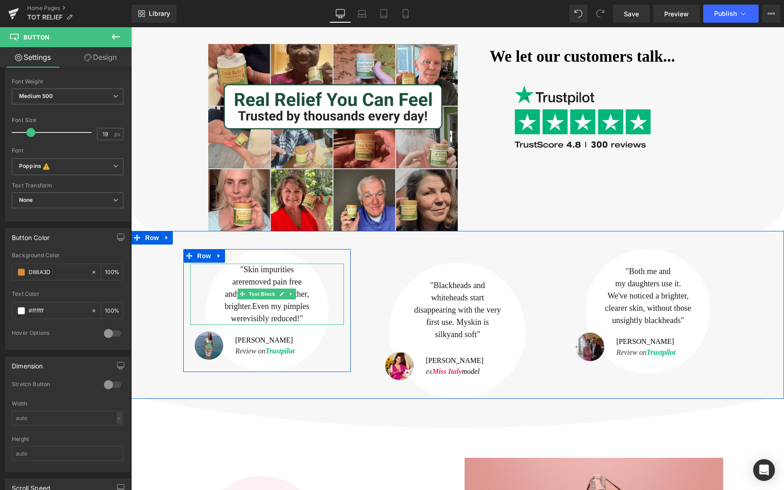
click at [239, 276] on p "are removed pain free" at bounding box center [267, 282] width 154 height 12
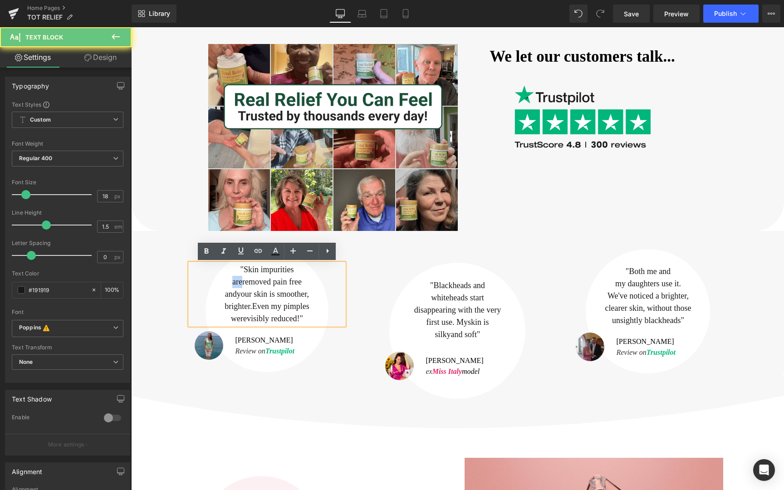
click at [239, 276] on p "are removed pain free" at bounding box center [267, 282] width 154 height 12
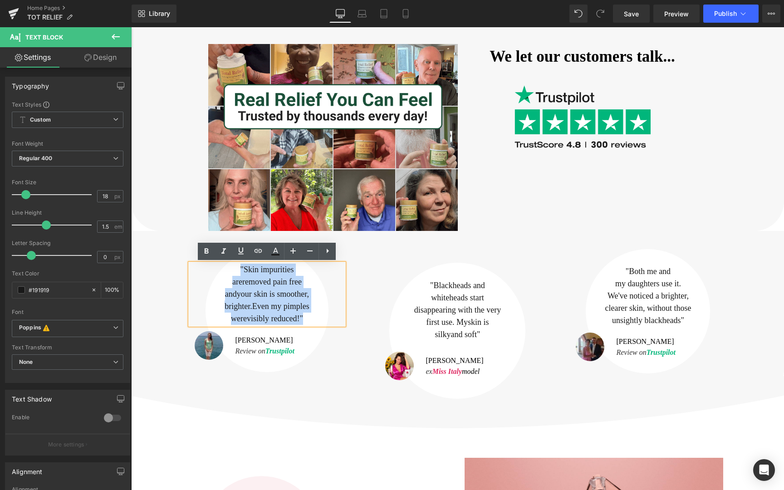
drag, startPoint x: 309, startPoint y: 316, endPoint x: 241, endPoint y: 270, distance: 82.3
click at [241, 270] on div ""Skin impurities are removed pain free and your skin is smoother, brighter. Eve…" at bounding box center [267, 294] width 154 height 61
copy div ""Skin impurities are removed pain free and your skin is smoother, brighter. Eve…"
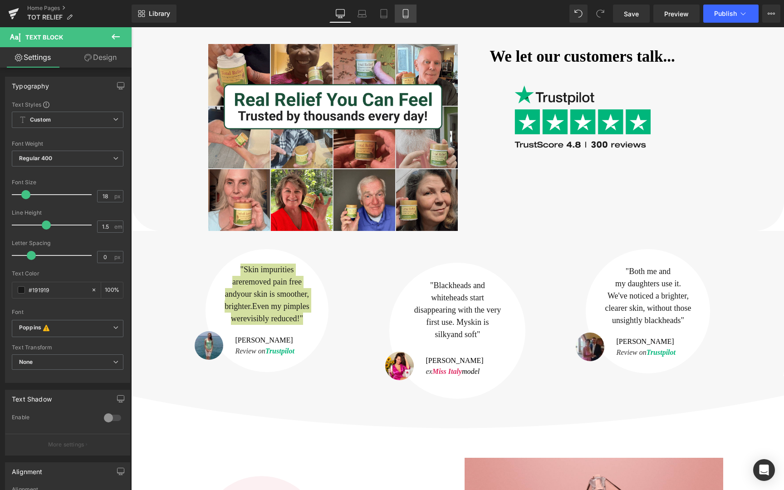
click at [403, 16] on icon at bounding box center [405, 13] width 9 height 9
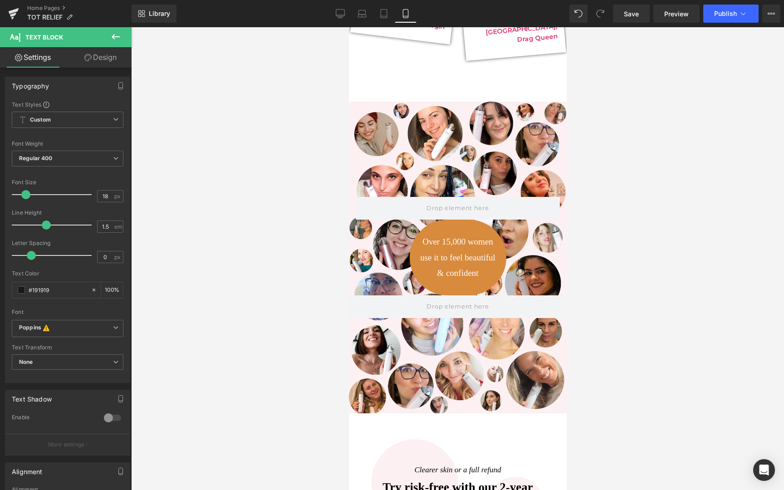
scroll to position [2550, 0]
click at [635, 22] on link "Save" at bounding box center [631, 14] width 37 height 18
click at [289, 9] on div "Library Mobile Desktop Laptop Tablet Mobile Save Preview Publish Scheduled Upgr…" at bounding box center [458, 14] width 653 height 18
click at [340, 15] on icon at bounding box center [340, 15] width 9 height 0
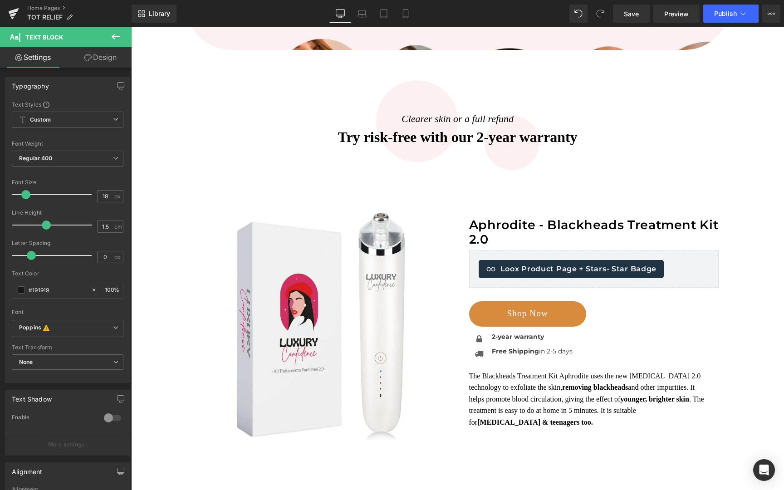
scroll to position [413, 0]
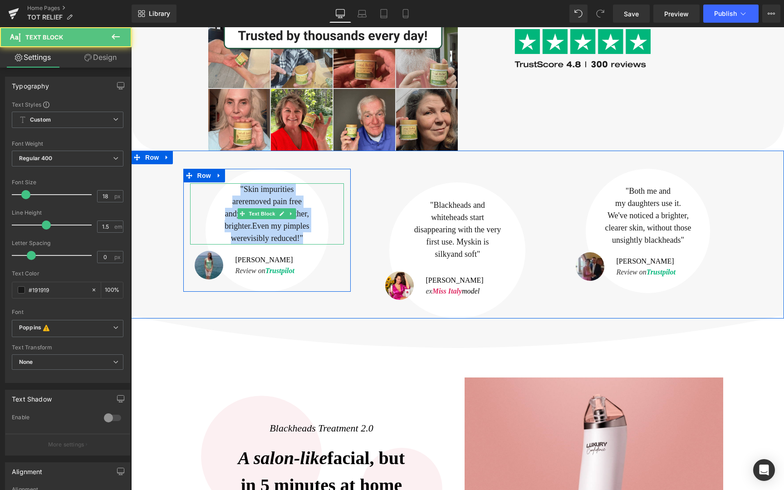
click at [241, 190] on span ""Skin impurities" at bounding box center [268, 189] width 54 height 9
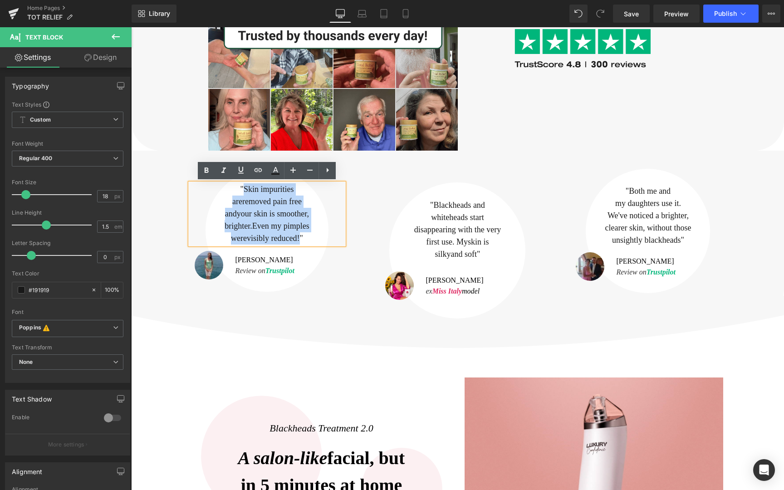
drag, startPoint x: 244, startPoint y: 190, endPoint x: 300, endPoint y: 236, distance: 72.9
click at [300, 236] on div ""Skin impurities are removed pain free and your skin is smoother, brighter. Eve…" at bounding box center [267, 213] width 154 height 61
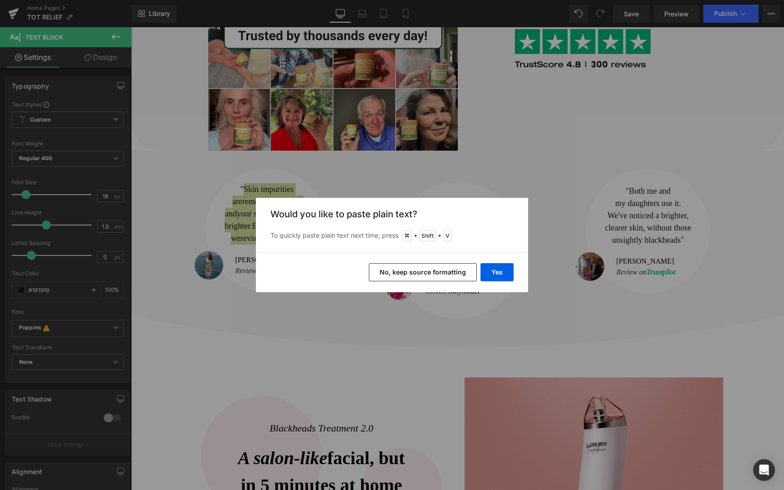
click at [453, 276] on button "No, keep source formatting" at bounding box center [423, 272] width 108 height 18
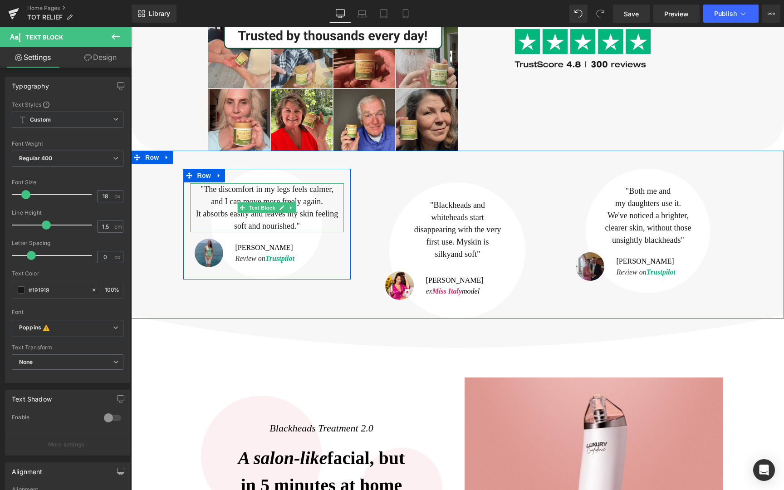
click at [206, 190] on span "The discomfort in my legs feels calmer," at bounding box center [269, 189] width 130 height 9
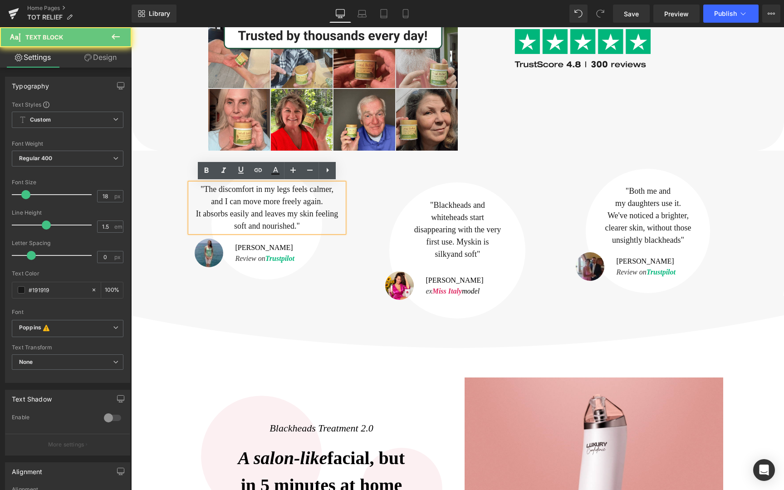
click at [202, 190] on span """ at bounding box center [202, 189] width 3 height 9
click at [290, 190] on span "The discomfort in my legs feels calmer," at bounding box center [269, 189] width 130 height 9
click at [292, 190] on span "The discomfort in my legs feels calmer," at bounding box center [269, 189] width 130 height 9
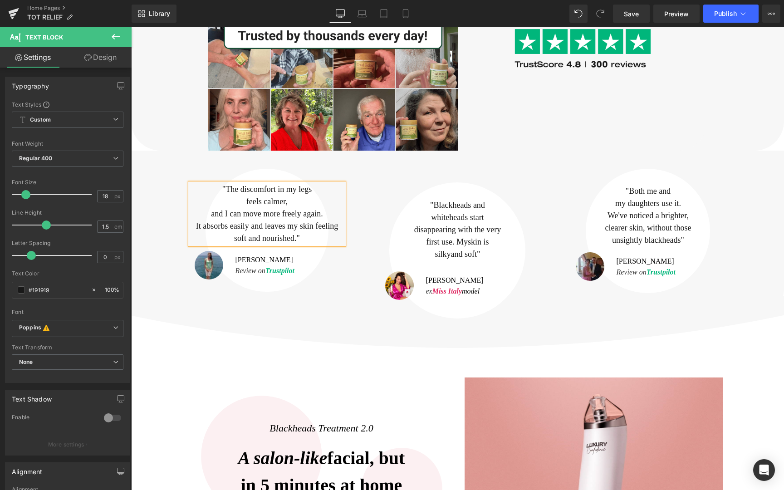
click at [300, 187] on span "The discomfort in my legs feels calmer," at bounding box center [269, 195] width 86 height 21
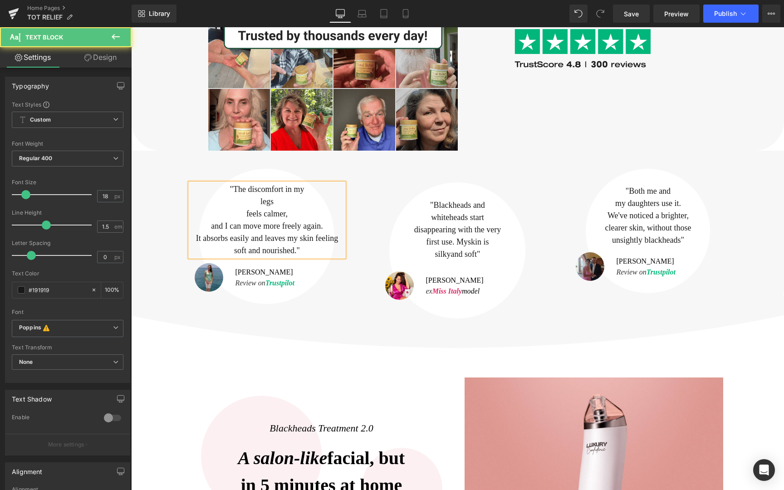
click at [238, 211] on p "" The discomfort in my legs feels calmer," at bounding box center [267, 201] width 154 height 37
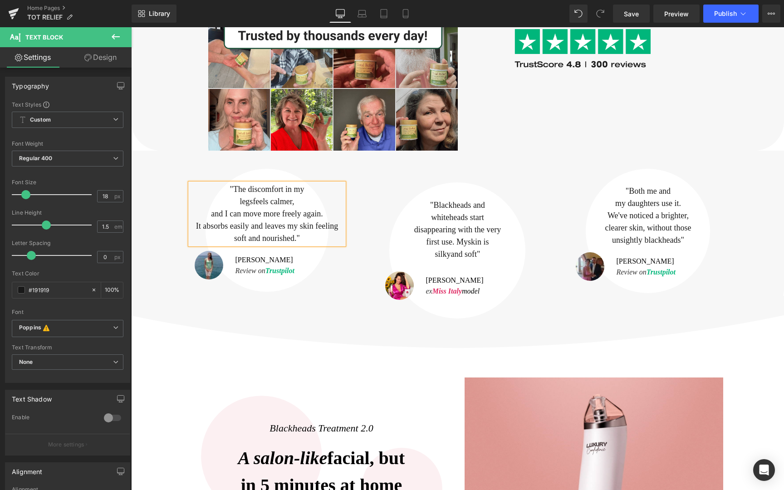
click at [283, 213] on div "" The discomfort in my legs feels calmer, and I can move more freely again. It …" at bounding box center [267, 213] width 154 height 61
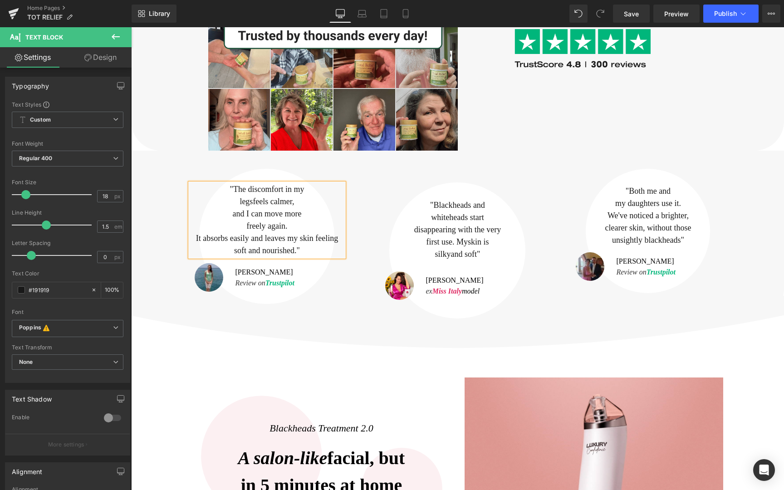
click at [227, 247] on p "It absorbs easily and leaves my skin feeling soft and nourished. "" at bounding box center [267, 244] width 154 height 25
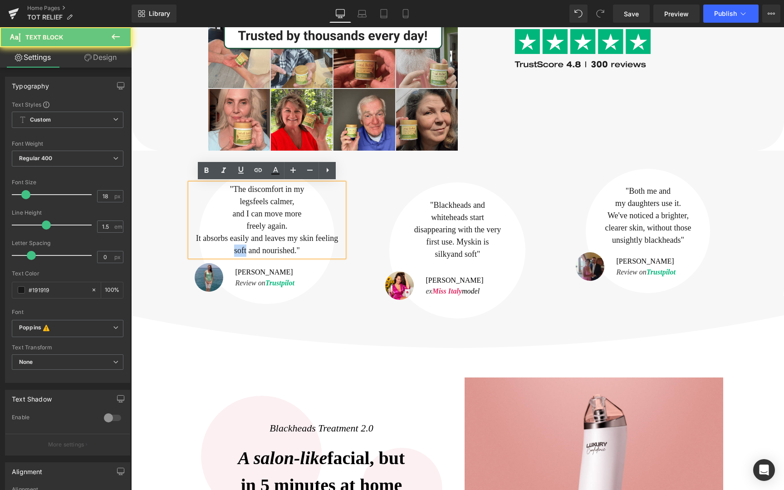
click at [227, 247] on p "It absorbs easily and leaves my skin feeling soft and nourished. "" at bounding box center [267, 244] width 154 height 25
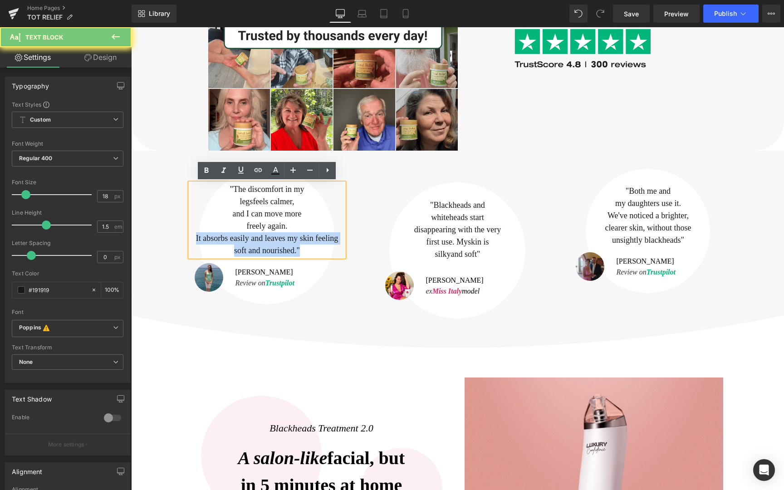
click at [227, 247] on p "It absorbs easily and leaves my skin feeling soft and nourished. "" at bounding box center [267, 244] width 154 height 25
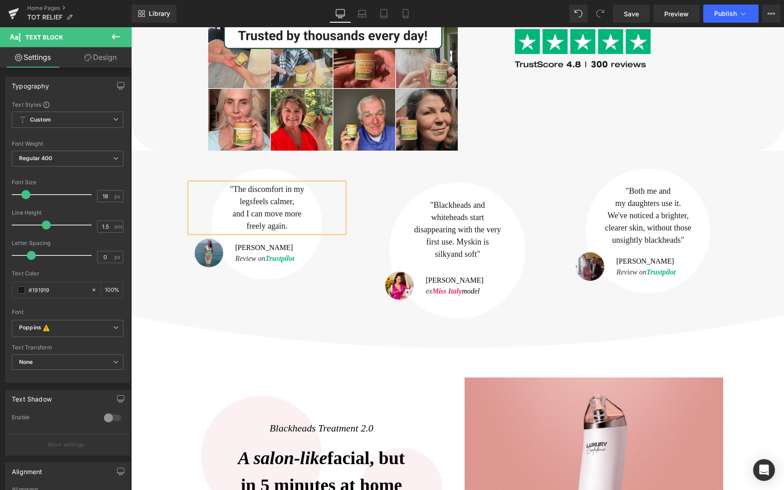
click at [154, 225] on div ""Blackheads and [PERSON_NAME] start disappearing with the very first use. My sk…" at bounding box center [457, 243] width 653 height 152
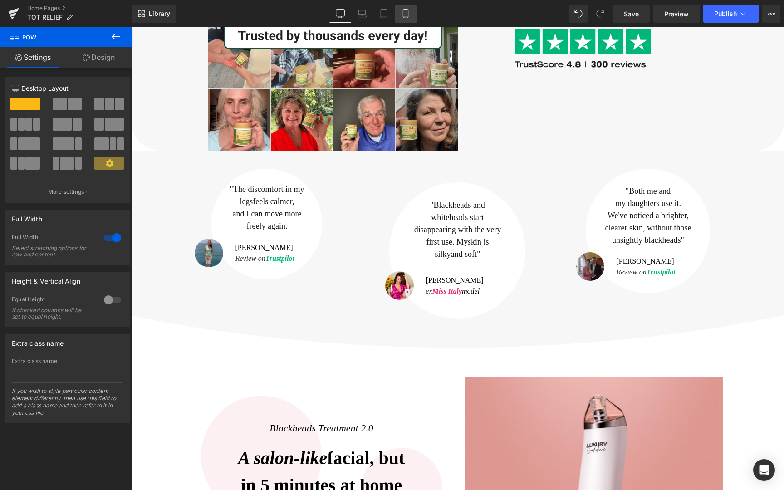
click at [408, 16] on icon at bounding box center [405, 16] width 5 height 0
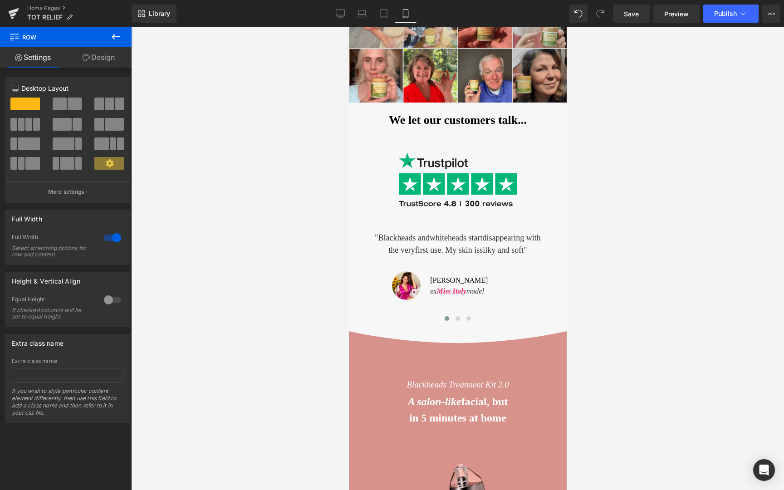
scroll to position [407, 0]
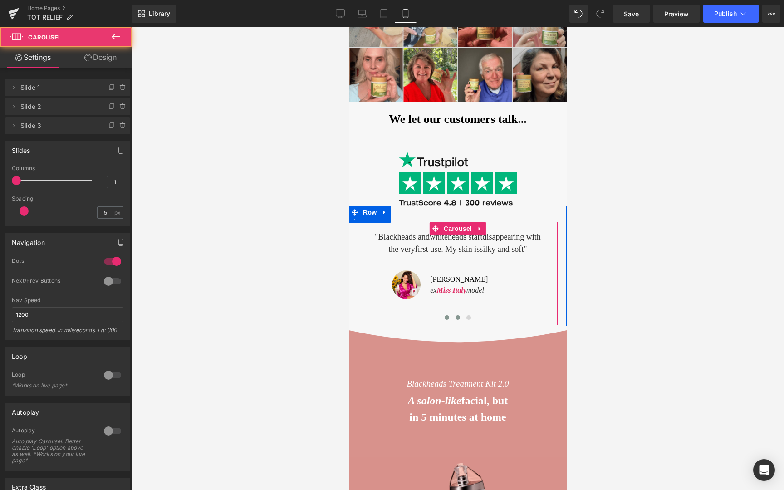
click at [458, 317] on span at bounding box center [457, 317] width 5 height 5
click at [466, 315] on button at bounding box center [468, 317] width 11 height 9
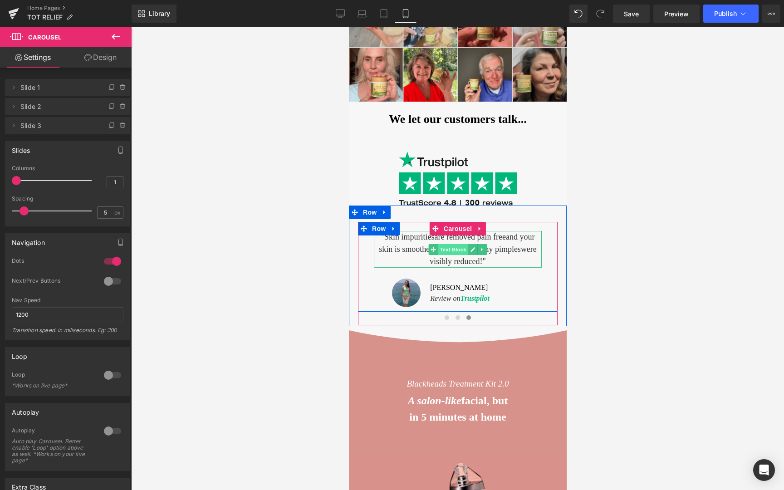
click at [460, 247] on span "Text Block" at bounding box center [452, 249] width 30 height 11
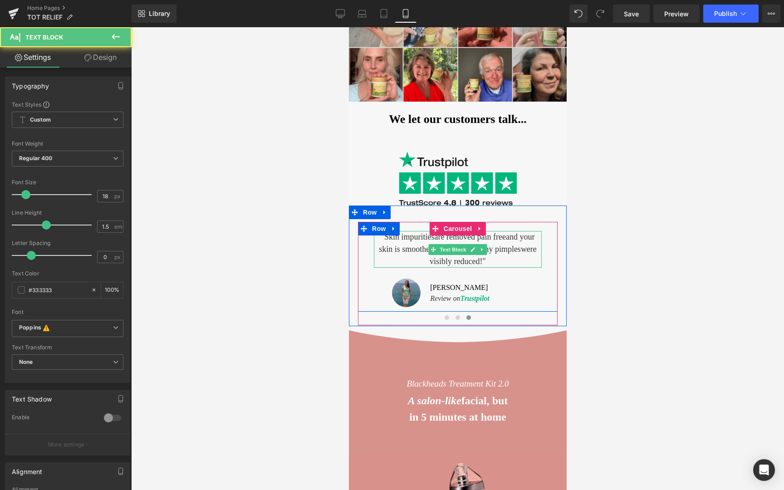
click at [414, 252] on span "and your skin is smoother," at bounding box center [456, 242] width 156 height 21
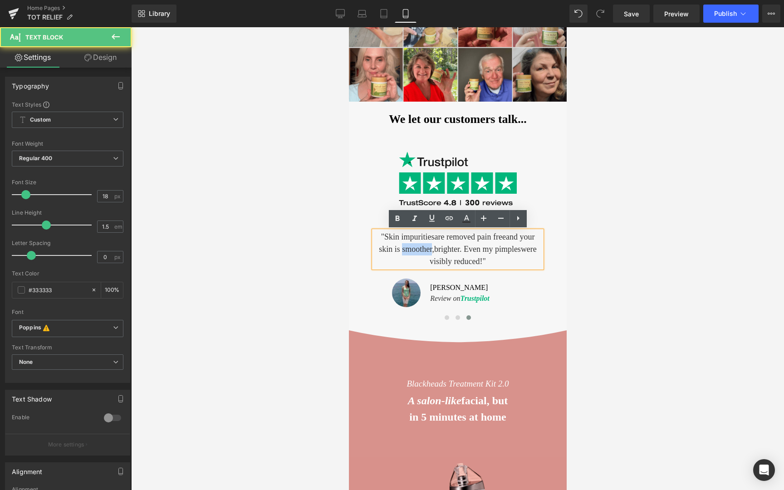
click at [414, 252] on span "and your skin is smoother," at bounding box center [456, 242] width 156 height 21
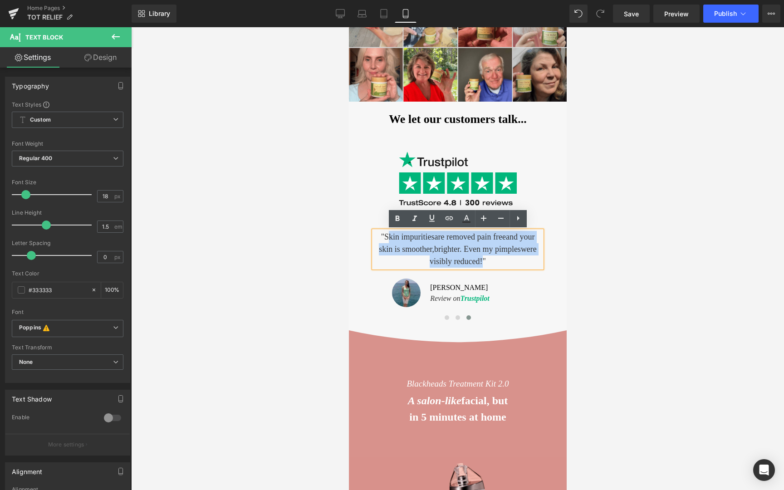
drag, startPoint x: 384, startPoint y: 236, endPoint x: 483, endPoint y: 259, distance: 101.1
click at [483, 259] on p ""Skin impurities are removed pain free and your skin is smoother, brighter. Eve…" at bounding box center [458, 249] width 168 height 37
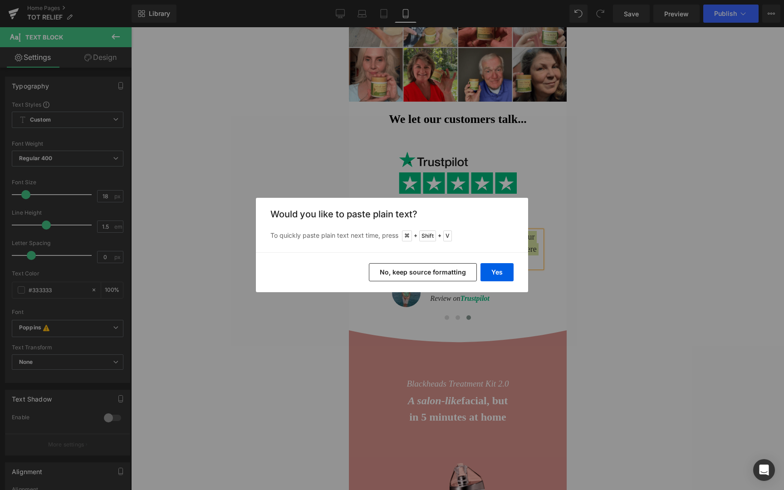
click at [452, 280] on button "No, keep source formatting" at bounding box center [423, 272] width 108 height 18
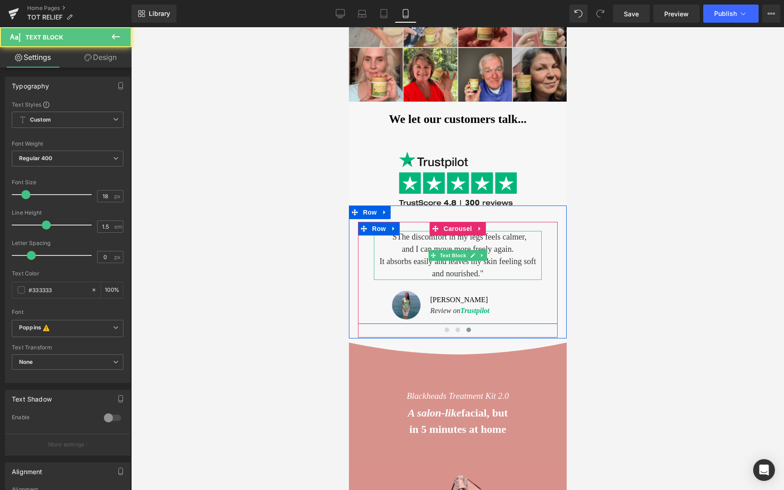
click at [398, 240] on p ""SThe discomfort in my legs feels calmer, and I can move more freely again. It …" at bounding box center [458, 255] width 168 height 49
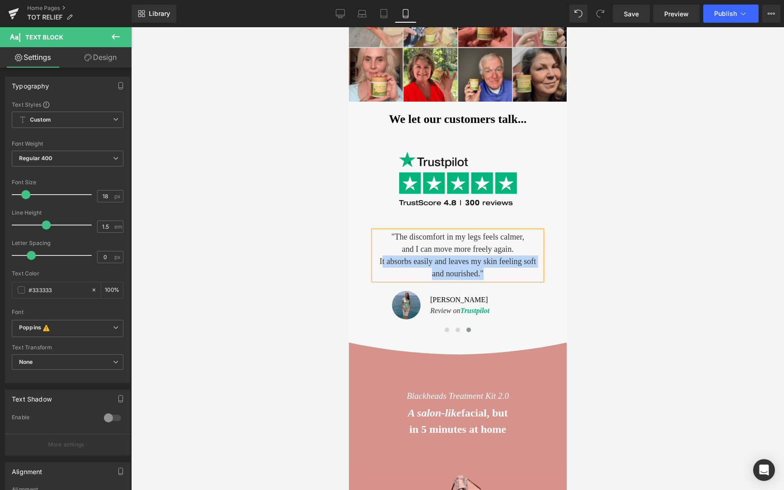
drag, startPoint x: 378, startPoint y: 260, endPoint x: 492, endPoint y: 274, distance: 115.1
click at [492, 274] on p ""The discomfort in my legs feels calmer, and I can move more freely again. It a…" at bounding box center [458, 255] width 168 height 49
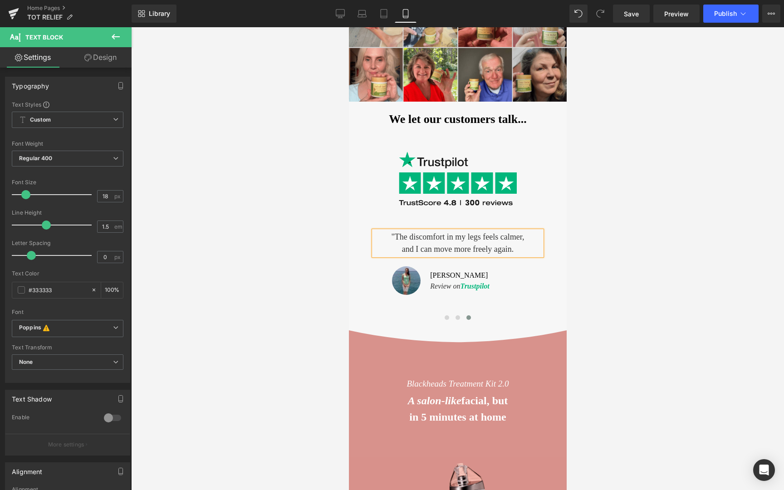
click at [396, 235] on p ""The discomfort in my legs feels calmer, and I can move more freely again." at bounding box center [458, 243] width 168 height 25
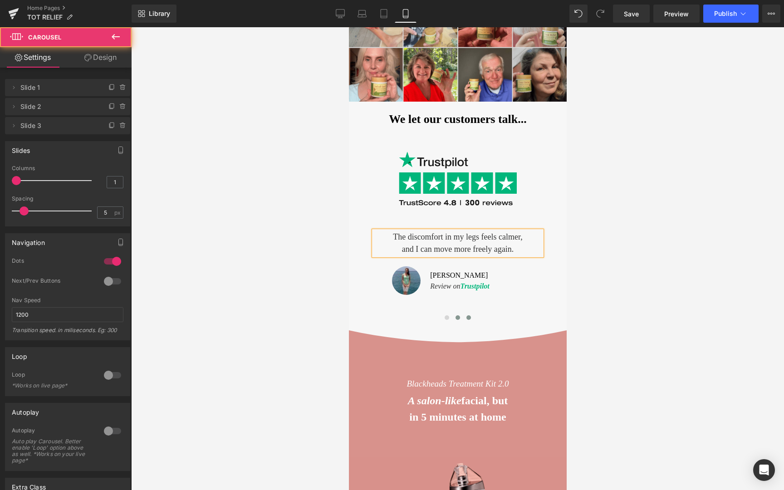
click at [461, 318] on button at bounding box center [457, 317] width 11 height 9
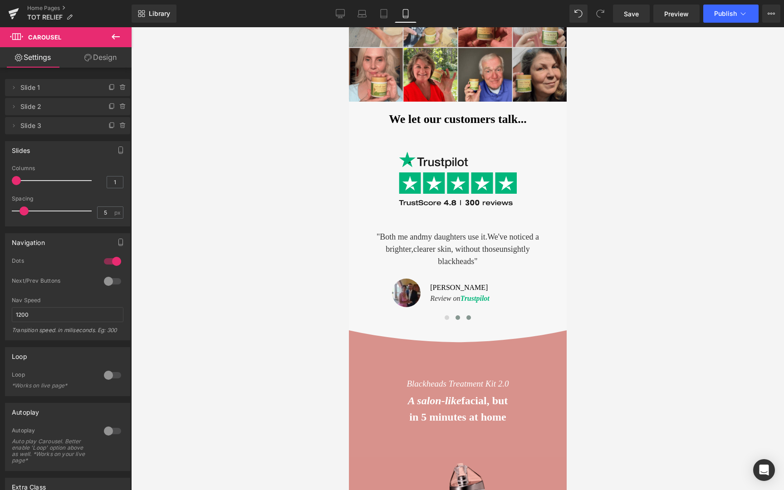
click at [471, 318] on button at bounding box center [468, 317] width 11 height 9
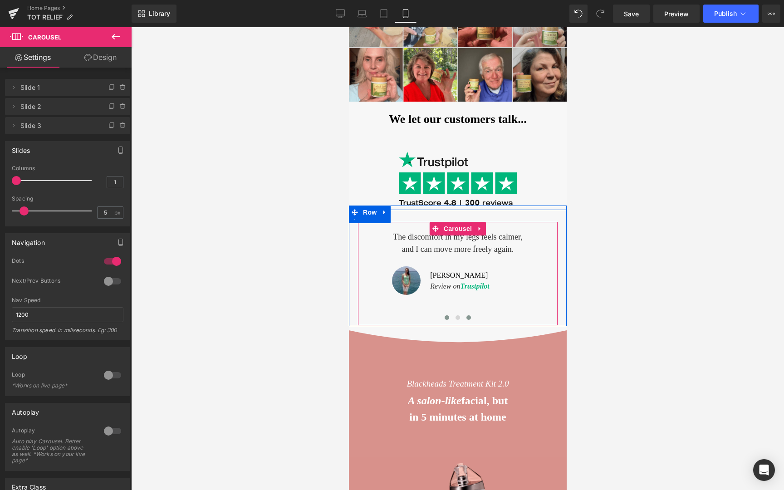
click at [446, 319] on span at bounding box center [446, 317] width 5 height 5
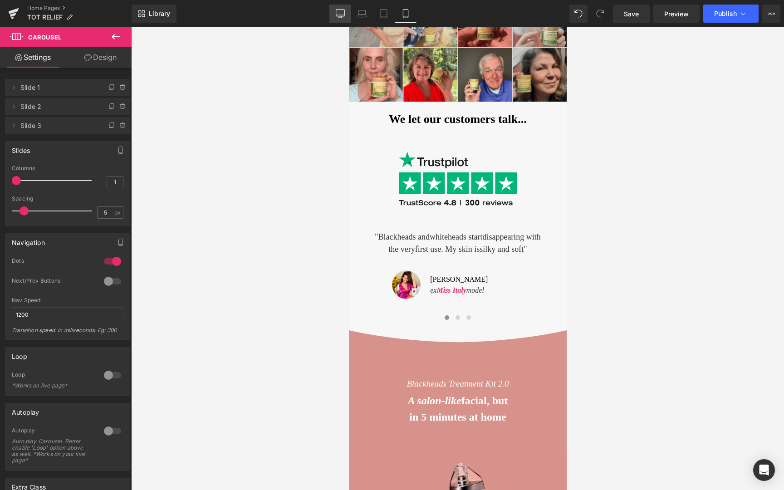
click at [340, 13] on icon at bounding box center [340, 13] width 9 height 9
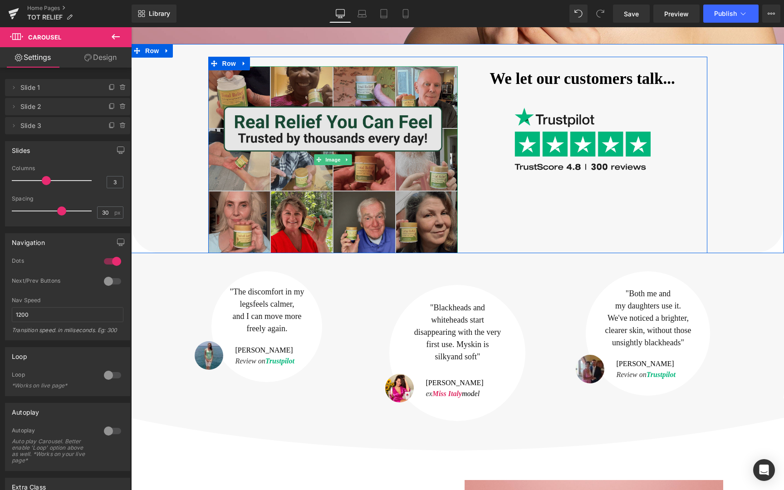
scroll to position [390, 0]
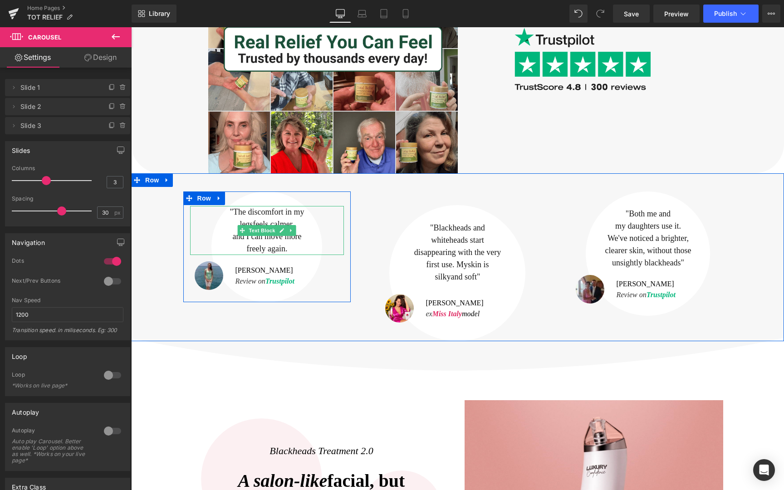
click at [235, 211] on span "The discomfort in my legs feels calmer," at bounding box center [268, 217] width 71 height 21
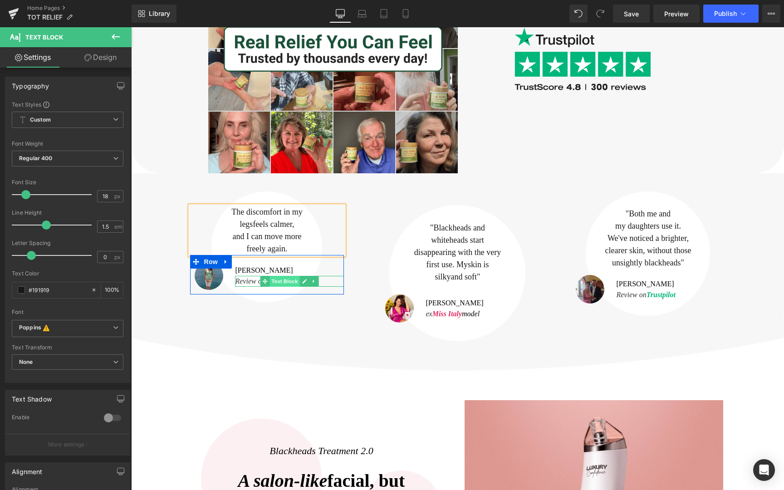
click at [280, 282] on span "Text Block" at bounding box center [285, 281] width 30 height 11
click at [324, 280] on p "Review on Trustpilot" at bounding box center [289, 281] width 109 height 11
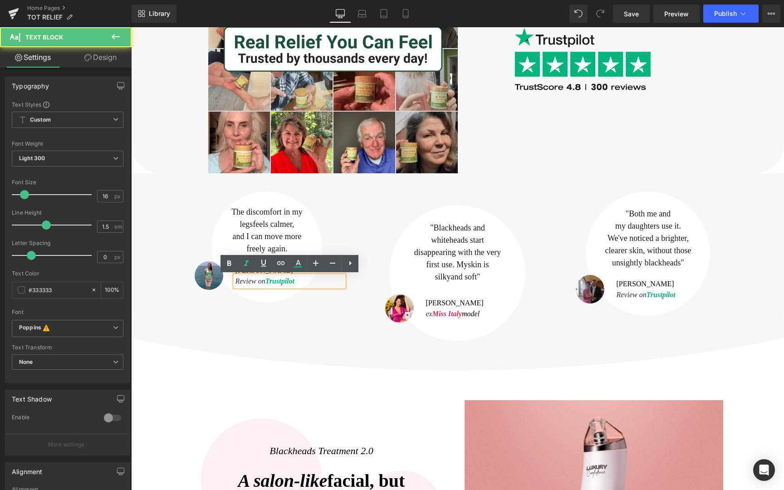
click at [294, 285] on font "Trustpilot" at bounding box center [279, 281] width 29 height 8
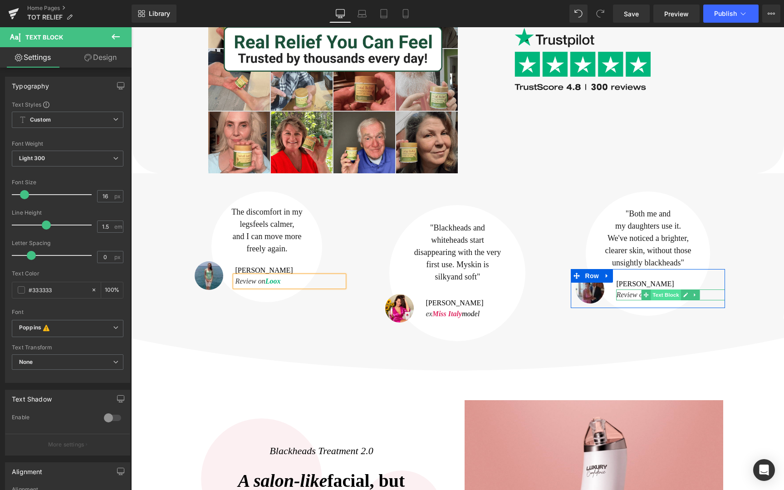
click at [661, 295] on span "Text Block" at bounding box center [666, 295] width 30 height 11
click at [640, 295] on icon "Review on Trustpilot" at bounding box center [645, 295] width 59 height 8
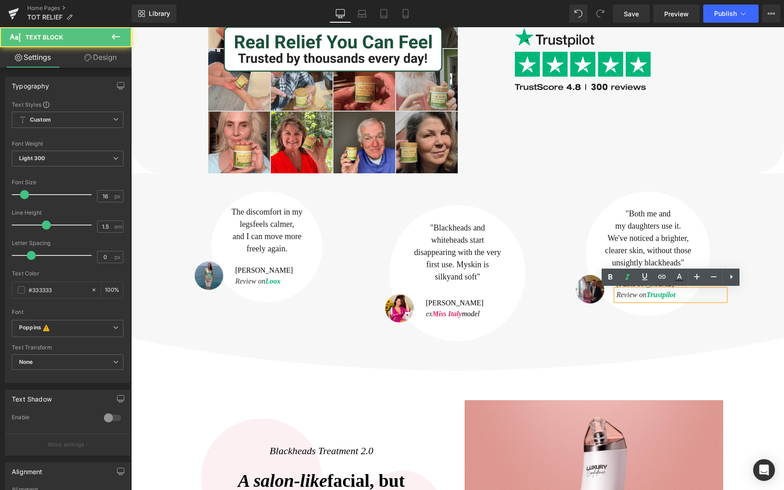
click at [661, 295] on font "Trustpilot" at bounding box center [661, 295] width 29 height 8
click at [661, 295] on font "Loox" at bounding box center [654, 295] width 15 height 8
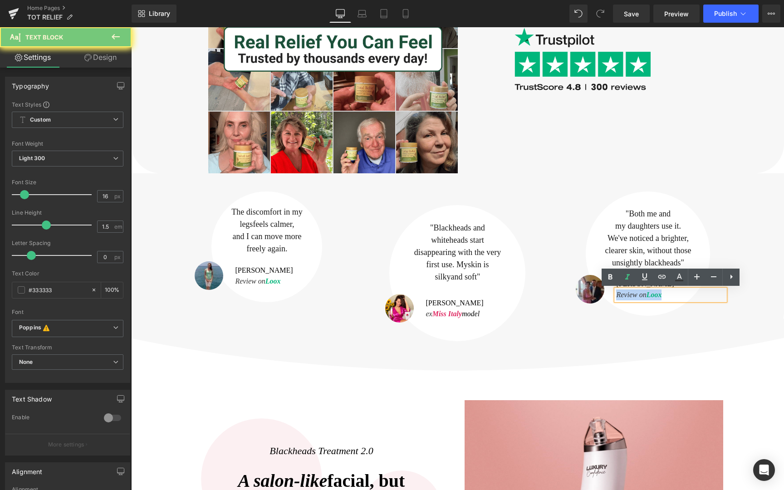
copy icon "Review on Loox"
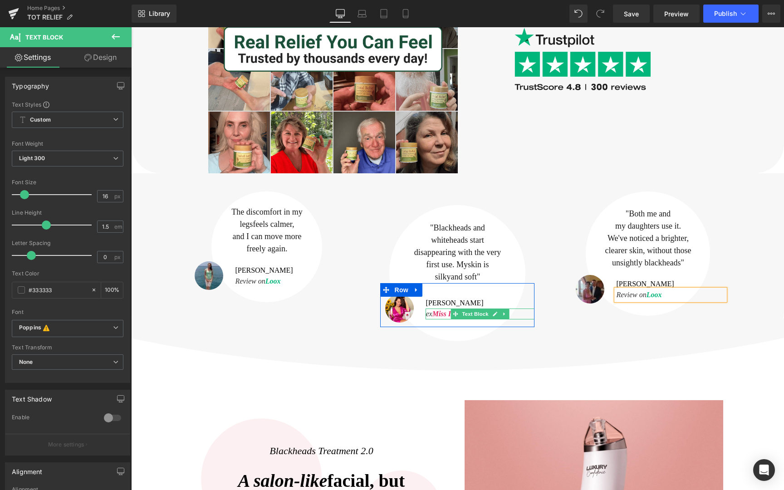
click at [442, 314] on span "Miss Italy" at bounding box center [446, 314] width 29 height 8
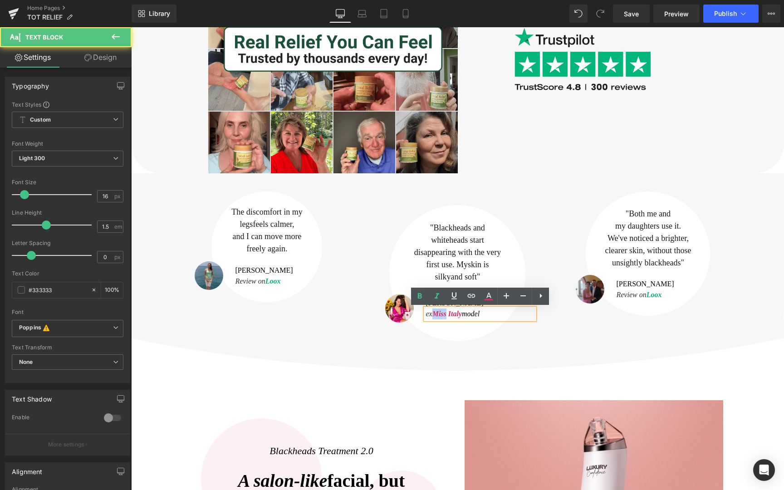
click at [442, 314] on span "Miss Italy" at bounding box center [446, 314] width 29 height 8
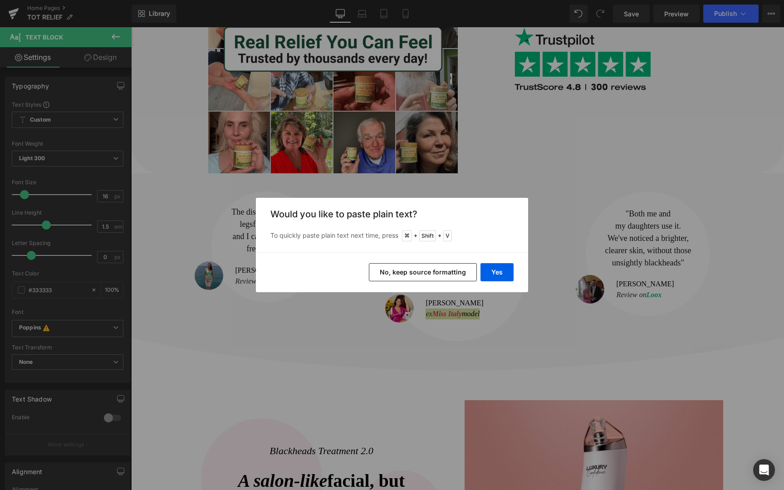
click at [451, 275] on button "No, keep source formatting" at bounding box center [423, 272] width 108 height 18
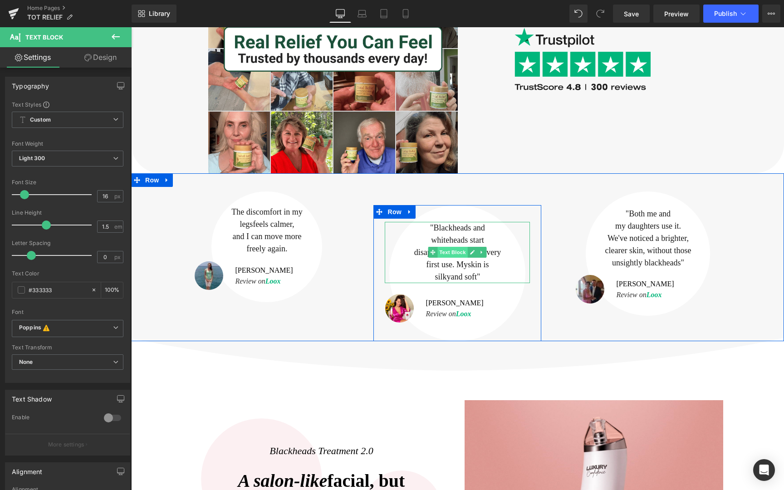
click at [459, 247] on span "Text Block" at bounding box center [453, 252] width 30 height 11
click at [452, 239] on p "whiteheads start" at bounding box center [457, 240] width 145 height 12
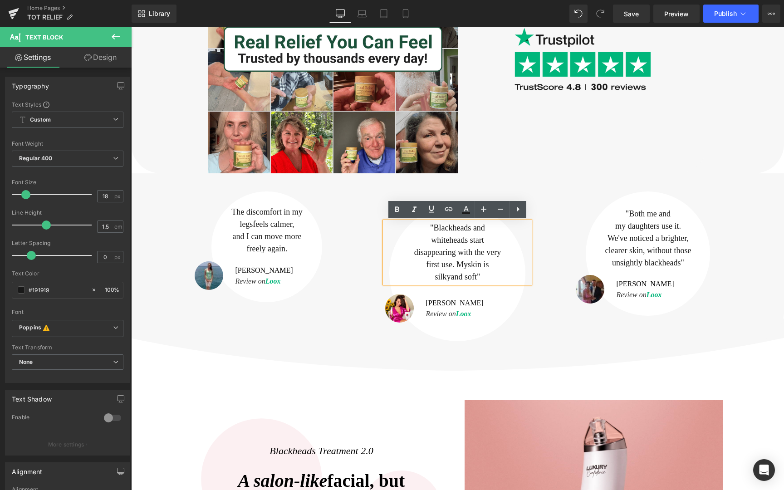
click at [433, 229] on p ""Blackheads and" at bounding box center [457, 228] width 145 height 12
drag, startPoint x: 430, startPoint y: 228, endPoint x: 481, endPoint y: 273, distance: 67.9
click at [481, 273] on div ""Blackheads and [PERSON_NAME] start disappearing with the very first use. M y s…" at bounding box center [457, 252] width 145 height 61
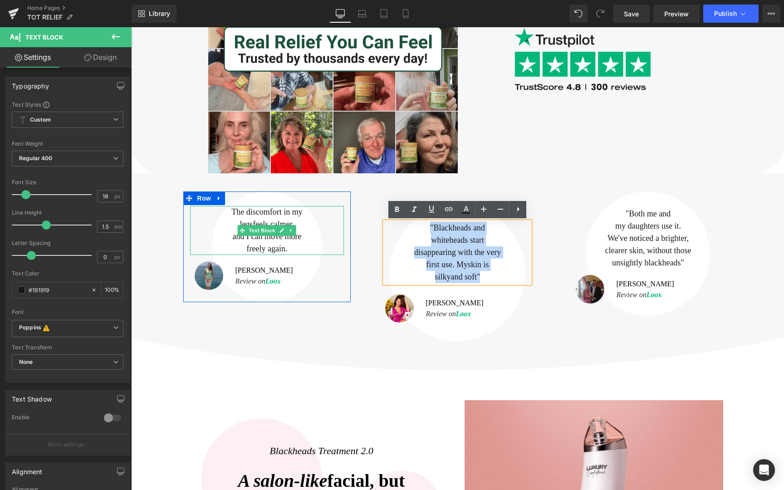
click at [291, 248] on div "The discomfort in my legs feels calmer, and I can move more freely again." at bounding box center [267, 230] width 154 height 49
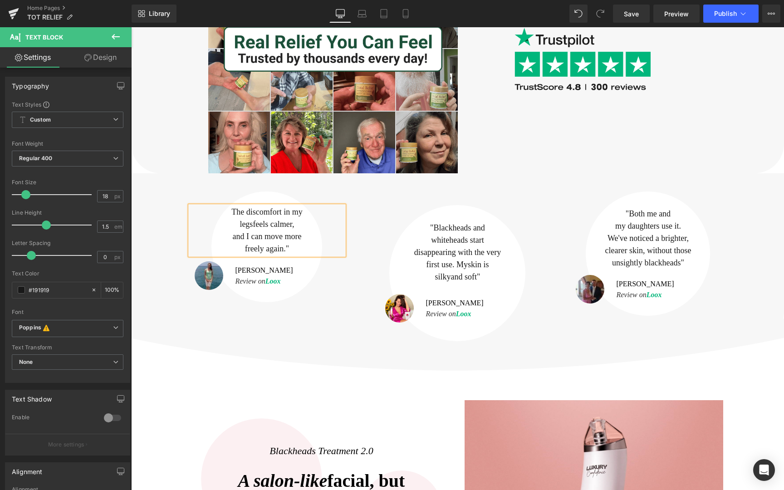
click at [232, 213] on span "The discomfort in my legs feels calmer," at bounding box center [266, 217] width 71 height 21
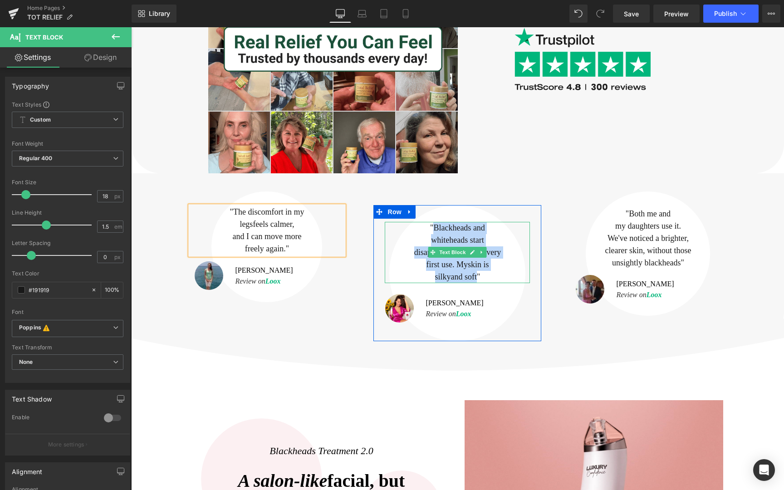
drag, startPoint x: 434, startPoint y: 225, endPoint x: 477, endPoint y: 279, distance: 69.0
click at [477, 279] on div ""Blackheads and [PERSON_NAME] start disappearing with the very first use. M y s…" at bounding box center [457, 252] width 145 height 61
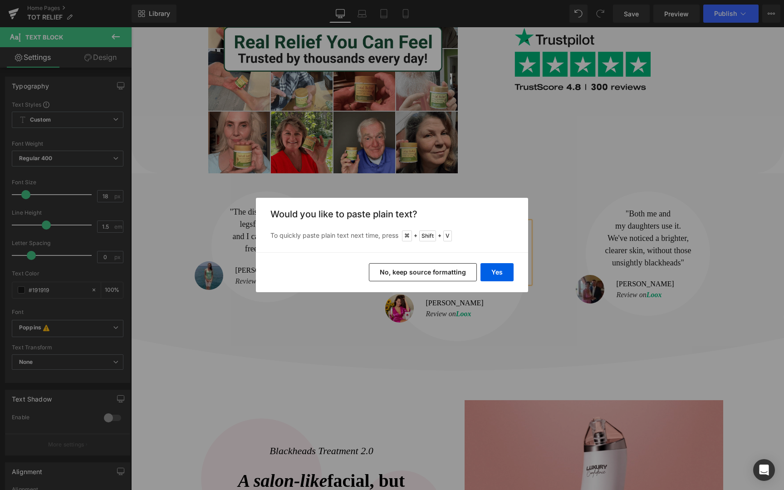
click at [456, 271] on button "No, keep source formatting" at bounding box center [423, 272] width 108 height 18
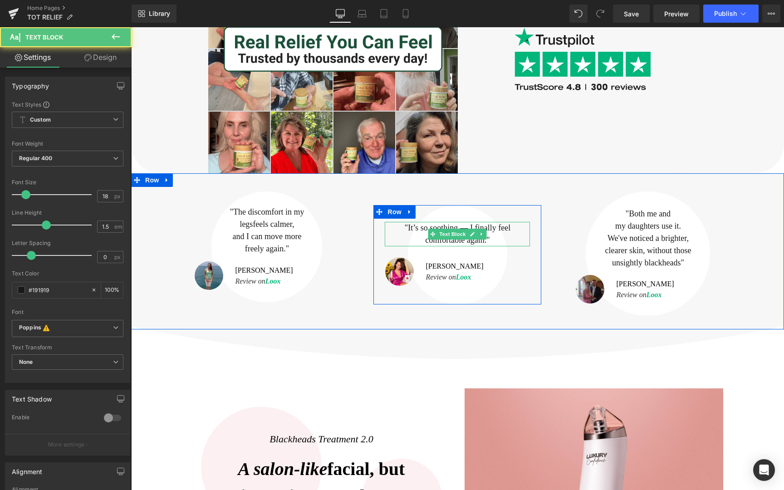
click at [470, 225] on span "It’s so soothing — I finally feel comfortable again." at bounding box center [459, 233] width 103 height 21
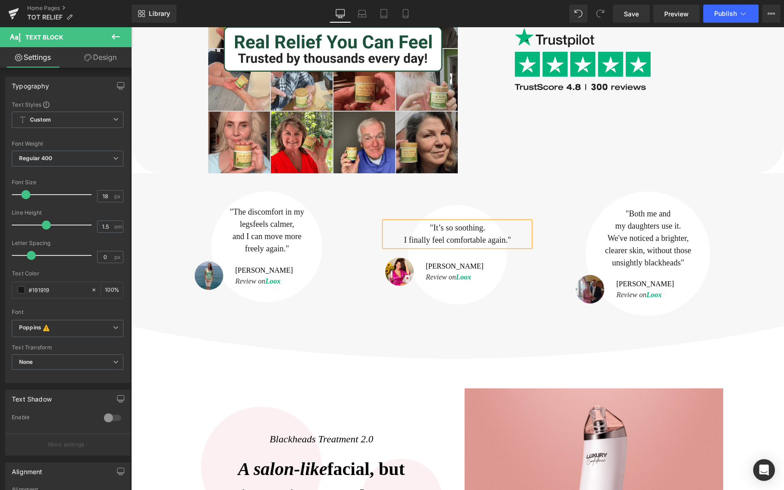
click at [447, 241] on span "It’s so soothing. I finally feel comfortable again." at bounding box center [455, 233] width 103 height 21
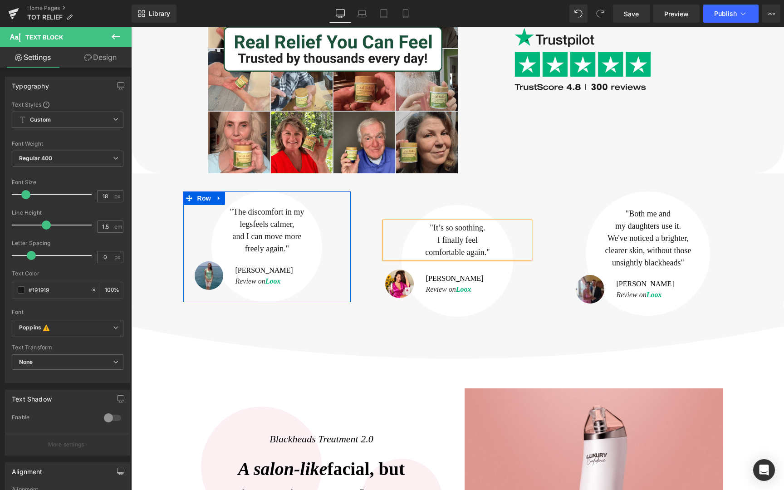
click at [344, 298] on div ""The discomfort in my legs feels calmer, and I can move more freely again." Tex…" at bounding box center [267, 247] width 168 height 111
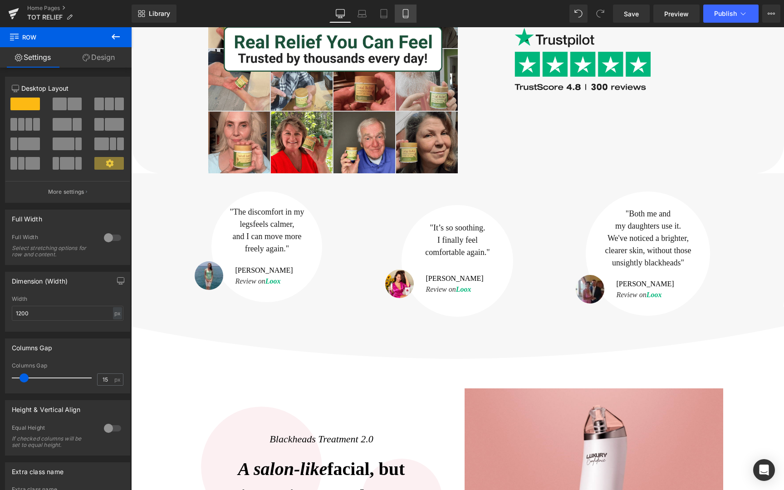
click at [409, 8] on link "Mobile" at bounding box center [406, 14] width 22 height 18
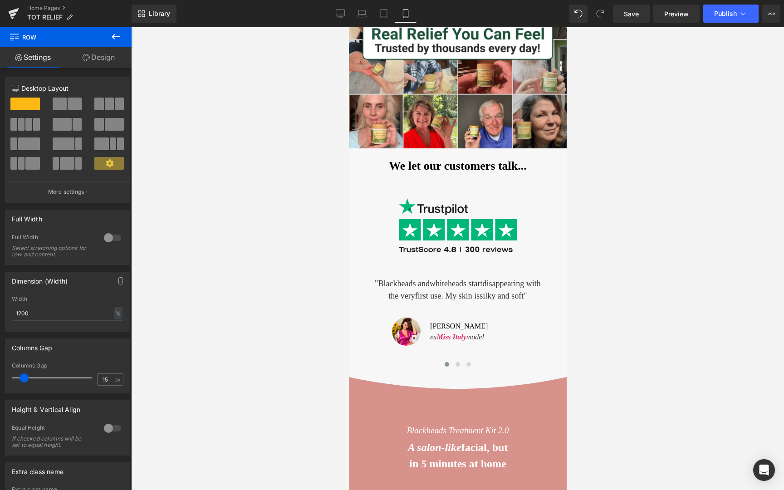
scroll to position [371, 0]
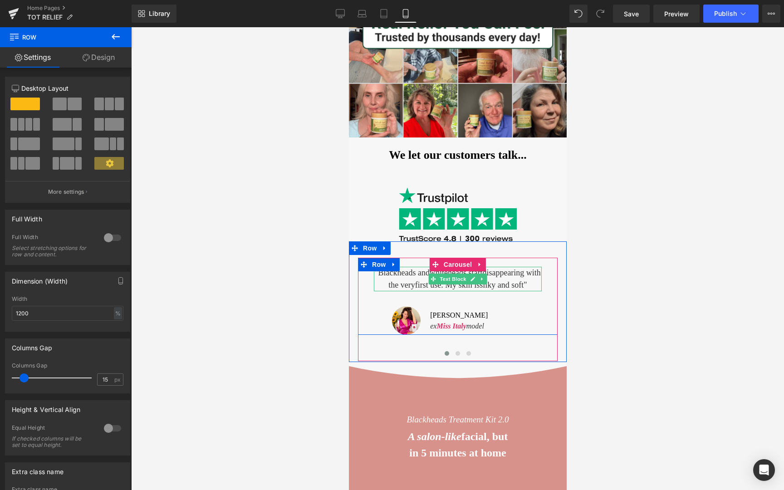
click at [427, 283] on span "first use. My skin is" at bounding box center [447, 284] width 65 height 9
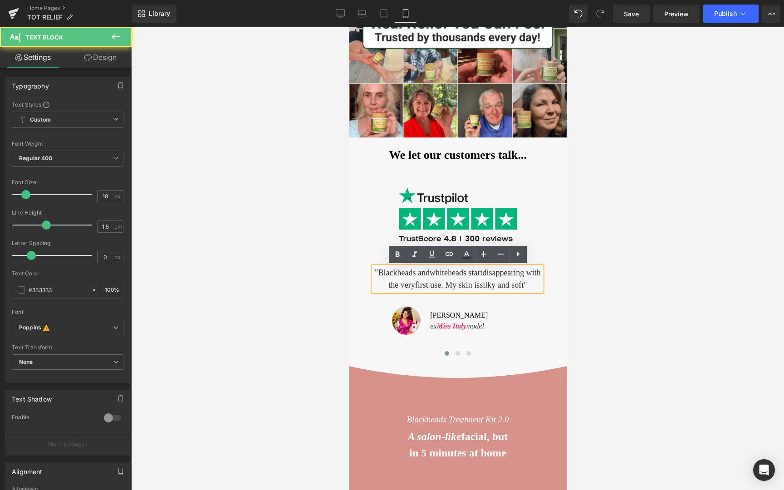
click at [412, 283] on span "disappearing with the very" at bounding box center [464, 278] width 152 height 21
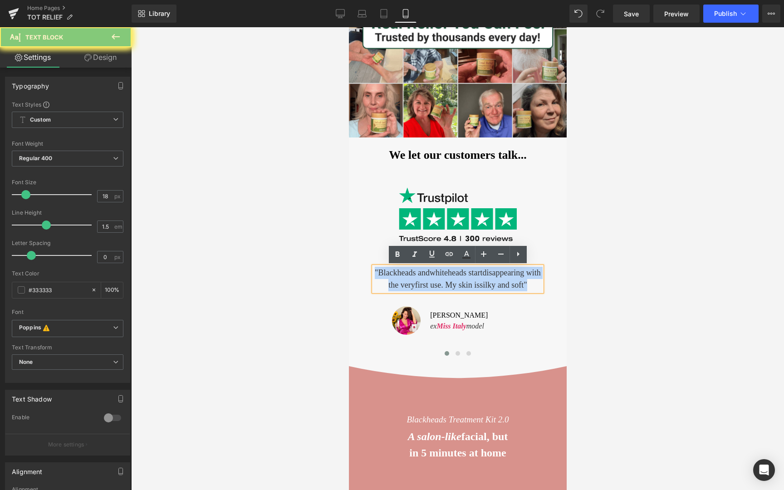
click at [412, 283] on span "disappearing with the very" at bounding box center [464, 278] width 152 height 21
click at [386, 277] on p ""Blackheads and [PERSON_NAME] start disappearing with the very first use. My sk…" at bounding box center [458, 279] width 168 height 25
drag, startPoint x: 386, startPoint y: 276, endPoint x: 534, endPoint y: 287, distance: 147.9
click at [534, 287] on p ""Blackheads and [PERSON_NAME] start disappearing with the very first use. My sk…" at bounding box center [458, 279] width 168 height 25
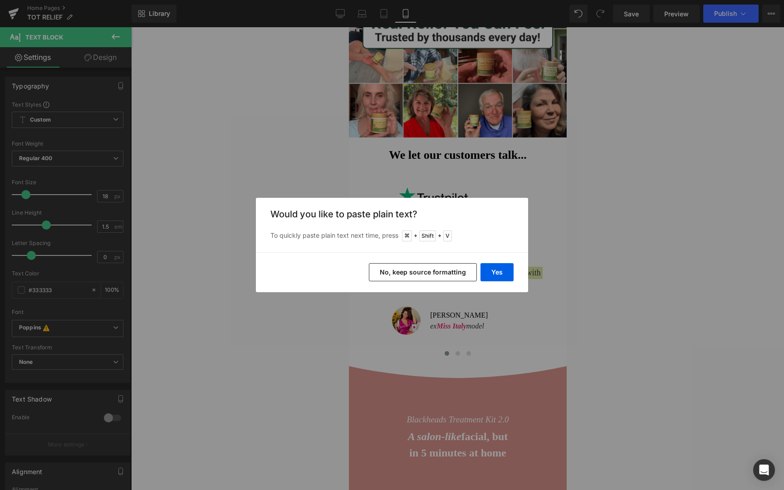
click at [452, 272] on button "No, keep source formatting" at bounding box center [423, 272] width 108 height 18
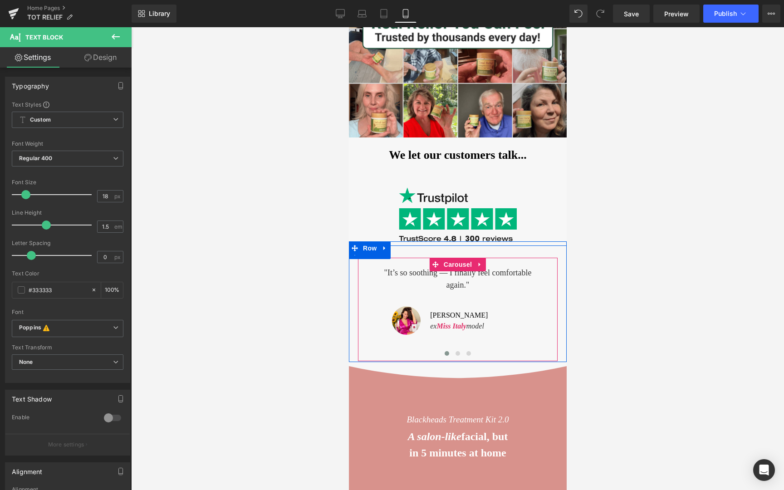
click at [431, 272] on p ""It’s so soothing — I finally feel comfortable again. "" at bounding box center [458, 279] width 168 height 25
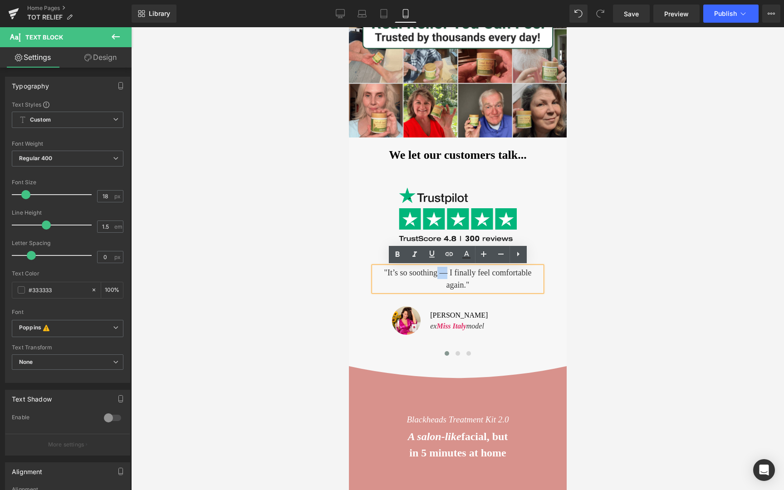
drag, startPoint x: 446, startPoint y: 272, endPoint x: 437, endPoint y: 272, distance: 8.6
click at [437, 272] on p ""It’s so soothing — I finally feel comfortable again. "" at bounding box center [458, 279] width 168 height 25
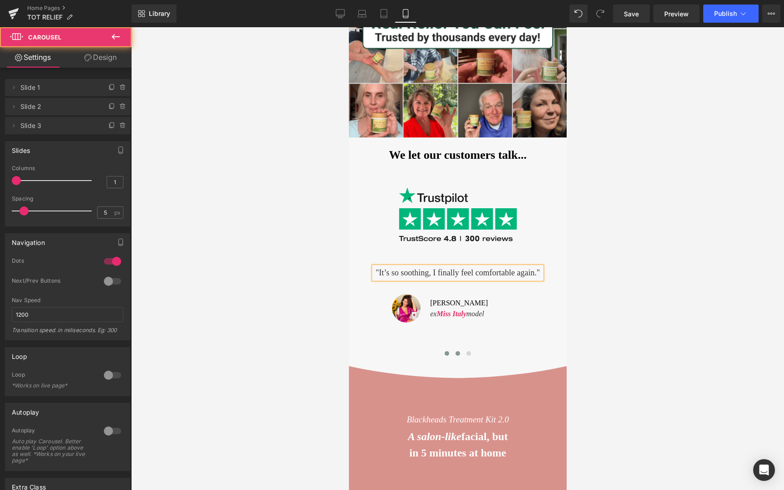
click at [460, 350] on button at bounding box center [457, 353] width 11 height 9
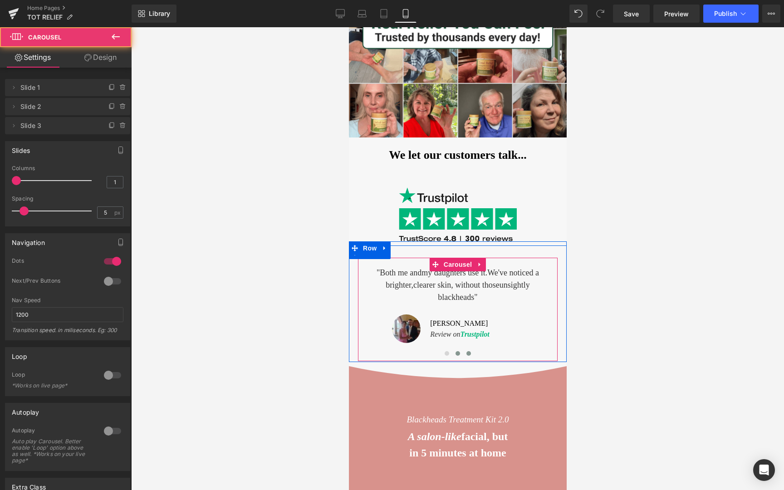
click at [471, 352] on button at bounding box center [468, 353] width 11 height 9
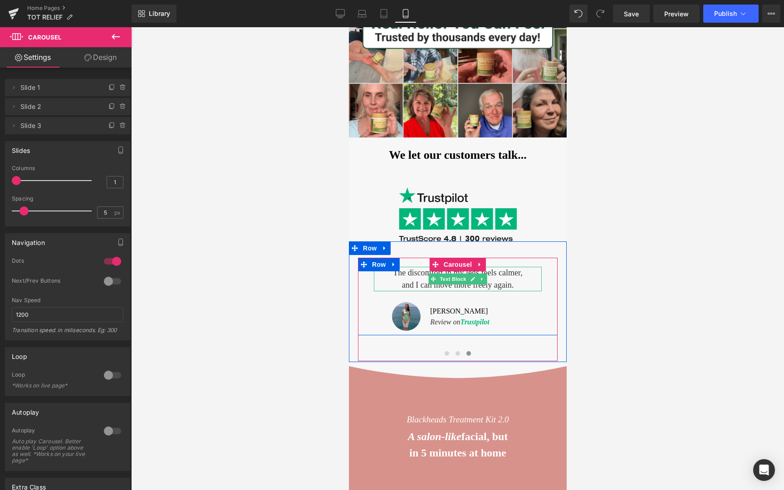
click at [425, 284] on p "The discomfort in my legs feels calmer, and I can move more freely again." at bounding box center [458, 279] width 168 height 25
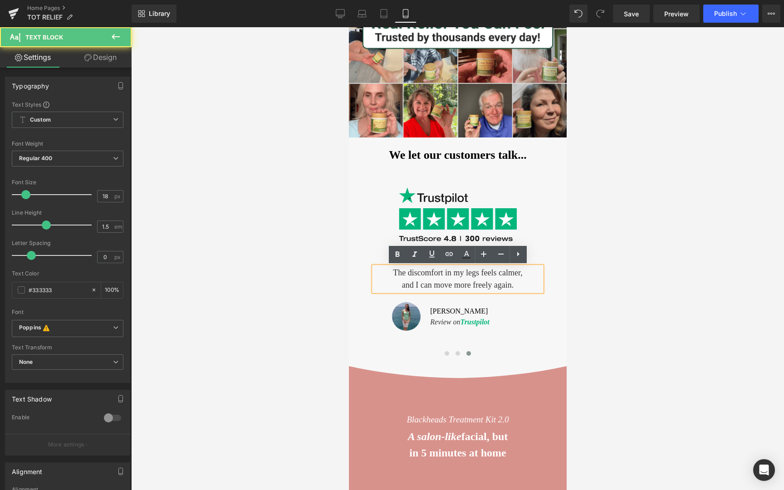
click at [517, 284] on p "The discomfort in my legs feels calmer, and I can move more freely again." at bounding box center [458, 279] width 168 height 25
click at [393, 268] on p "The discomfort in my legs feels calmer, and I can move more freely again."" at bounding box center [458, 279] width 168 height 25
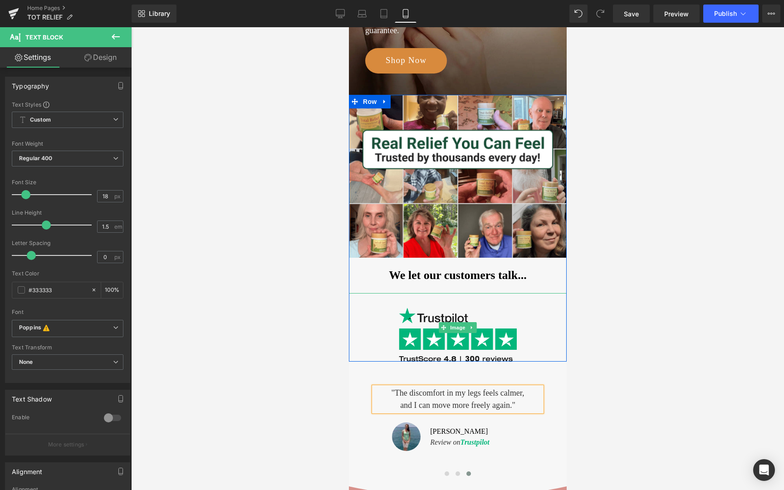
scroll to position [252, 0]
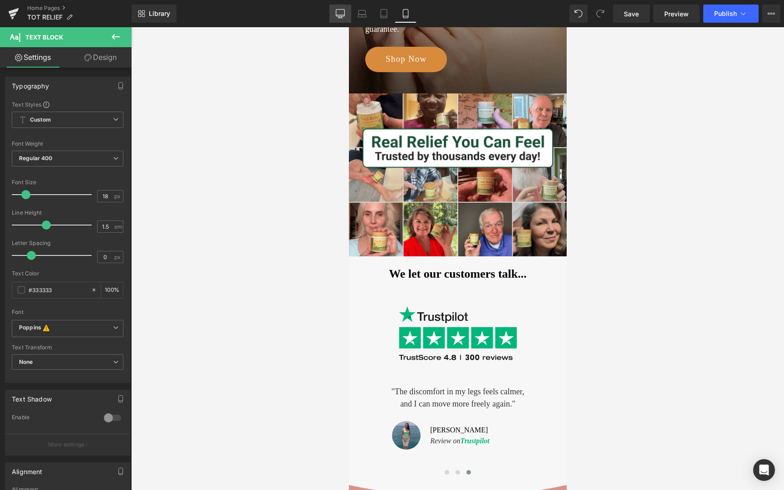
click at [340, 19] on link "Desktop" at bounding box center [340, 14] width 22 height 18
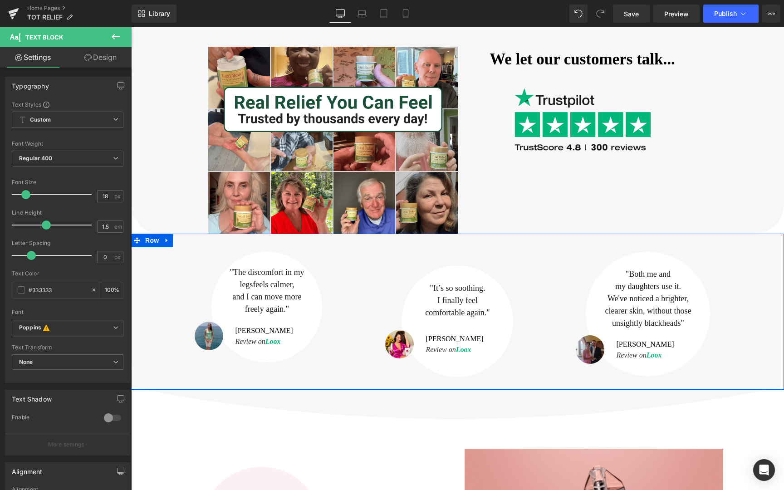
scroll to position [333, 0]
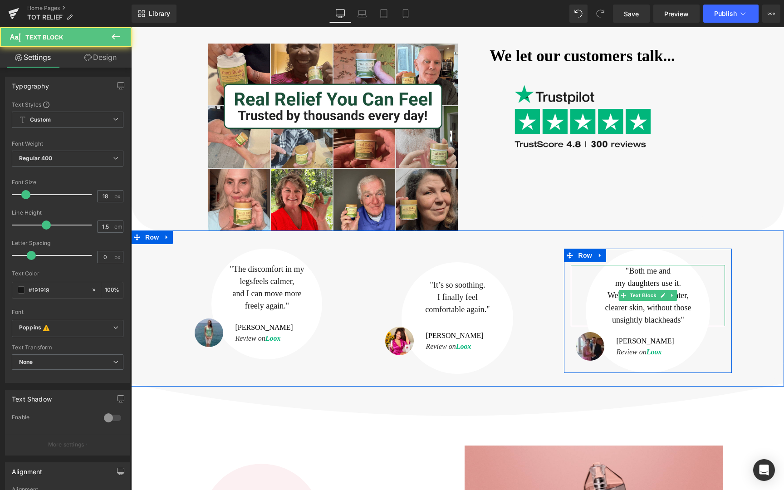
click at [627, 272] on p ""Both me and" at bounding box center [648, 271] width 154 height 12
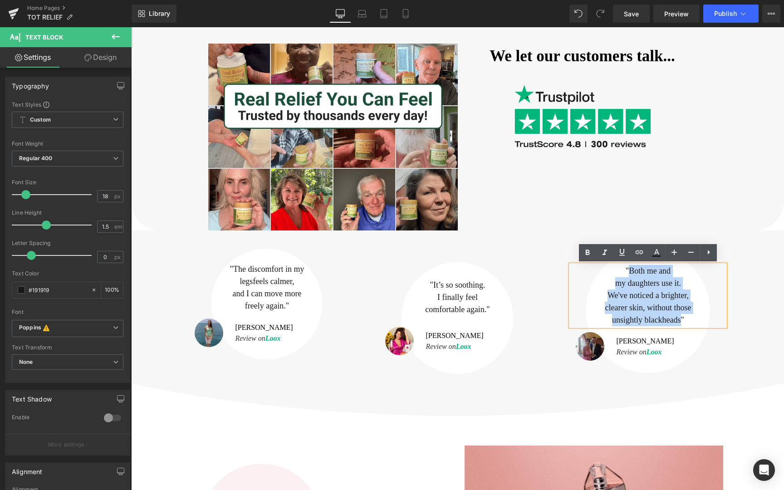
drag, startPoint x: 630, startPoint y: 272, endPoint x: 680, endPoint y: 318, distance: 67.5
click at [680, 318] on div ""Both me and my daughters use it. We've noticed a brighter, clearer skin, witho…" at bounding box center [648, 295] width 154 height 61
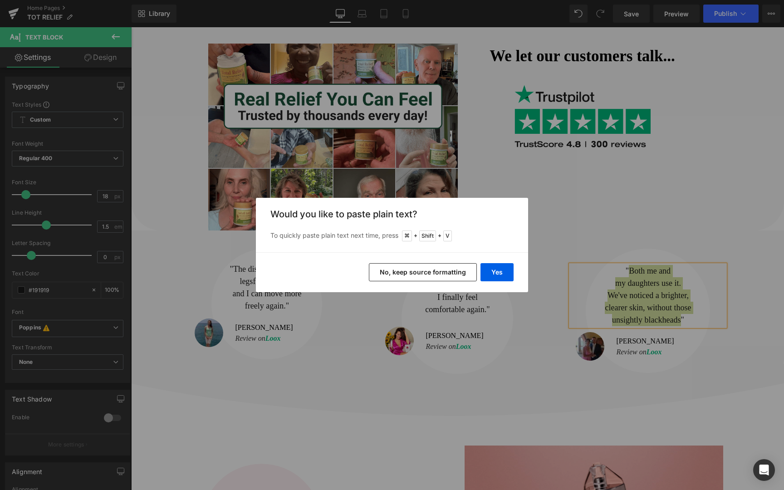
click at [457, 276] on button "No, keep source formatting" at bounding box center [423, 272] width 108 height 18
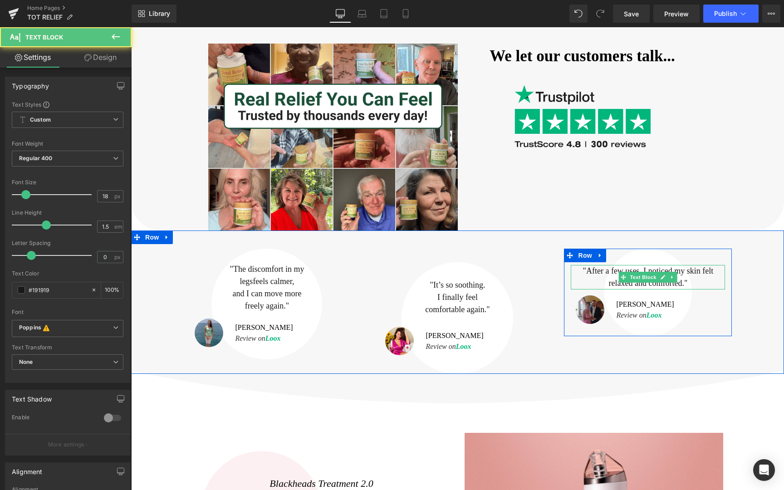
click at [644, 268] on span "After a few uses, I noticed my skin felt relaxed and comforted." at bounding box center [649, 276] width 127 height 21
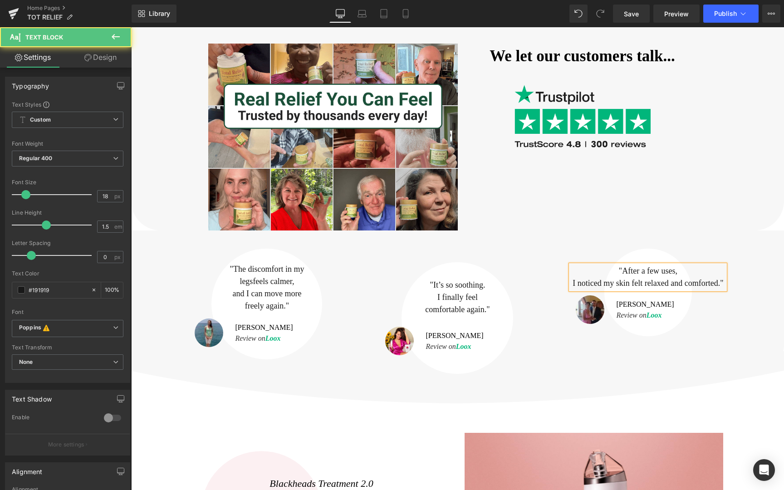
click at [645, 284] on span "After a few uses, I noticed my skin felt relaxed and comforted." at bounding box center [646, 276] width 147 height 21
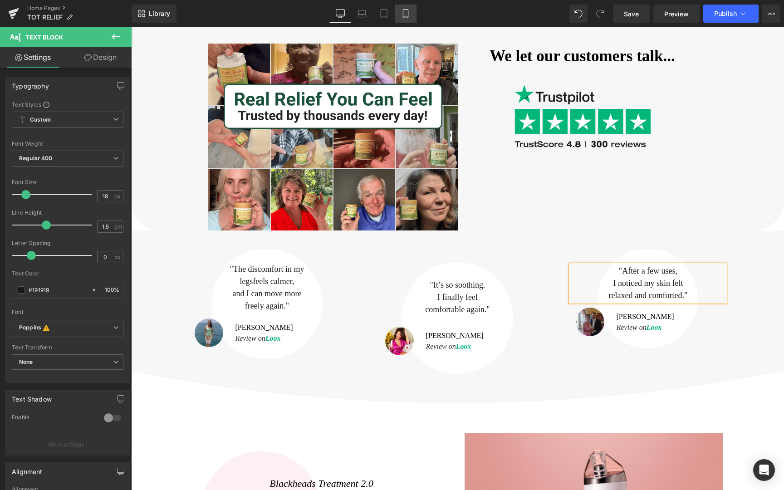
click at [408, 16] on icon at bounding box center [405, 13] width 9 height 9
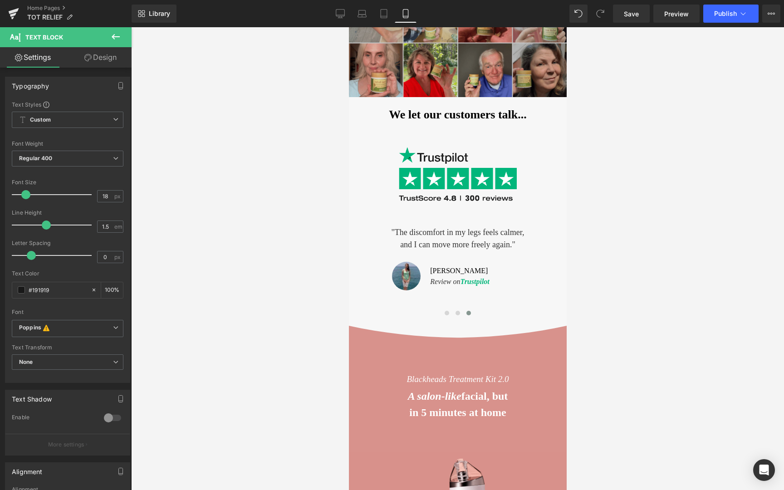
scroll to position [421, 0]
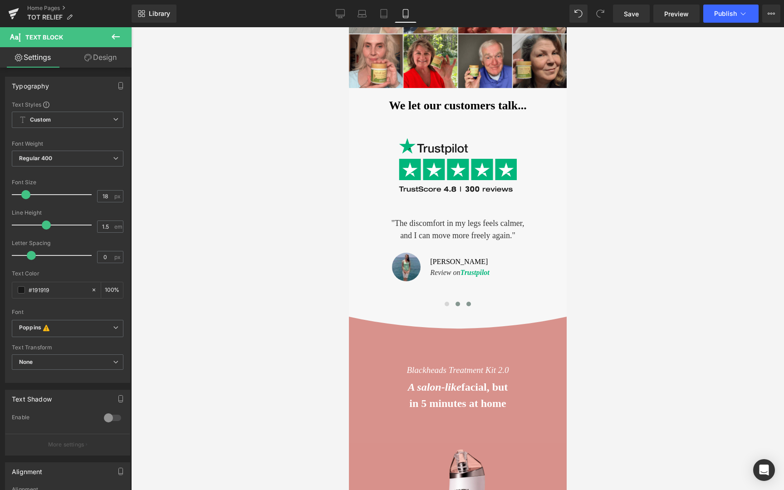
click at [457, 305] on span at bounding box center [457, 304] width 5 height 5
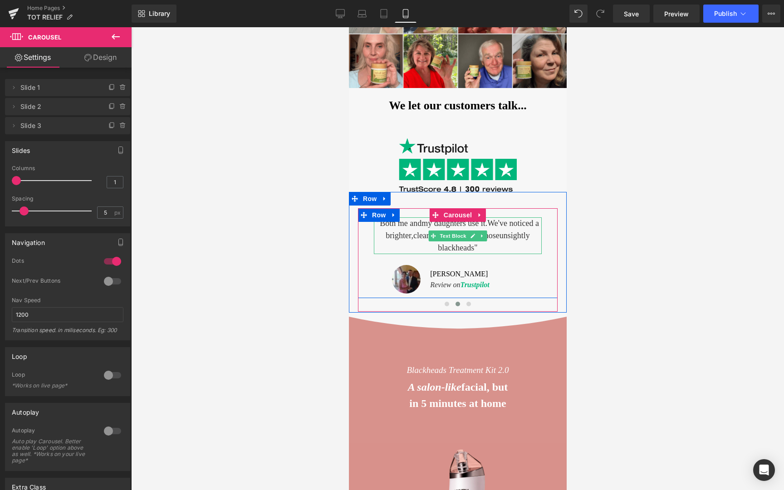
click at [406, 232] on span "We've noticed a brighter," at bounding box center [461, 229] width 153 height 21
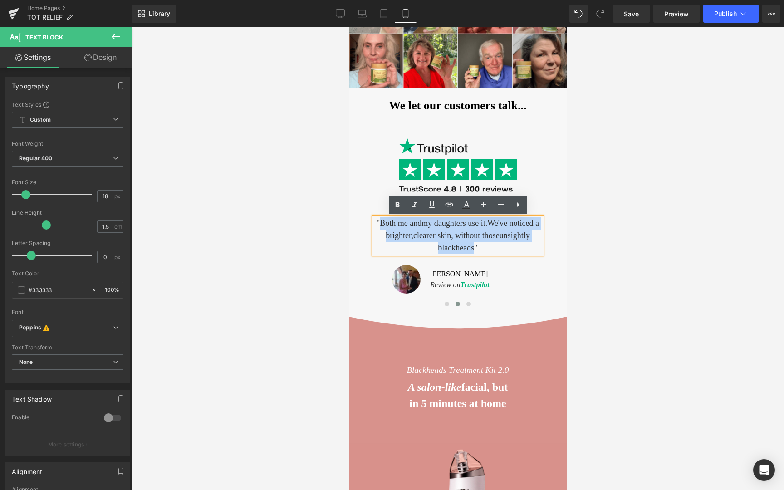
drag, startPoint x: 378, startPoint y: 225, endPoint x: 474, endPoint y: 251, distance: 98.6
click at [474, 251] on p ""Both me and my daughters use it. We've noticed a brighter, clearer skin, witho…" at bounding box center [458, 235] width 168 height 37
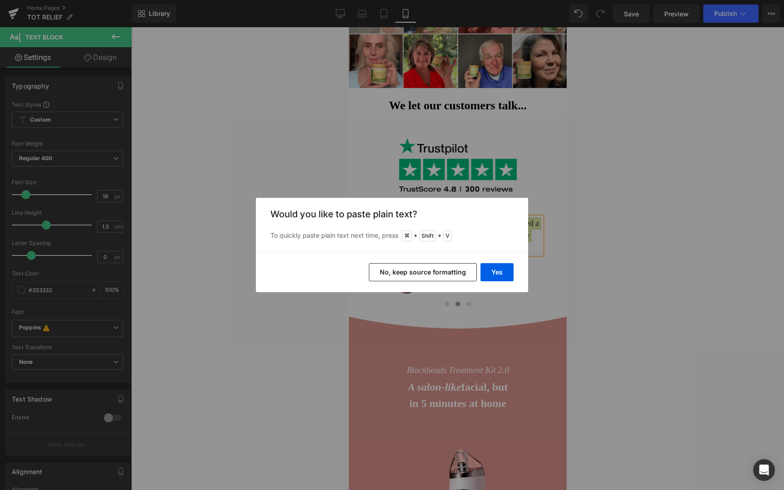
click at [445, 275] on button "No, keep source formatting" at bounding box center [423, 272] width 108 height 18
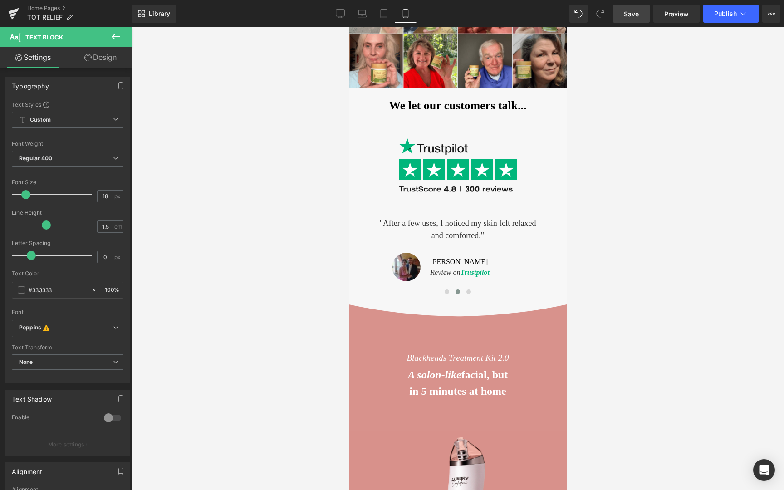
click at [631, 12] on span "Save" at bounding box center [631, 14] width 15 height 10
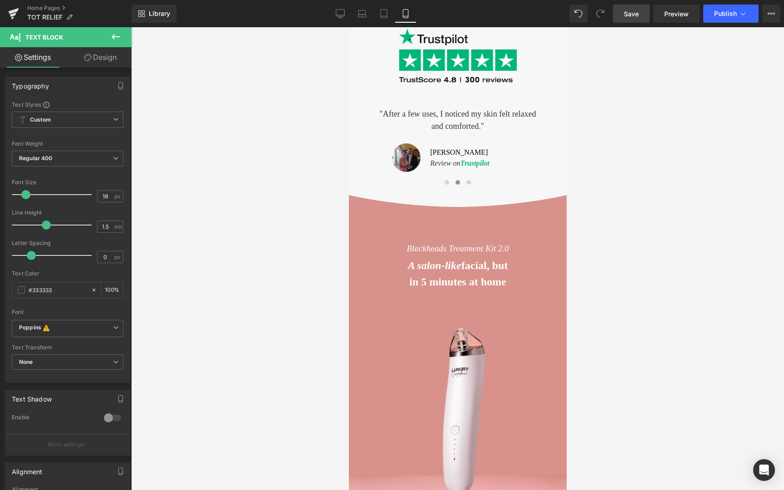
scroll to position [542, 0]
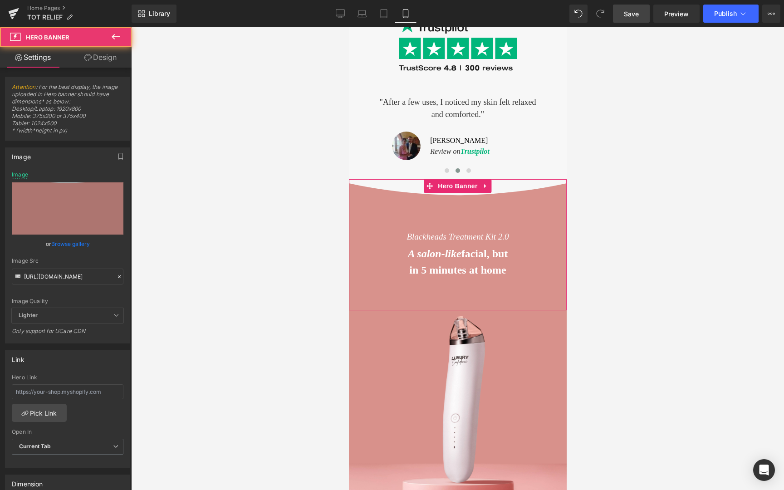
click at [366, 218] on span "Blackheads Treatment Kit 2.0 Text Block Pulizia viso come come dall'estetista, …" at bounding box center [458, 244] width 218 height 93
click at [76, 245] on link "Browse gallery" at bounding box center [70, 244] width 39 height 16
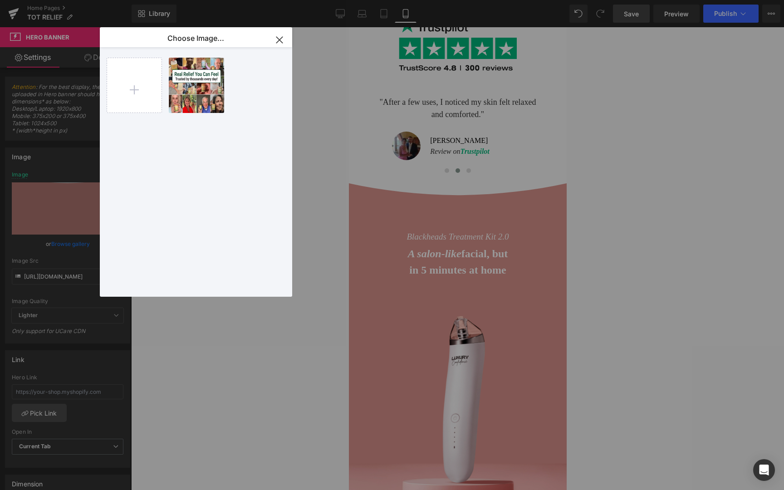
click at [275, 38] on icon "button" at bounding box center [279, 40] width 15 height 15
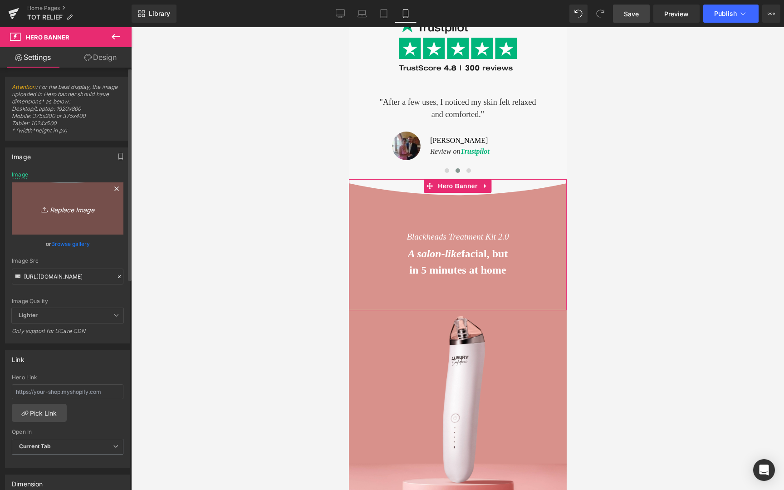
click at [100, 194] on link "Replace Image" at bounding box center [68, 208] width 112 height 52
type input "C:\fakepath\27.png"
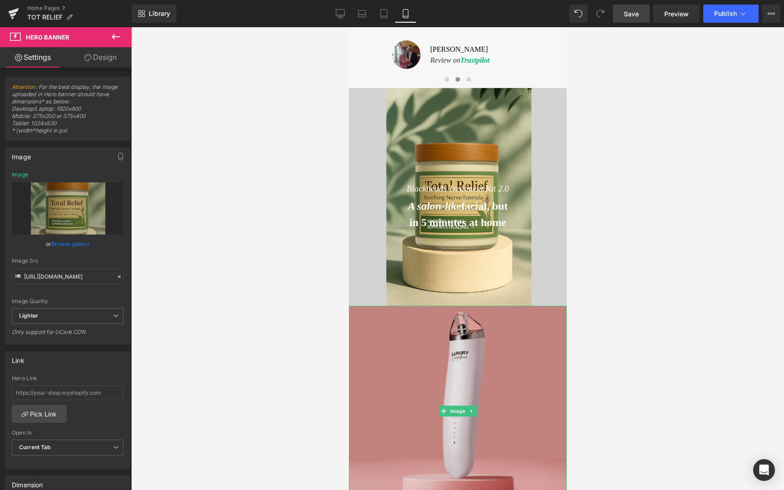
scroll to position [604, 0]
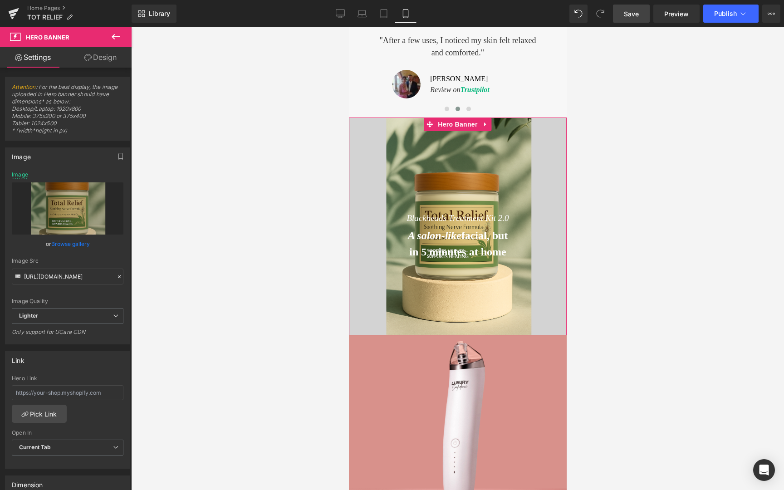
click at [371, 311] on div "Blackheads Treatment Kit 2.0 Text Block Pulizia viso come come dall'estetista, …" at bounding box center [458, 227] width 218 height 218
click at [57, 313] on span "Lighter" at bounding box center [68, 316] width 112 height 16
click at [57, 313] on span "Lighter" at bounding box center [66, 316] width 108 height 16
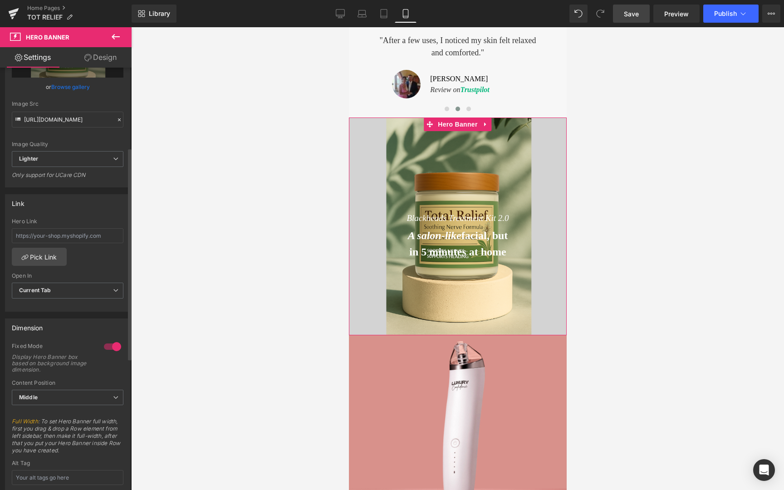
scroll to position [161, 0]
click at [67, 394] on span "Middle" at bounding box center [68, 394] width 112 height 16
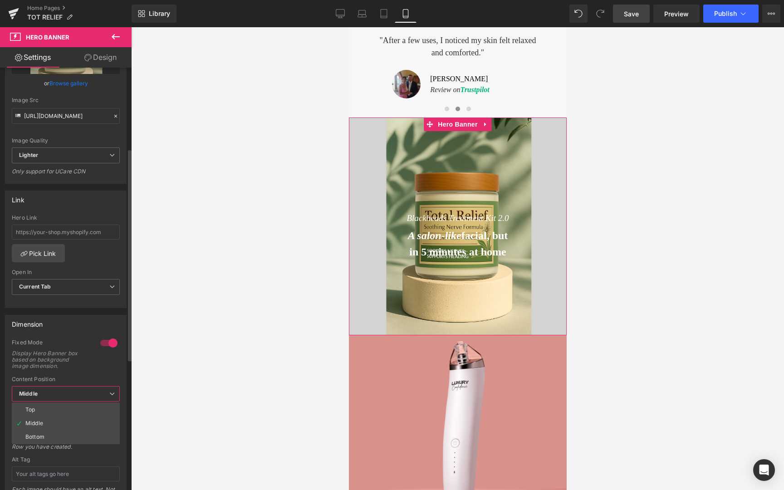
click at [67, 394] on span "Middle" at bounding box center [66, 394] width 108 height 16
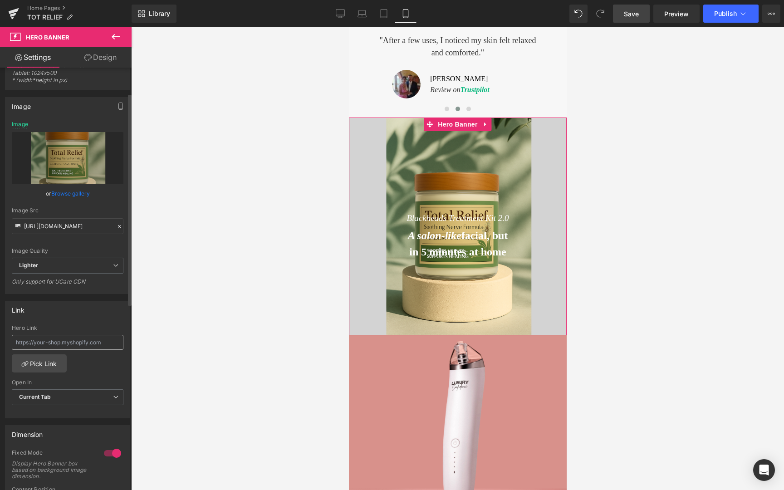
scroll to position [0, 0]
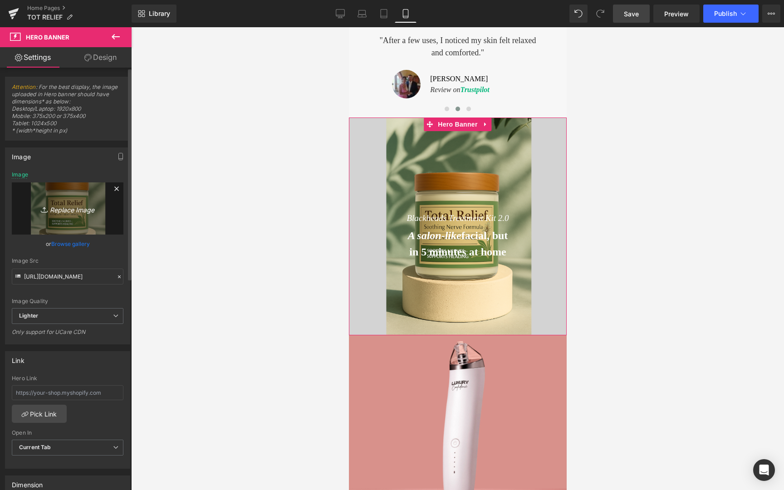
click at [70, 214] on icon "Replace Image" at bounding box center [67, 208] width 73 height 11
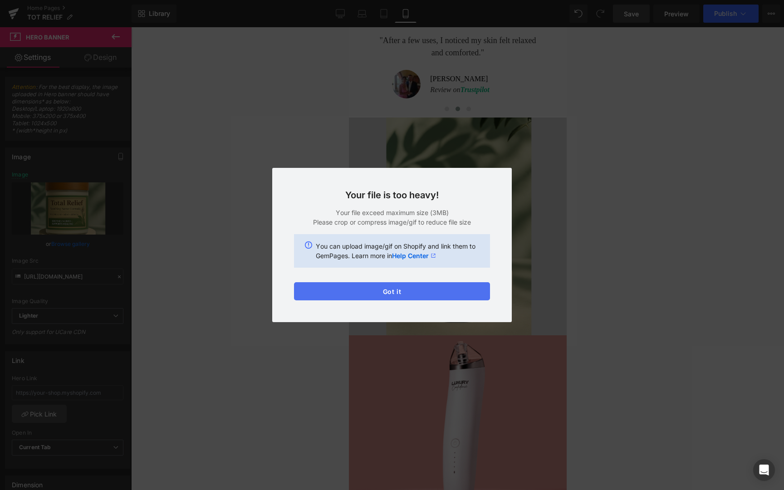
drag, startPoint x: 355, startPoint y: 293, endPoint x: 1, endPoint y: 265, distance: 355.0
click at [355, 293] on button "Got it" at bounding box center [392, 291] width 196 height 18
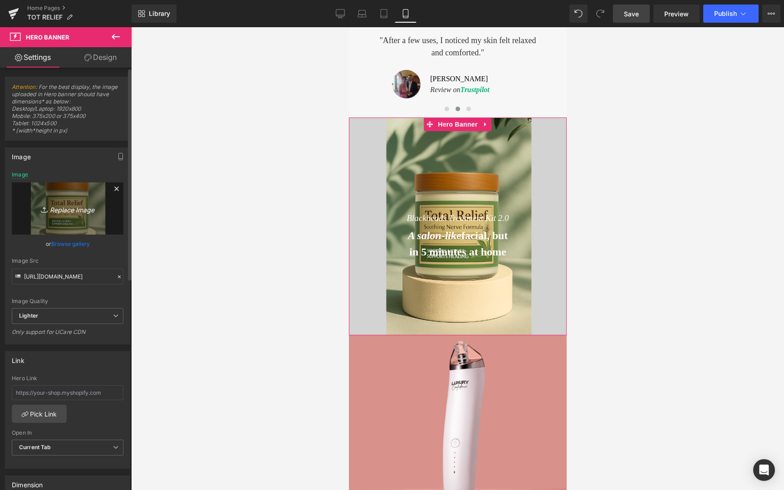
click at [77, 213] on icon "Replace Image" at bounding box center [67, 208] width 73 height 11
type input "C:\fakepath\Screenshot [DATE] 00.06.13.png"
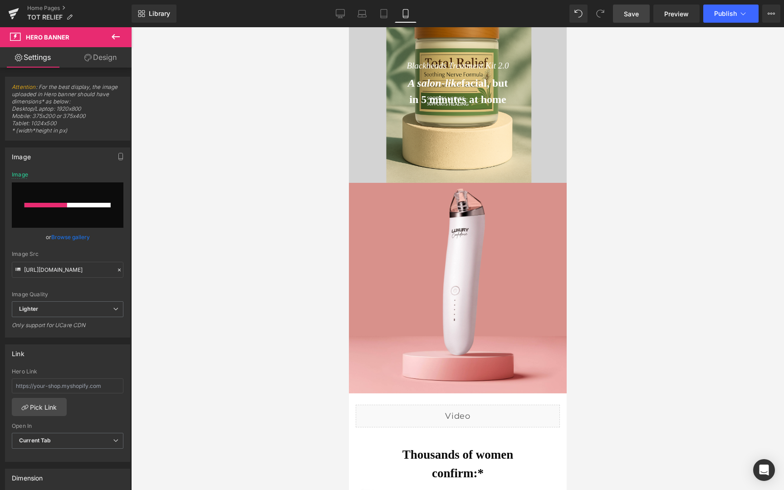
scroll to position [760, 0]
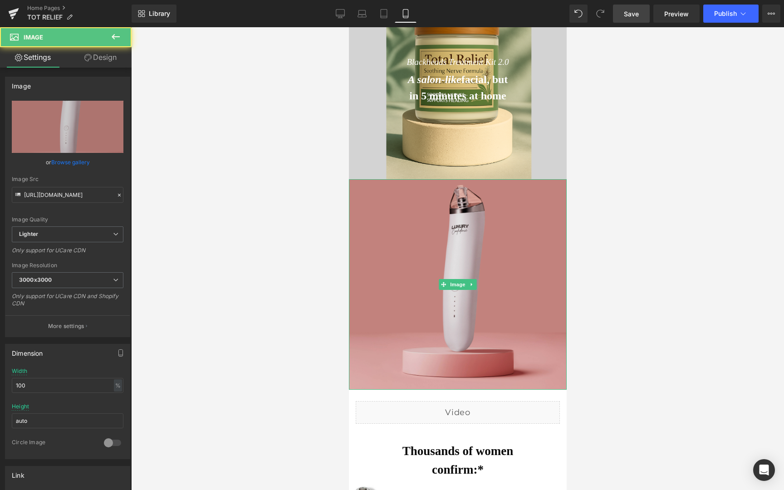
click at [373, 250] on img at bounding box center [458, 284] width 218 height 211
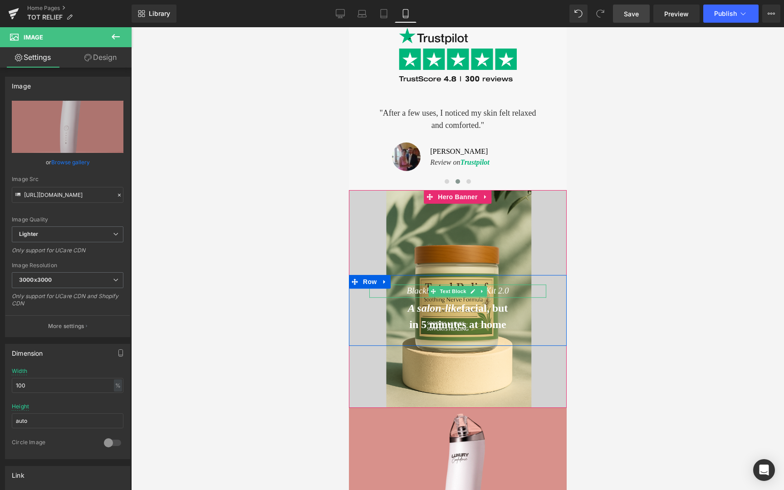
scroll to position [525, 0]
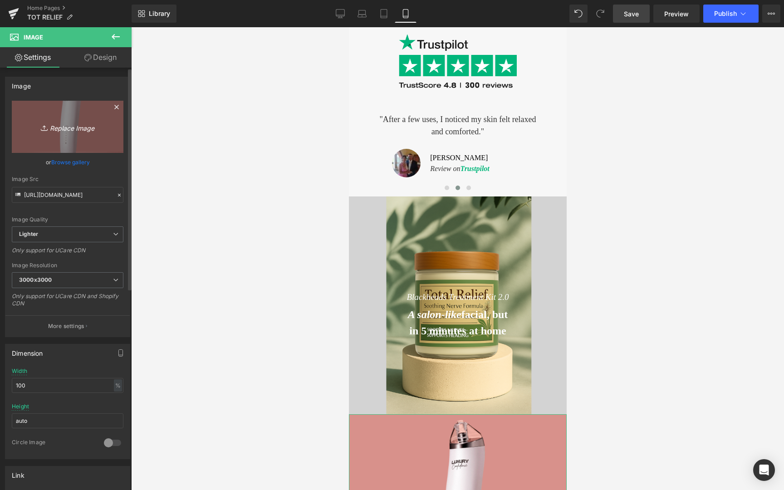
click at [82, 141] on link "Replace Image" at bounding box center [68, 127] width 112 height 52
type input "C:\fakepath\Screenshot [DATE] 00.06.13.png"
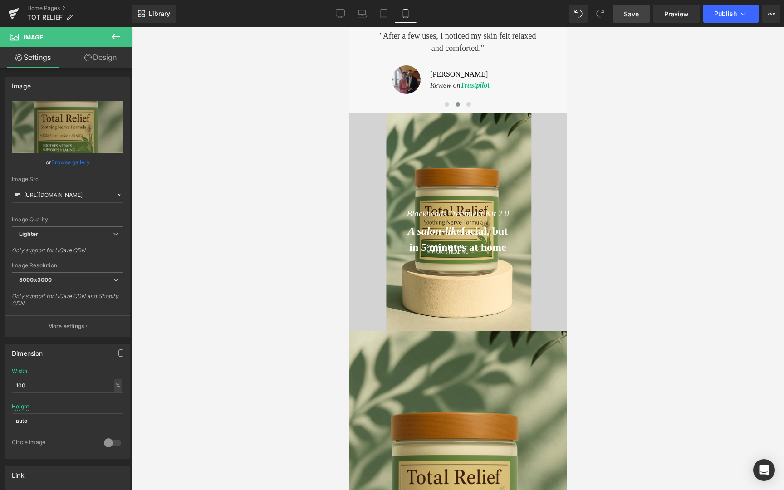
scroll to position [578, 0]
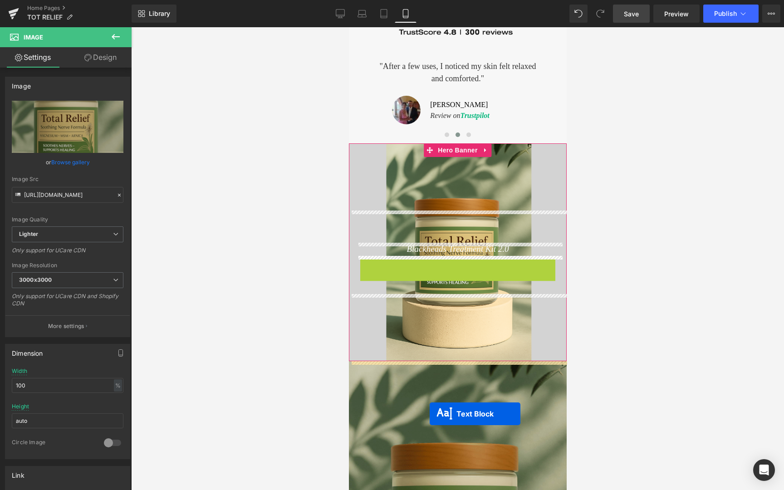
drag, startPoint x: 429, startPoint y: 267, endPoint x: 429, endPoint y: 414, distance: 147.0
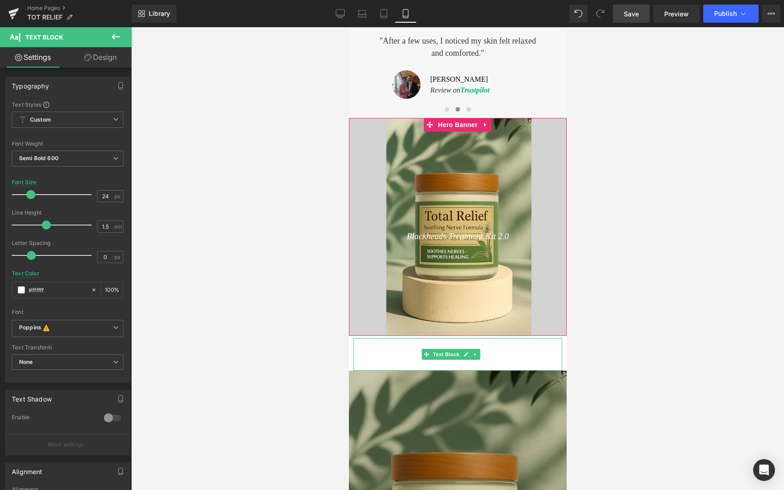
scroll to position [594, 0]
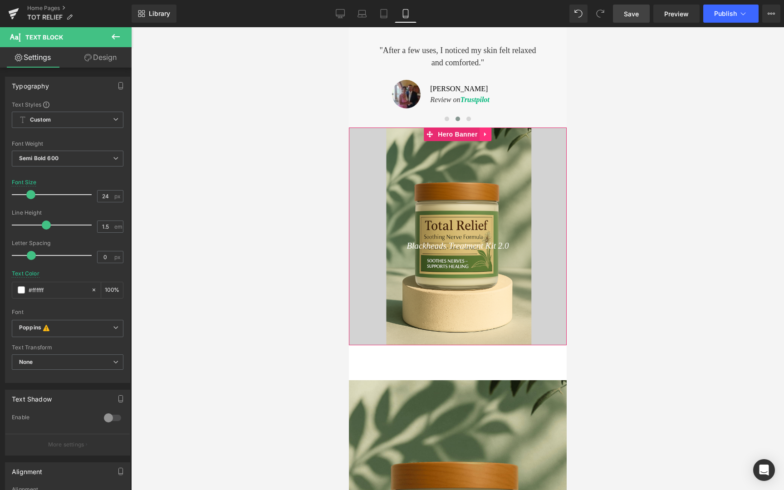
click at [486, 137] on icon at bounding box center [485, 134] width 6 height 7
click at [493, 138] on link at bounding box center [492, 135] width 12 height 14
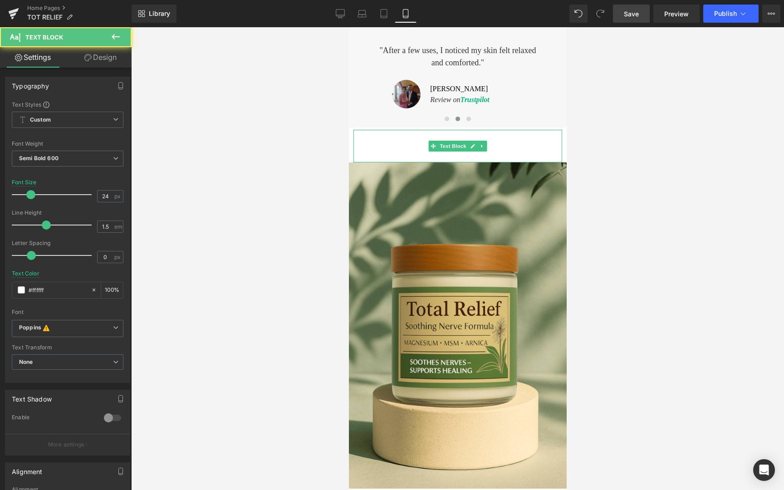
click at [445, 138] on span "A salon-like" at bounding box center [435, 138] width 54 height 12
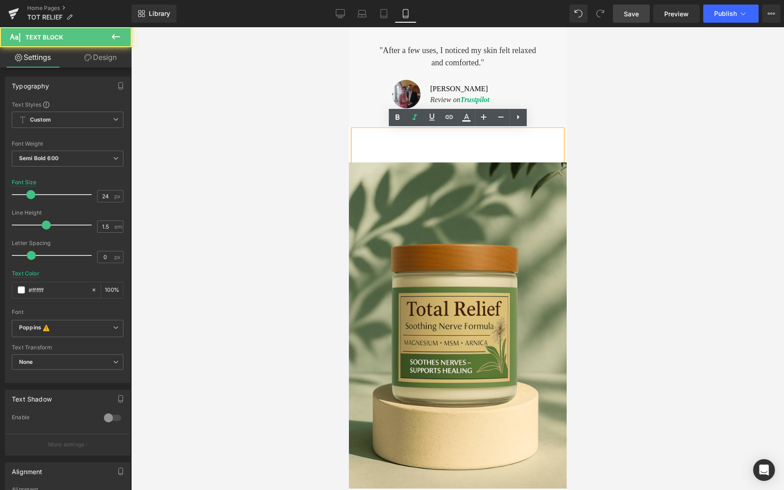
click at [442, 149] on span "in 5 minutes at home" at bounding box center [457, 154] width 97 height 12
click at [421, 147] on p "in 5 minutes at home" at bounding box center [457, 154] width 209 height 16
click at [409, 145] on p "A salon-like facial, but" at bounding box center [457, 138] width 209 height 16
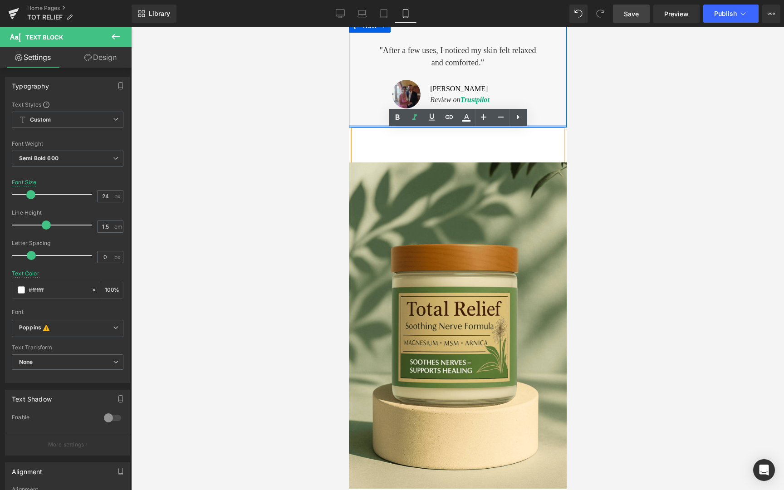
drag, startPoint x: 526, startPoint y: 158, endPoint x: 389, endPoint y: 128, distance: 139.9
click at [389, 130] on div "A salon-like facial, but in 5 minutes at home" at bounding box center [457, 146] width 209 height 33
click at [392, 131] on p "A salon-like facial, but" at bounding box center [457, 138] width 209 height 16
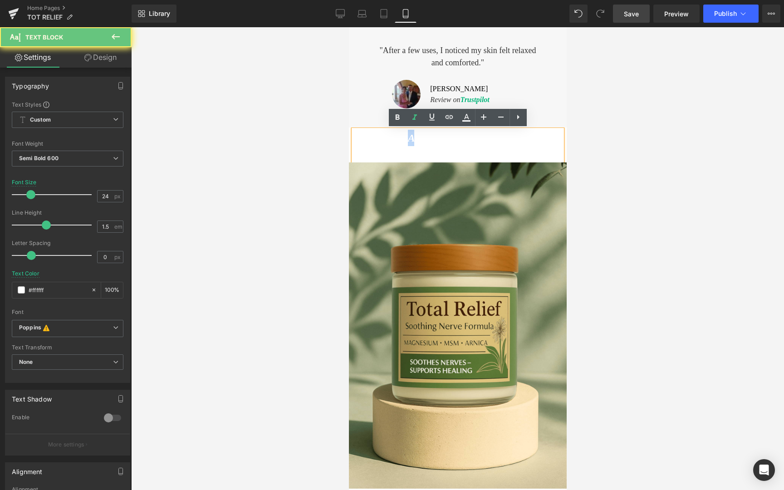
click at [392, 131] on p "A salon-like facial, but" at bounding box center [457, 138] width 209 height 16
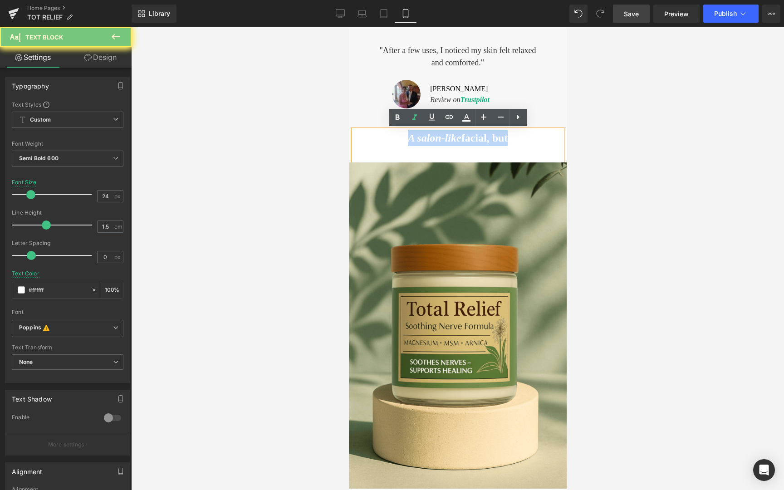
click at [392, 131] on p "A salon-like facial, but" at bounding box center [457, 138] width 209 height 16
click at [393, 133] on p "A salon-like facial, but" at bounding box center [457, 138] width 209 height 16
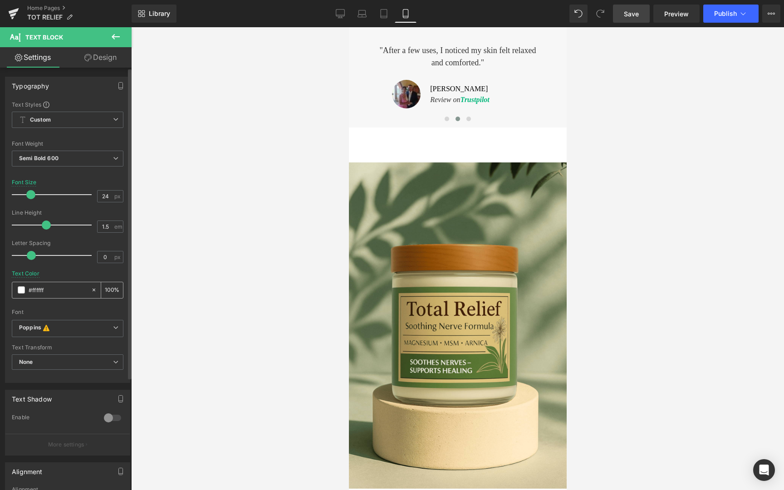
click at [59, 294] on input "#ffffff" at bounding box center [58, 290] width 58 height 10
click at [93, 290] on icon at bounding box center [94, 290] width 6 height 6
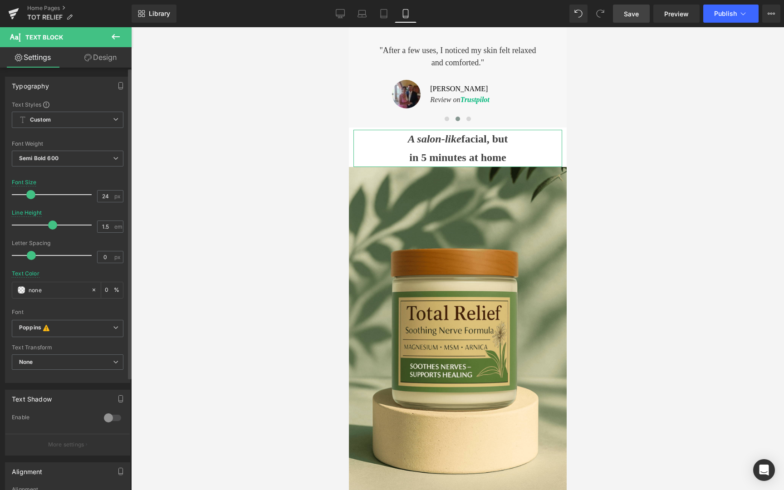
drag, startPoint x: 44, startPoint y: 226, endPoint x: 51, endPoint y: 232, distance: 8.7
click at [51, 232] on div at bounding box center [53, 225] width 75 height 18
click at [343, 15] on icon at bounding box center [340, 15] width 9 height 0
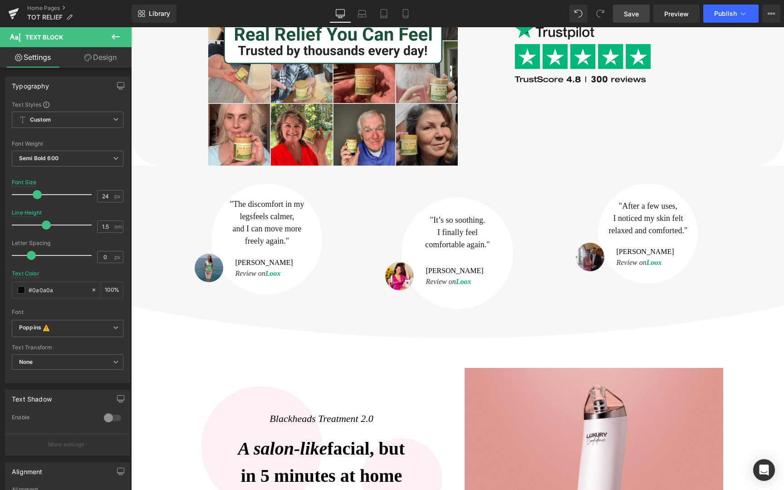
scroll to position [0, 0]
